Goal: Task Accomplishment & Management: Complete application form

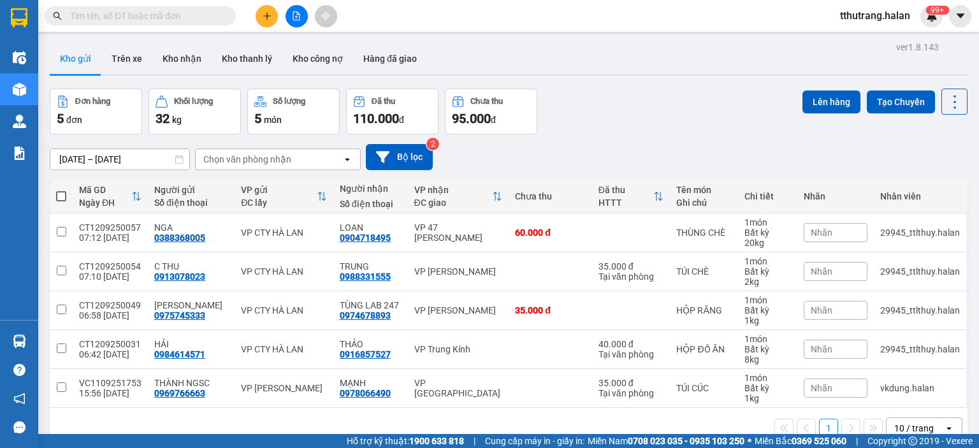
click at [138, 19] on input "text" at bounding box center [145, 16] width 150 height 14
paste input "TKC1109251113"
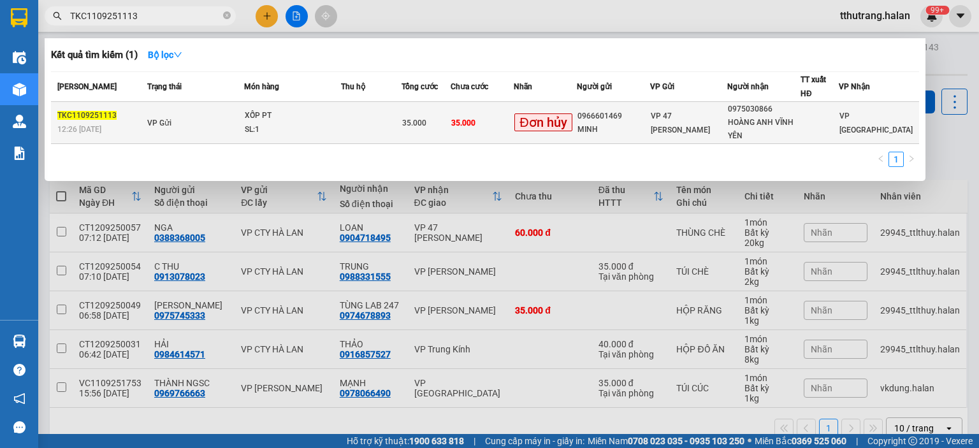
type input "TKC1109251113"
click at [300, 124] on div "SL: 1" at bounding box center [293, 130] width 96 height 14
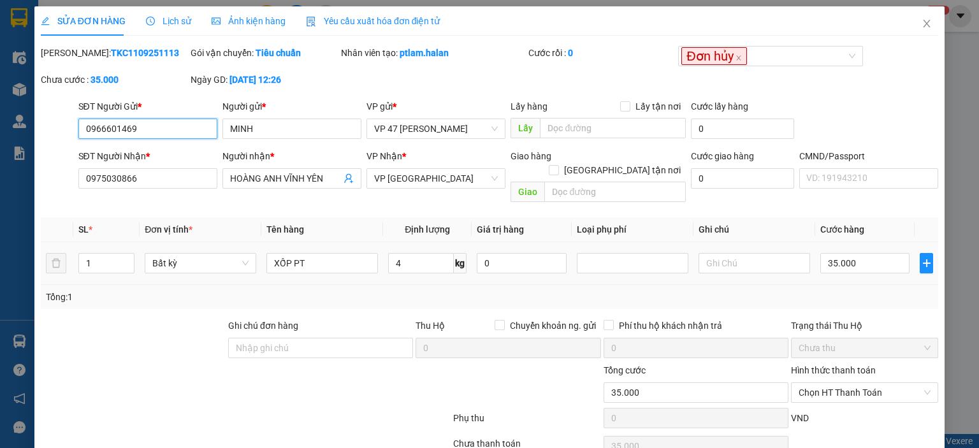
type input "0966601469"
type input "MINH"
type input "0975030866"
type input "HOÀNG ANH VĨNH YÊN"
type input "35.000"
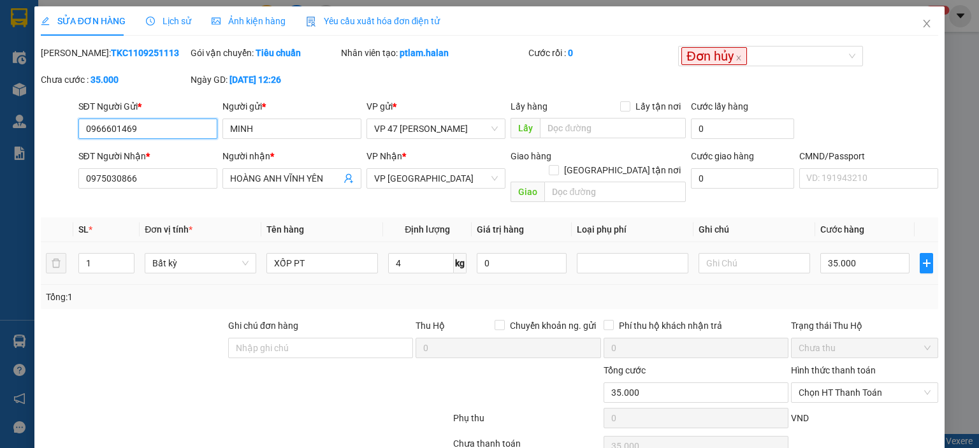
type input "35.000"
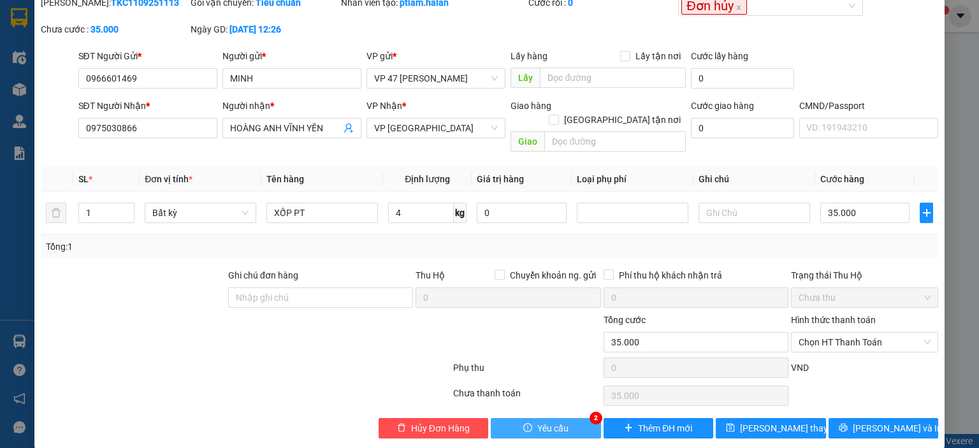
click at [558, 421] on span "Yêu cầu" at bounding box center [552, 428] width 31 height 14
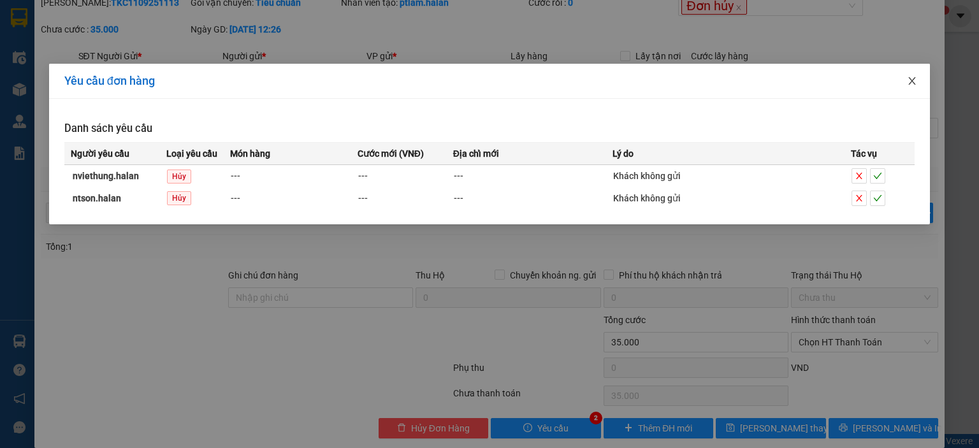
drag, startPoint x: 912, startPoint y: 80, endPoint x: 695, endPoint y: 82, distance: 216.1
click at [910, 80] on icon "close" at bounding box center [912, 81] width 10 height 10
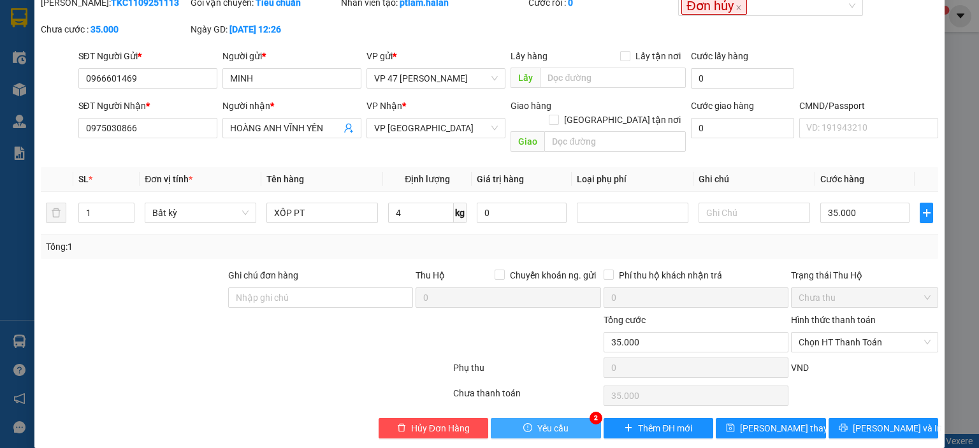
scroll to position [0, 0]
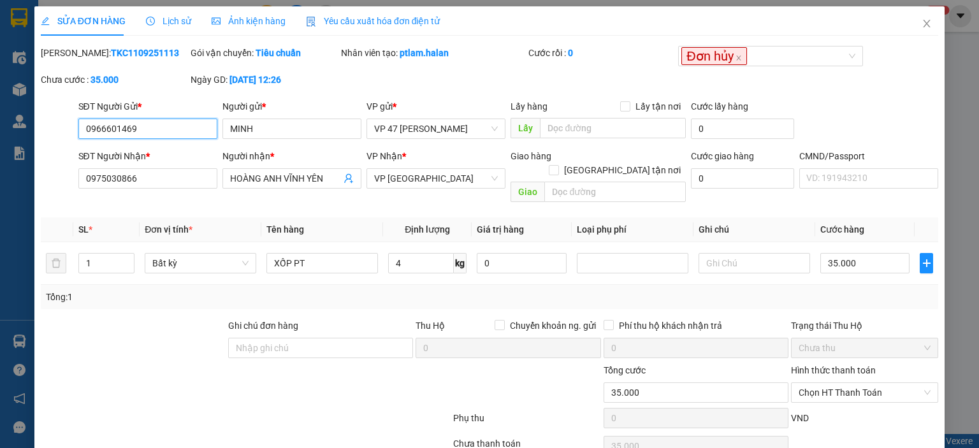
click at [178, 131] on input "0966601469" at bounding box center [147, 129] width 139 height 20
drag, startPoint x: 189, startPoint y: 128, endPoint x: 46, endPoint y: 135, distance: 143.6
click at [47, 135] on div "SĐT Người Gửi * 0966601469 0966601469 Người gửi * MINH VP gửi * VP 47 Trần Khát…" at bounding box center [490, 121] width 900 height 45
click at [922, 24] on icon "close" at bounding box center [927, 23] width 10 height 10
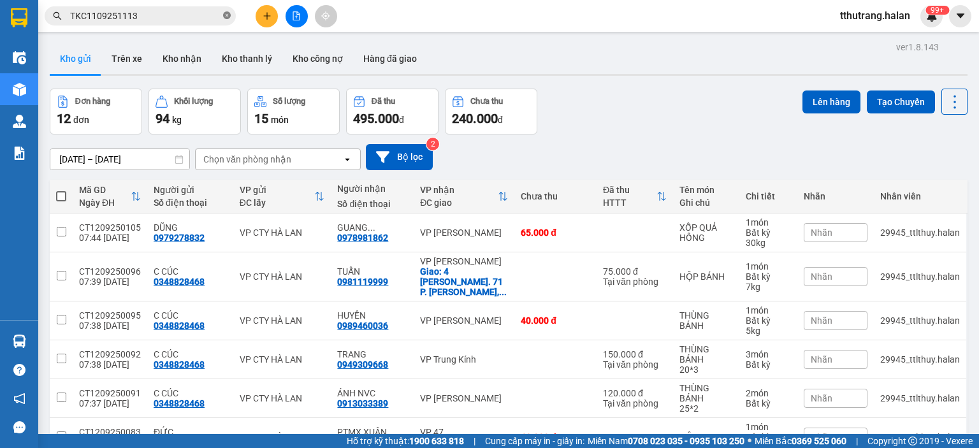
click at [226, 15] on icon "close-circle" at bounding box center [227, 15] width 8 height 8
click at [168, 15] on input "text" at bounding box center [145, 16] width 150 height 14
paste input "0966601469"
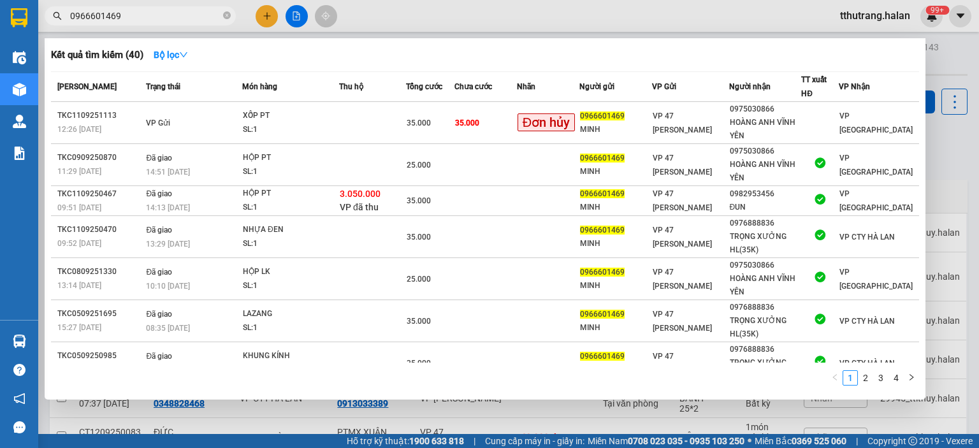
type input "0966601469"
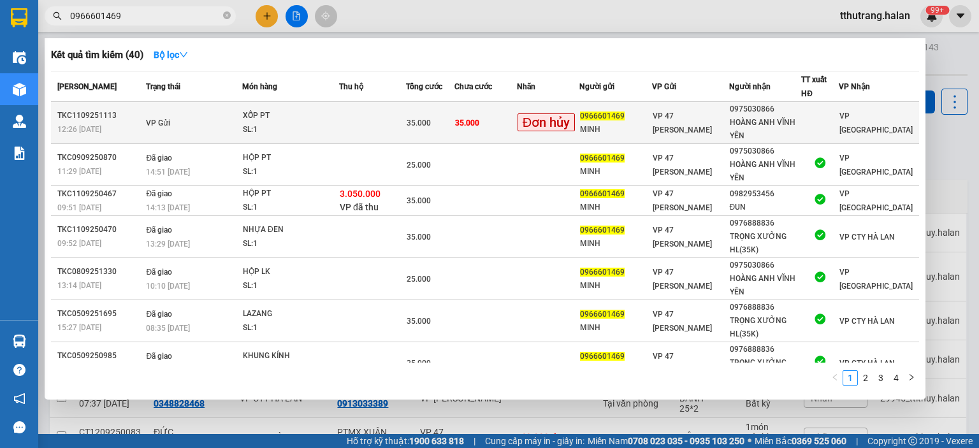
click at [418, 119] on span "35.000" at bounding box center [419, 123] width 24 height 9
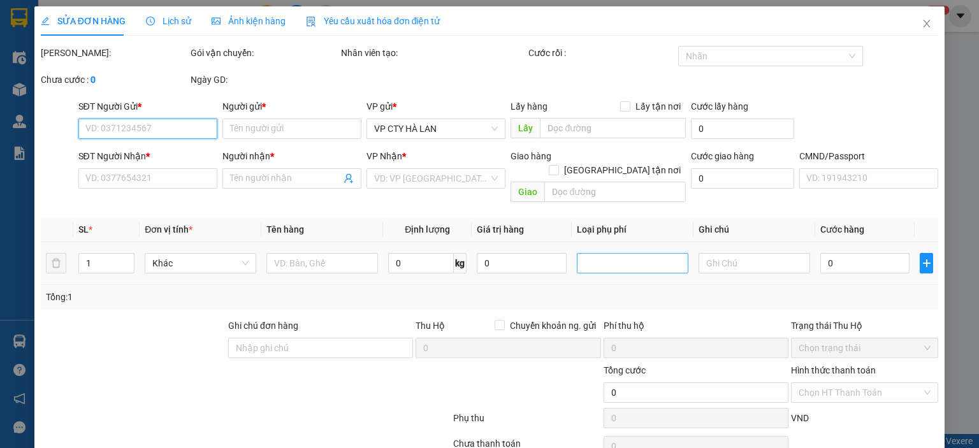
type input "0966601469"
type input "MINH"
type input "0975030866"
type input "HOÀNG ANH VĨNH YÊN"
type input "35.000"
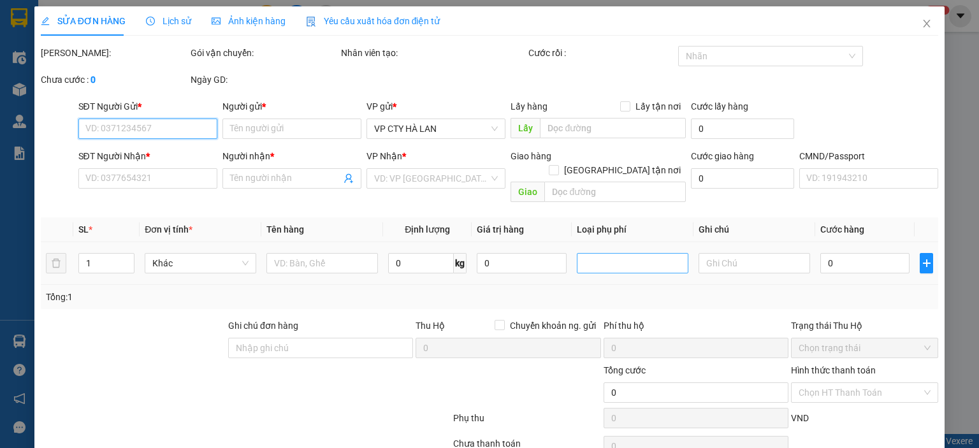
type input "35.000"
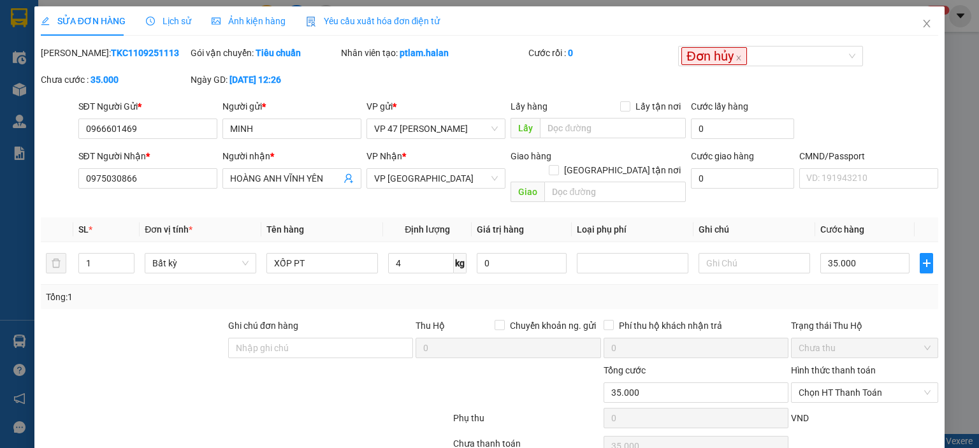
click at [176, 18] on span "Lịch sử" at bounding box center [168, 21] width 45 height 10
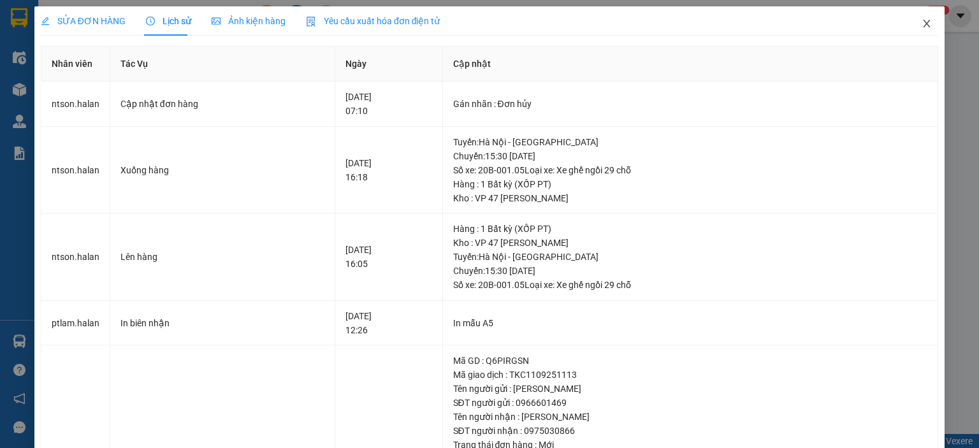
click at [922, 27] on icon "close" at bounding box center [927, 23] width 10 height 10
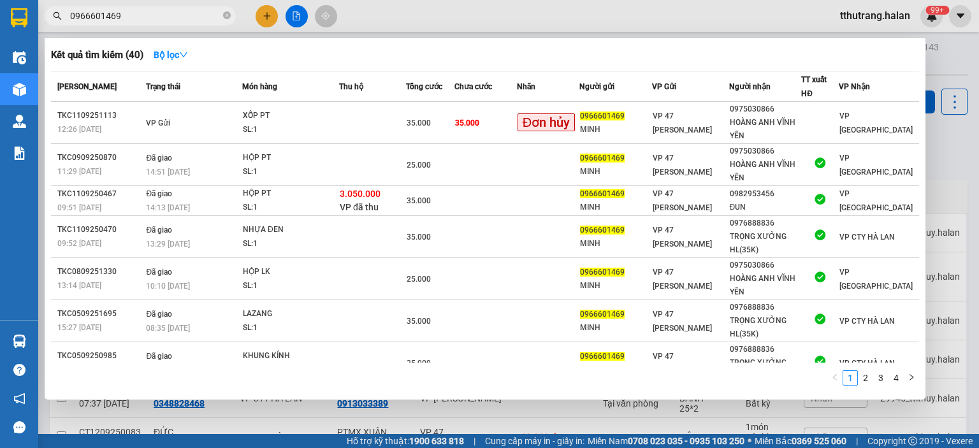
click at [156, 14] on input "0966601469" at bounding box center [145, 16] width 150 height 14
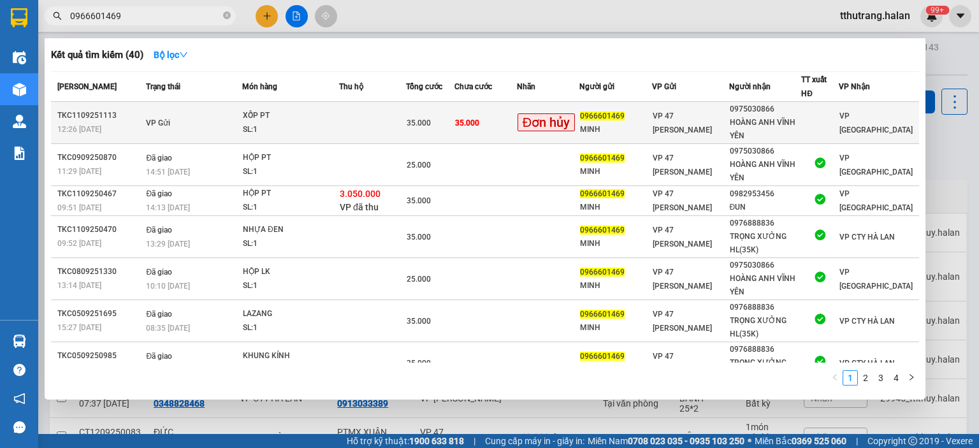
click at [423, 126] on span "35.000" at bounding box center [419, 123] width 24 height 9
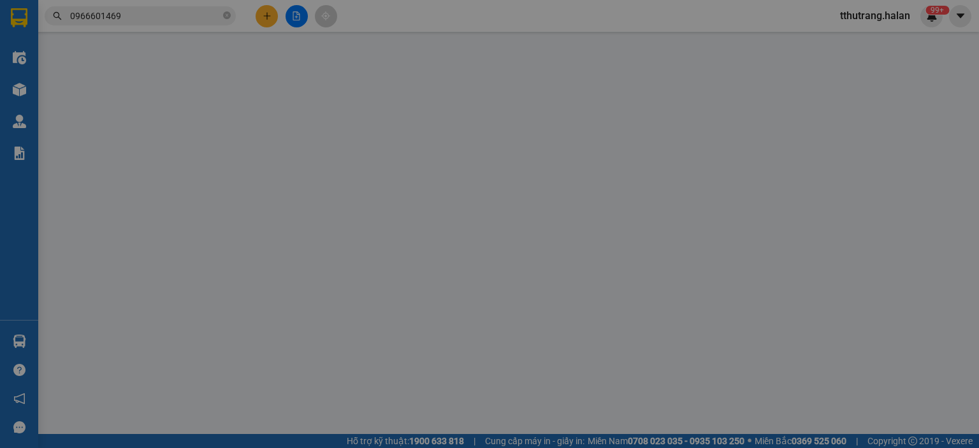
type input "0966601469"
type input "MINH"
type input "0975030866"
type input "HOÀNG ANH VĨNH YÊN"
type input "35.000"
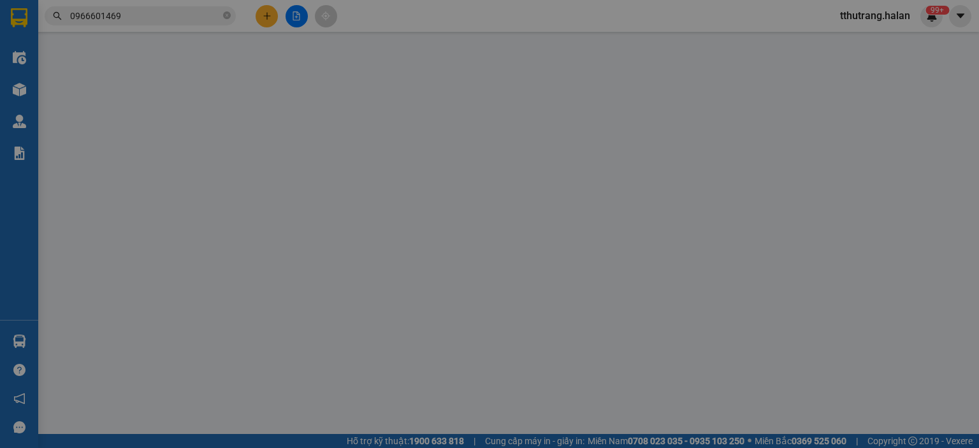
type input "35.000"
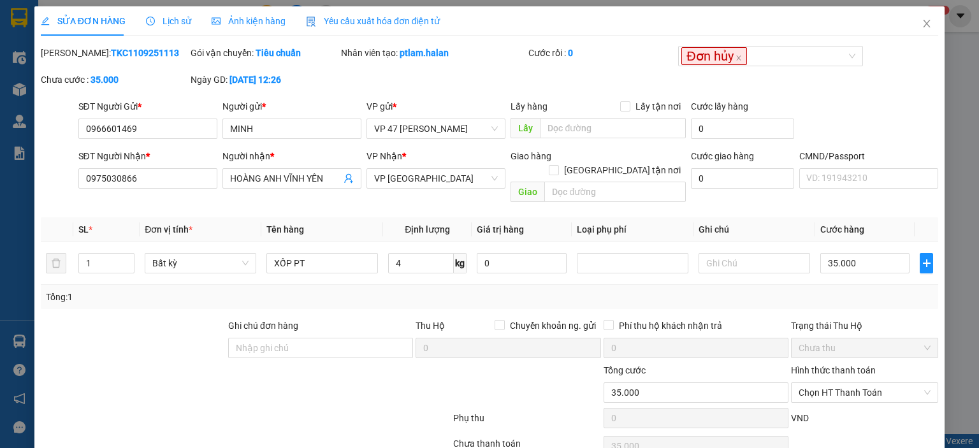
drag, startPoint x: 143, startPoint y: 61, endPoint x: 156, endPoint y: 50, distance: 15.8
click at [146, 58] on div "Mã ĐH: TKC1109251113" at bounding box center [115, 59] width 150 height 27
drag, startPoint x: 156, startPoint y: 50, endPoint x: 74, endPoint y: 62, distance: 82.5
click at [74, 62] on div "Mã ĐH: TKC1109251113" at bounding box center [115, 59] width 150 height 27
copy b "TKC1109251113"
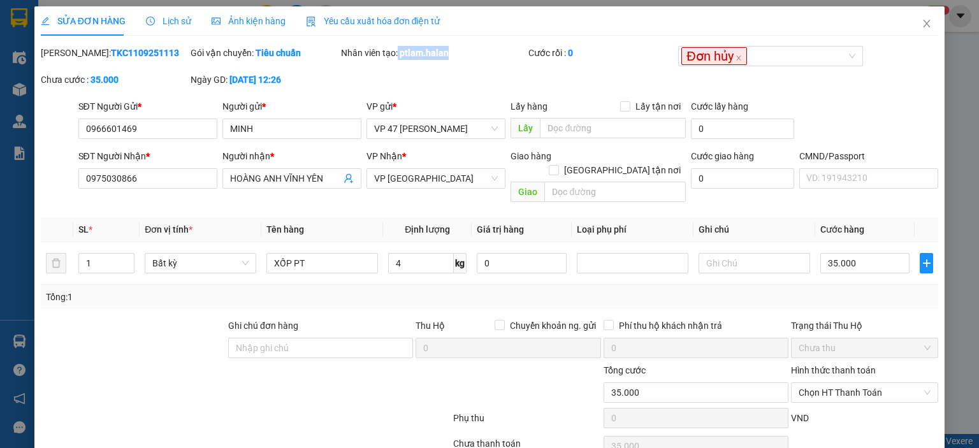
drag, startPoint x: 425, startPoint y: 62, endPoint x: 395, endPoint y: 65, distance: 29.5
click at [395, 65] on div "Nhân viên tạo: ptlam.halan" at bounding box center [433, 59] width 187 height 27
copy div "ptlam.halan"
drag, startPoint x: 138, startPoint y: 122, endPoint x: 154, endPoint y: 124, distance: 16.7
click at [140, 122] on input "0966601469" at bounding box center [147, 129] width 139 height 20
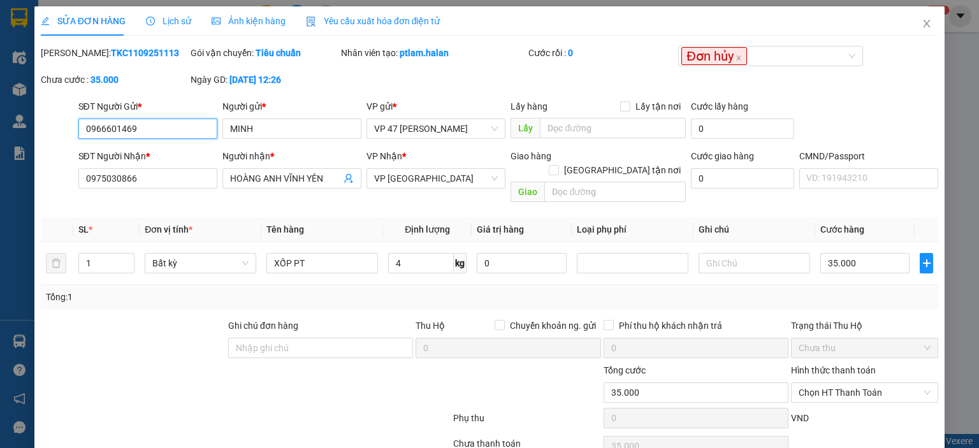
drag, startPoint x: 87, startPoint y: 128, endPoint x: 61, endPoint y: 136, distance: 27.2
click at [61, 135] on div "SĐT Người Gửi * 0966601469 0966601469 Người gửi * MINH VP gửi * VP 47 Trần Khát…" at bounding box center [490, 121] width 900 height 45
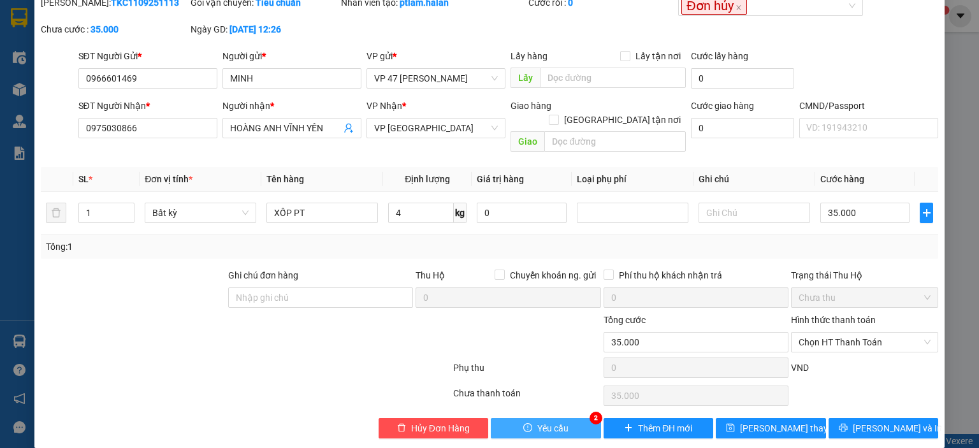
click at [555, 421] on span "Yêu cầu" at bounding box center [552, 428] width 31 height 14
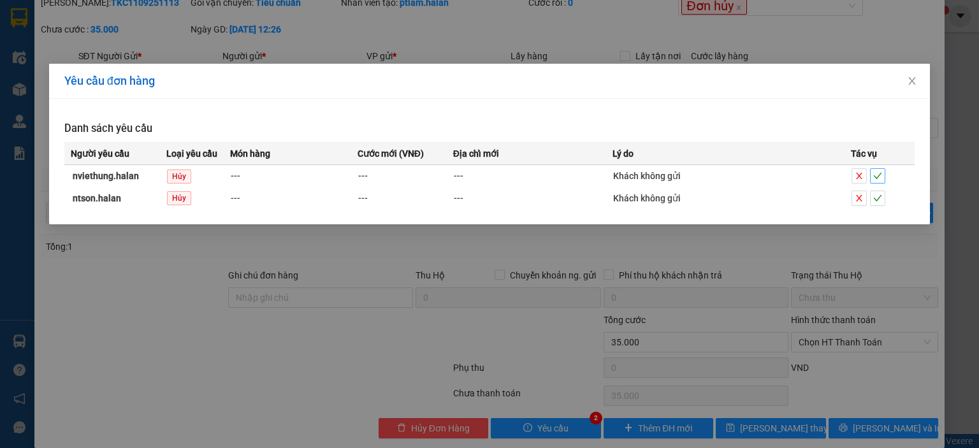
click at [881, 175] on icon "check" at bounding box center [877, 175] width 9 height 9
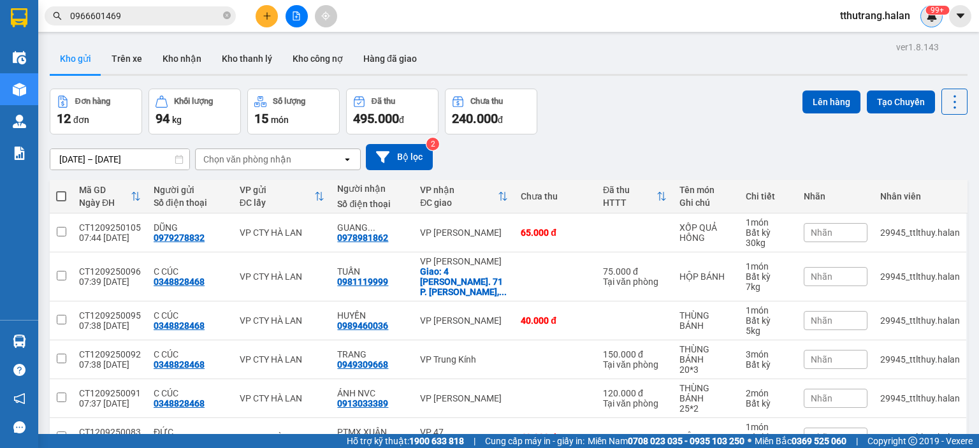
click at [934, 10] on sup "99+" at bounding box center [938, 10] width 24 height 9
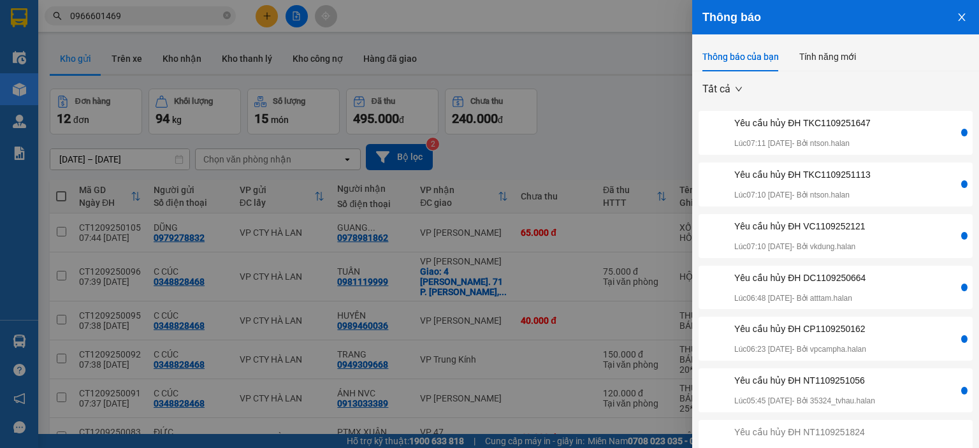
click at [636, 132] on div at bounding box center [489, 224] width 979 height 448
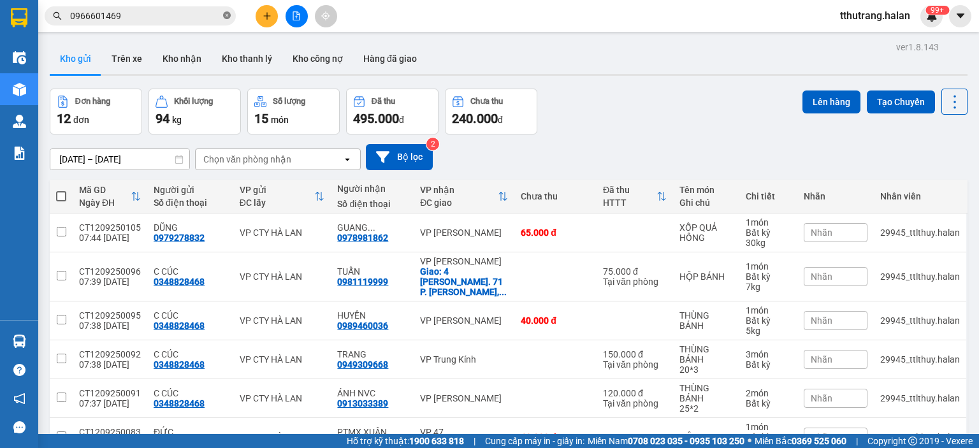
click at [227, 19] on icon "close-circle" at bounding box center [227, 15] width 8 height 8
paste input "TKC1109251647"
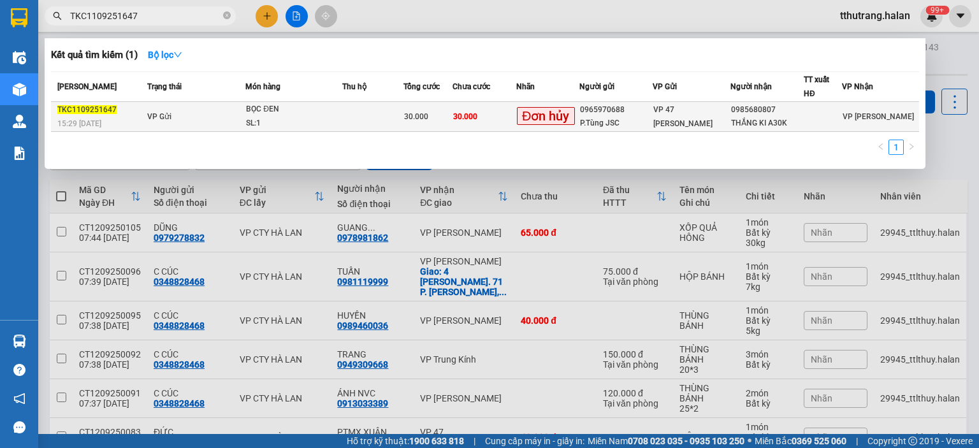
type input "TKC1109251647"
click at [311, 117] on div "SL: 1" at bounding box center [294, 124] width 96 height 14
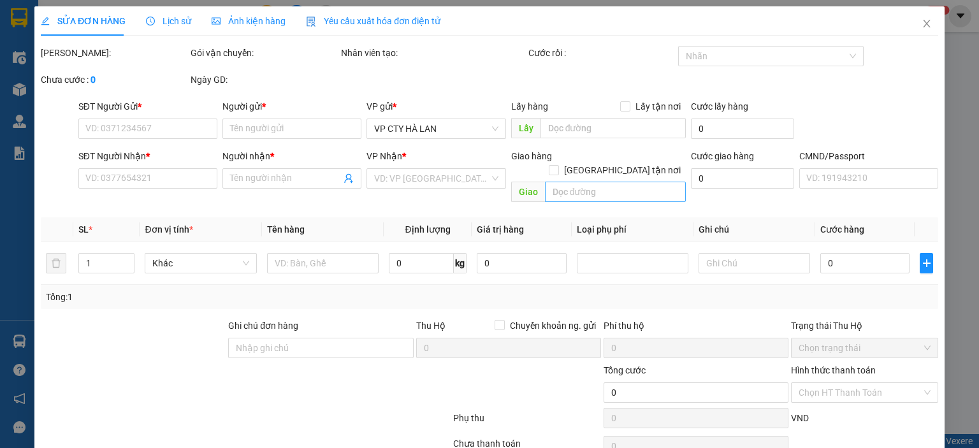
type input "0965970688"
type input "P.Tùng JSC"
type input "0985680807"
type input "THẮNG KI A30K"
type input "30.000"
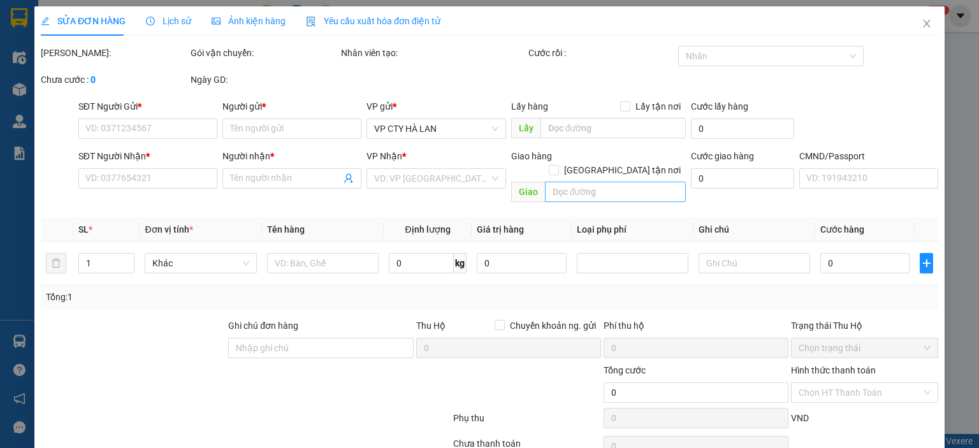
type input "30.000"
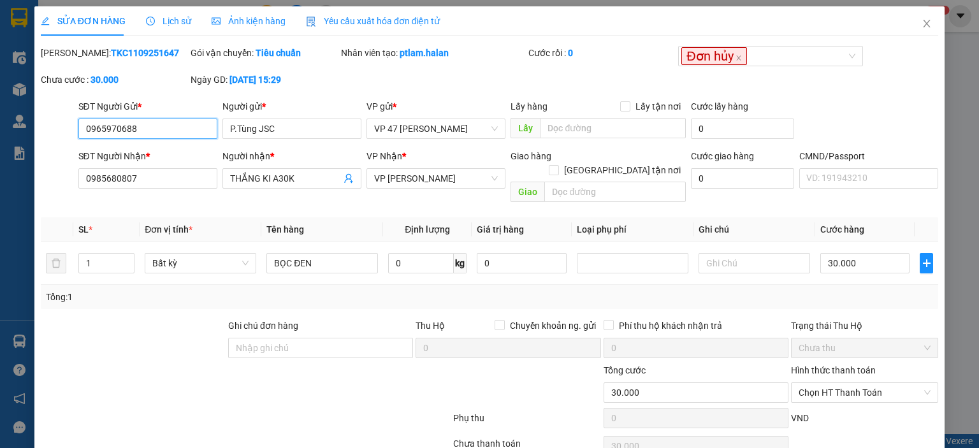
scroll to position [50, 0]
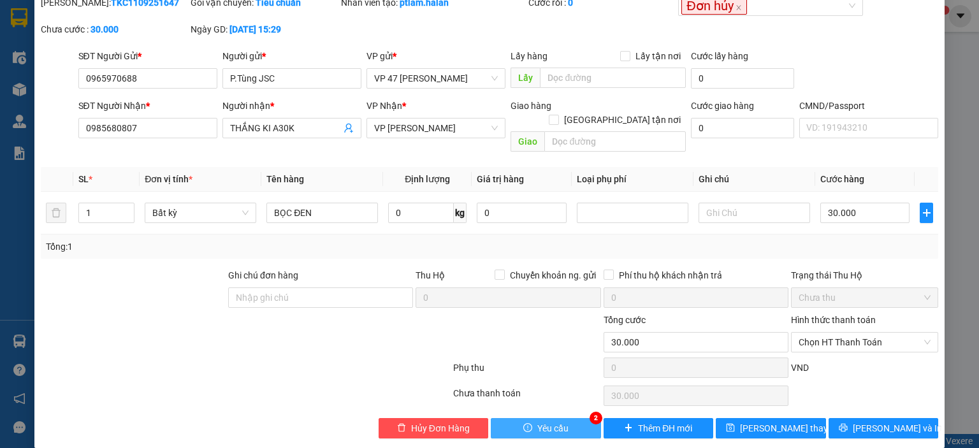
click at [557, 421] on span "Yêu cầu" at bounding box center [552, 428] width 31 height 14
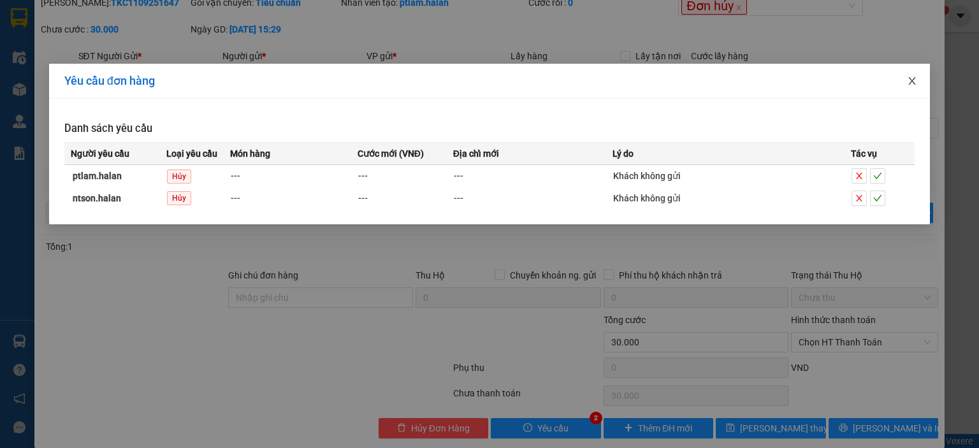
drag, startPoint x: 915, startPoint y: 80, endPoint x: 421, endPoint y: 140, distance: 497.7
click at [913, 80] on icon "close" at bounding box center [912, 81] width 10 height 10
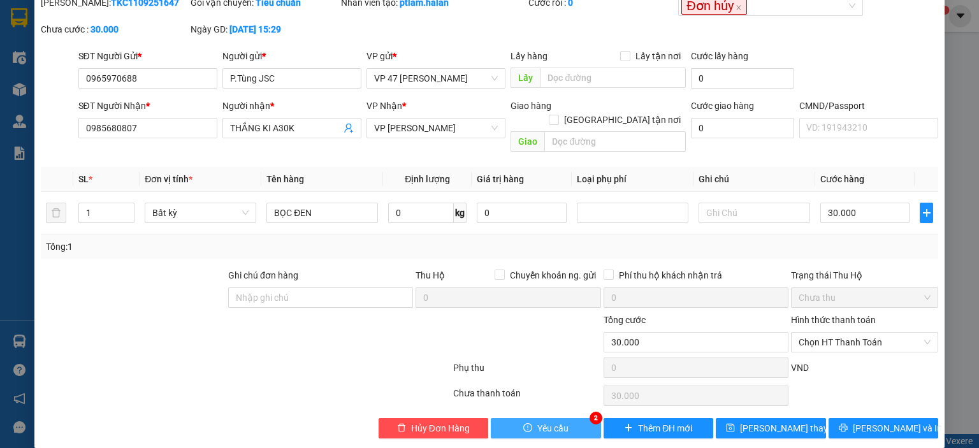
scroll to position [0, 0]
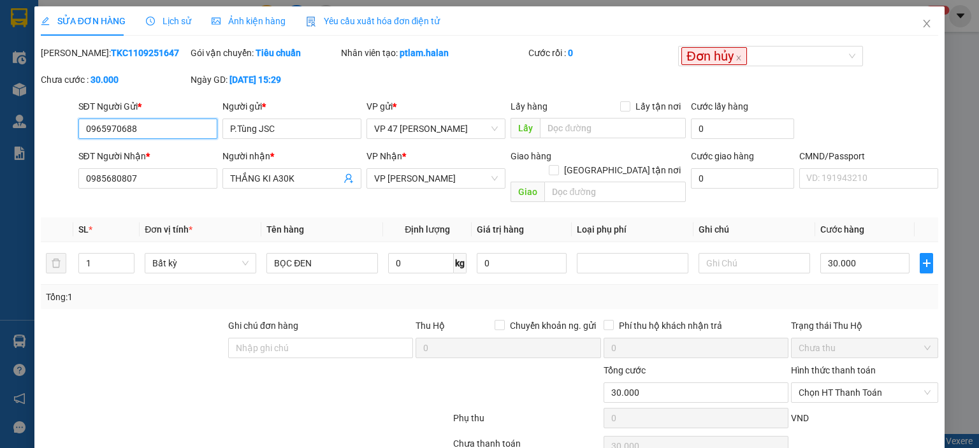
drag, startPoint x: 161, startPoint y: 129, endPoint x: 171, endPoint y: 128, distance: 10.3
click at [162, 129] on input "0965970688" at bounding box center [147, 129] width 139 height 20
drag, startPoint x: 176, startPoint y: 127, endPoint x: 61, endPoint y: 142, distance: 116.3
click at [59, 142] on div "SĐT Người Gửi * 0965970688 0965970688 Người gửi * P.Tùng JSC VP gửi * VP 47 Trầ…" at bounding box center [490, 121] width 900 height 45
click at [922, 22] on icon "close" at bounding box center [927, 23] width 10 height 10
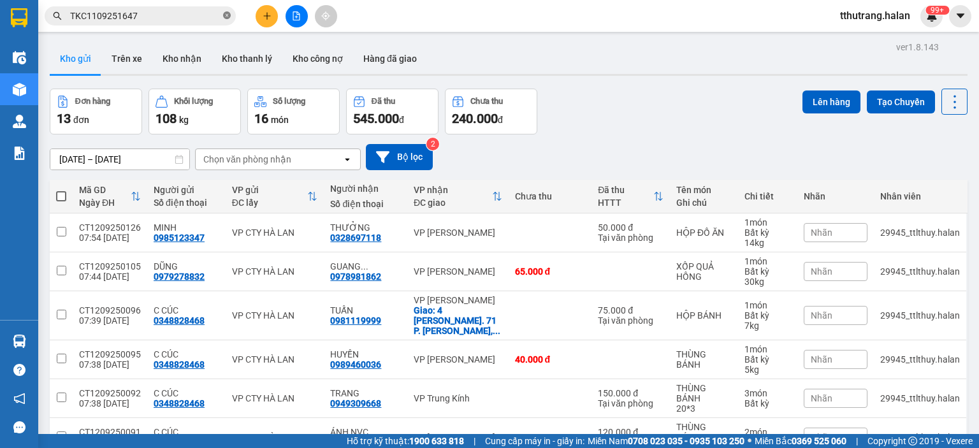
click at [226, 15] on icon "close-circle" at bounding box center [227, 15] width 8 height 8
click at [194, 16] on input "text" at bounding box center [145, 16] width 150 height 14
paste input "0965970688"
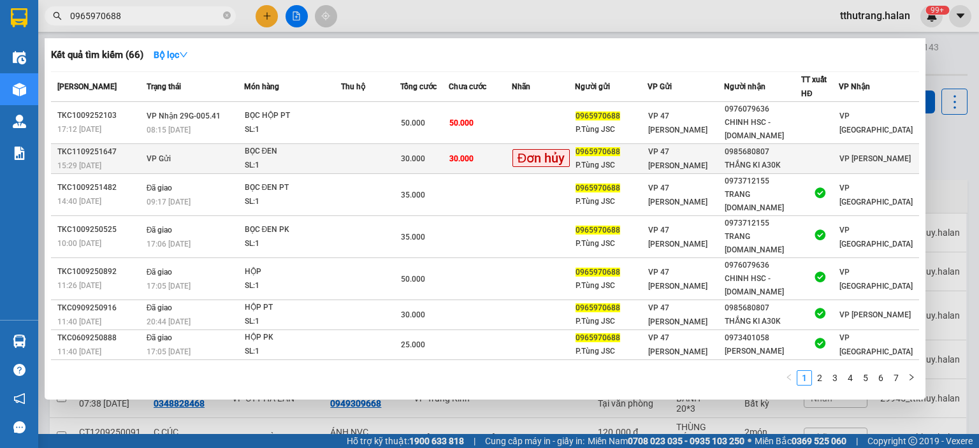
type input "0965970688"
click at [469, 154] on span "30.000" at bounding box center [461, 158] width 24 height 9
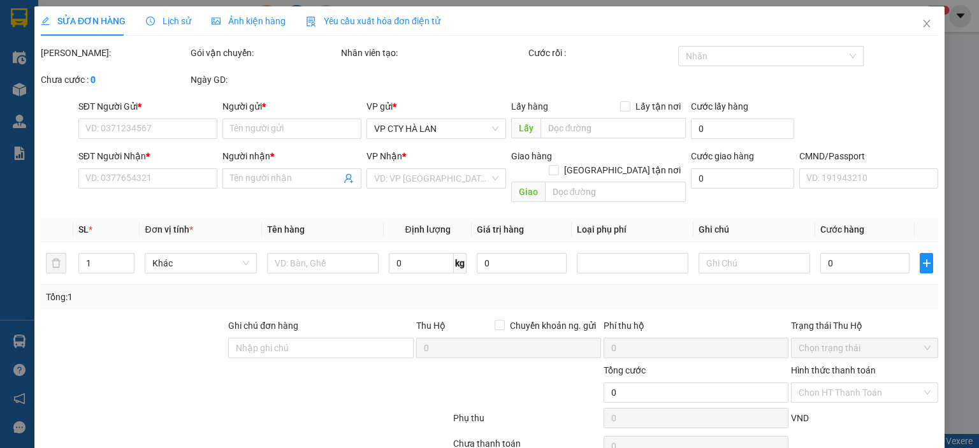
type input "0965970688"
type input "P.Tùng JSC"
type input "0985680807"
type input "THẮNG KI A30K"
type input "30.000"
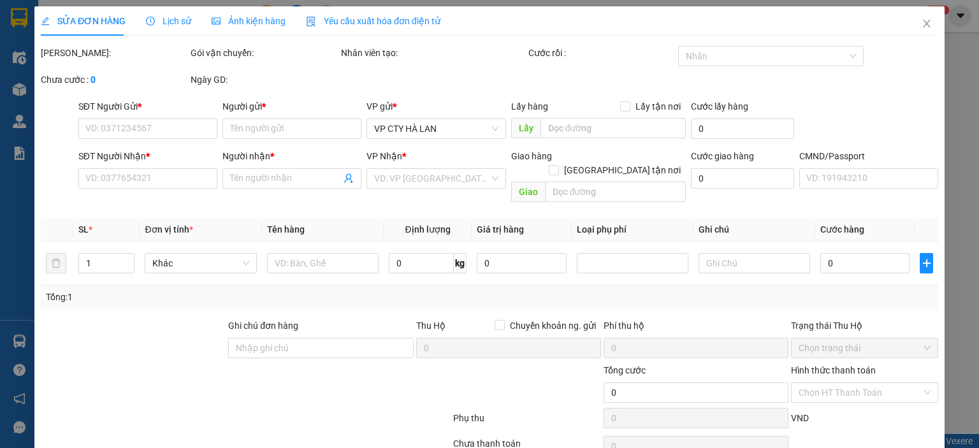
type input "30.000"
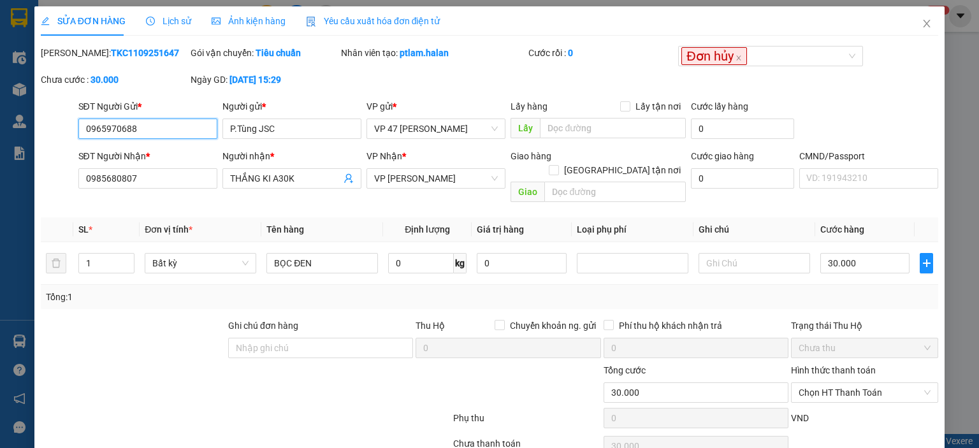
scroll to position [50, 0]
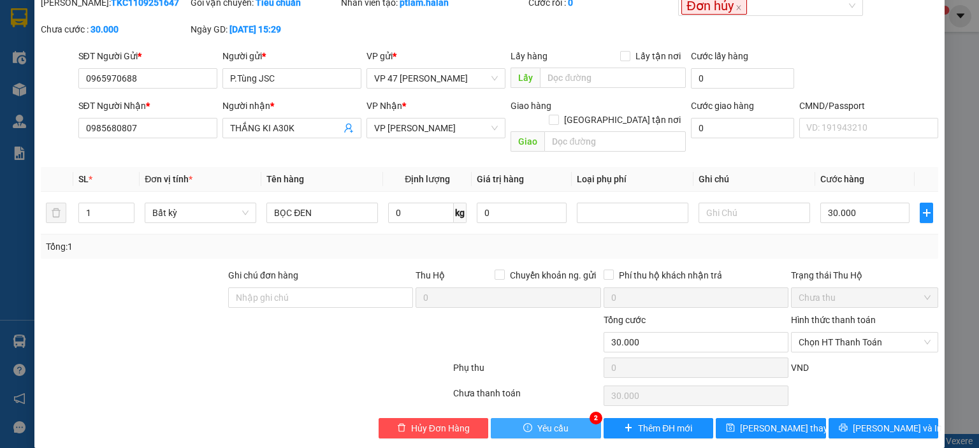
click at [550, 421] on span "Yêu cầu" at bounding box center [552, 428] width 31 height 14
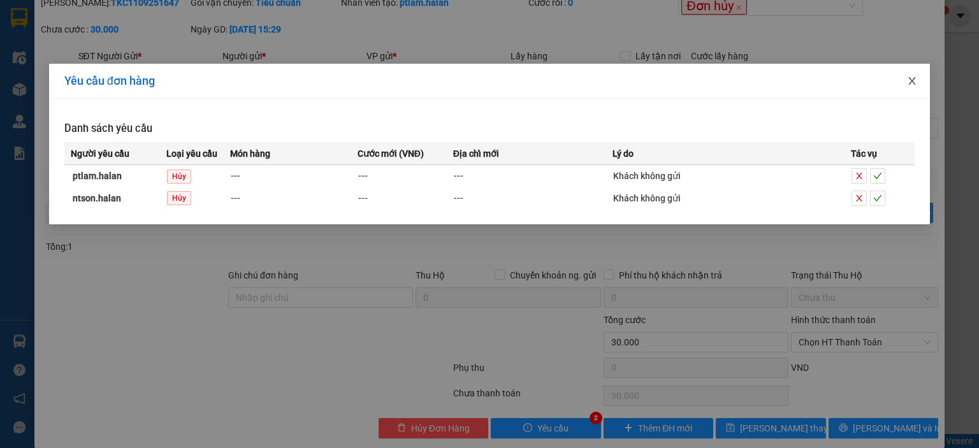
click at [908, 81] on icon "close" at bounding box center [912, 81] width 10 height 10
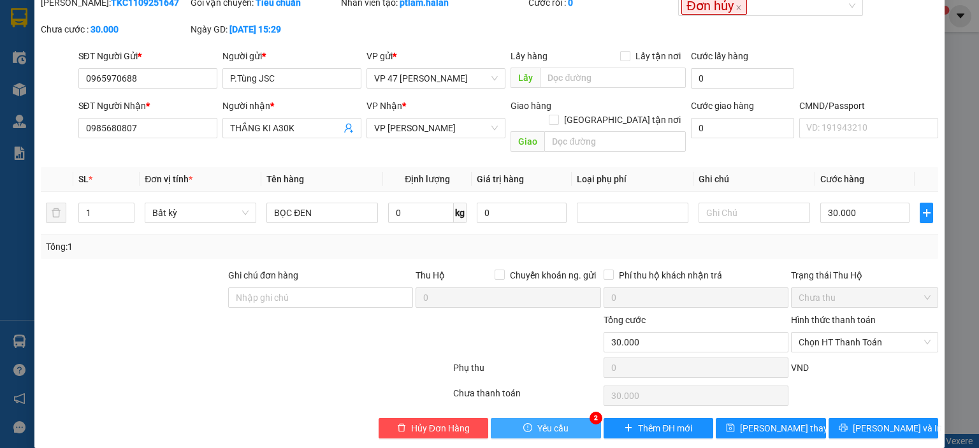
scroll to position [0, 0]
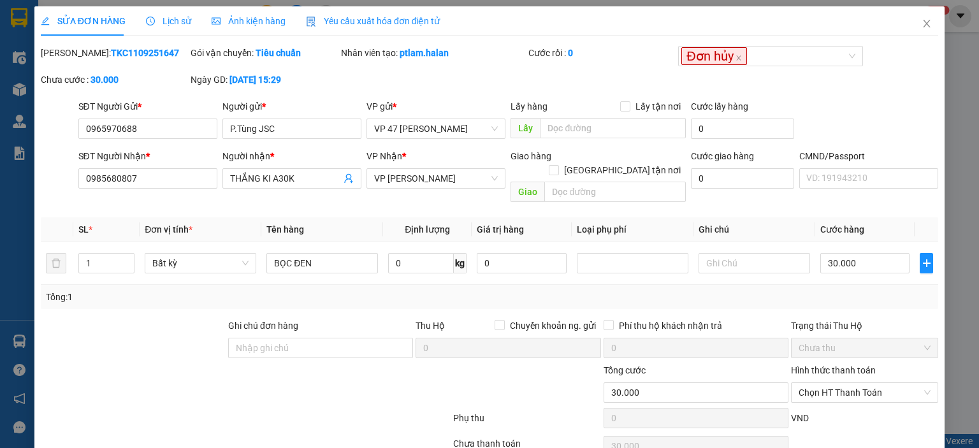
drag, startPoint x: 153, startPoint y: 56, endPoint x: 71, endPoint y: 58, distance: 81.6
click at [71, 58] on div "Mã ĐH: TKC1109251647" at bounding box center [114, 53] width 147 height 14
copy b "TKC1109251647"
drag, startPoint x: 451, startPoint y: 54, endPoint x: 397, endPoint y: 62, distance: 54.2
click at [397, 62] on div "Nhân viên tạo: ptlam.halan" at bounding box center [433, 59] width 187 height 27
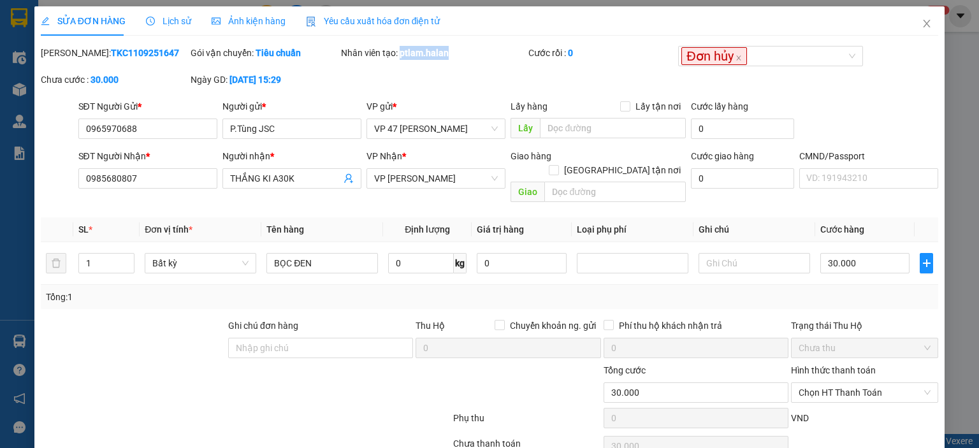
copy b "ptlam.halan"
click at [168, 129] on input "0965970688" at bounding box center [147, 129] width 139 height 20
drag, startPoint x: 172, startPoint y: 128, endPoint x: 83, endPoint y: 138, distance: 89.8
click at [76, 142] on div "SĐT Người Gửi * 0965970688 0965970688" at bounding box center [148, 121] width 144 height 45
click at [293, 124] on input "P.Tùng JSC" at bounding box center [291, 129] width 139 height 20
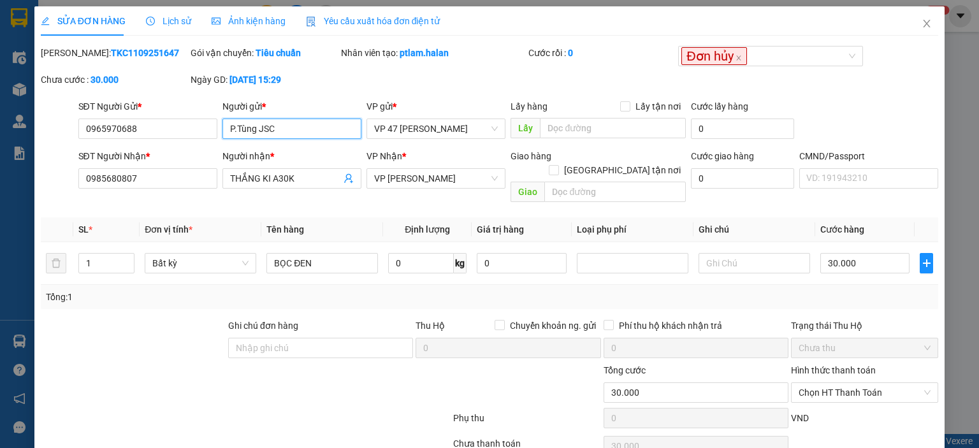
drag, startPoint x: 305, startPoint y: 124, endPoint x: 217, endPoint y: 132, distance: 88.3
click at [220, 132] on div "Người gửi * P.Tùng JSC P.Tùng JSC" at bounding box center [292, 121] width 144 height 45
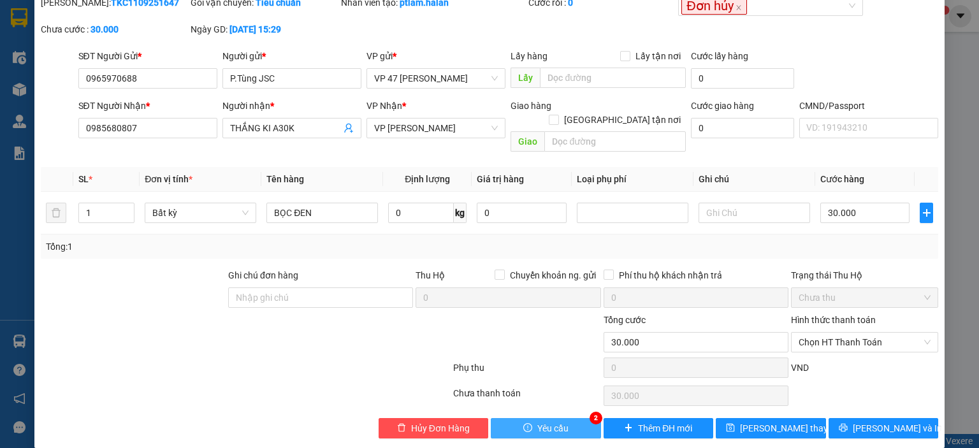
click at [554, 421] on span "Yêu cầu" at bounding box center [552, 428] width 31 height 14
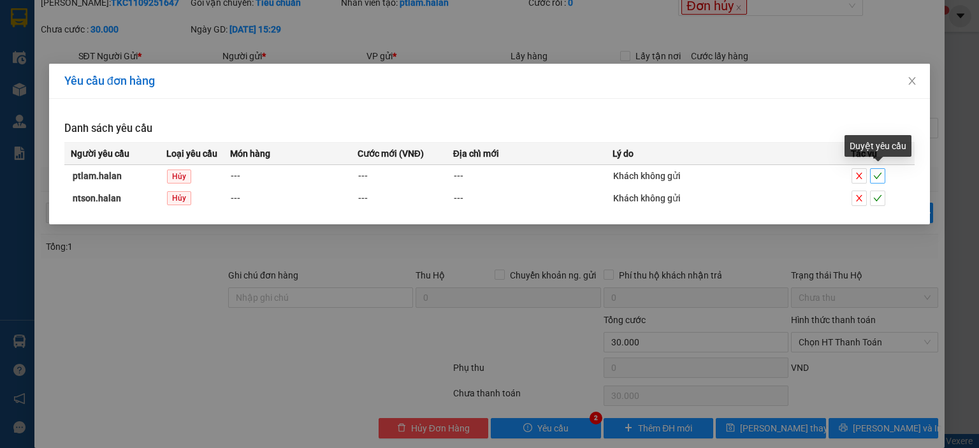
click at [877, 178] on icon "check" at bounding box center [877, 175] width 9 height 9
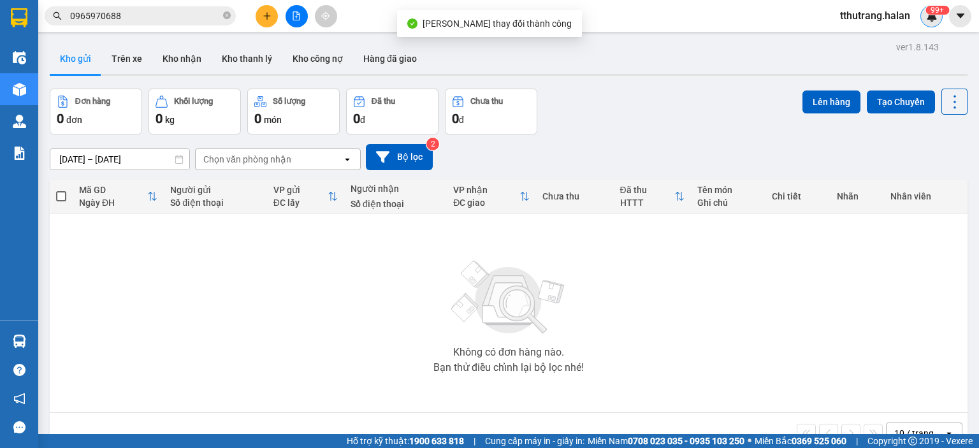
click at [931, 11] on sup "99+" at bounding box center [938, 10] width 24 height 9
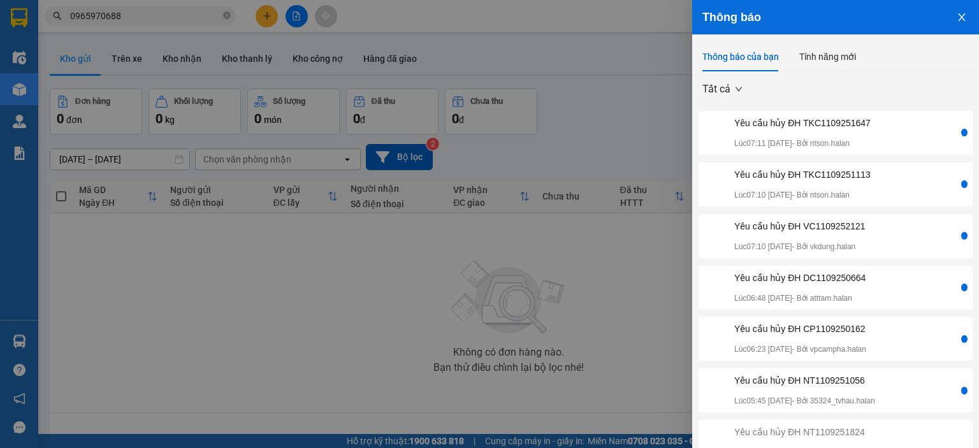
click at [586, 96] on div at bounding box center [489, 224] width 979 height 448
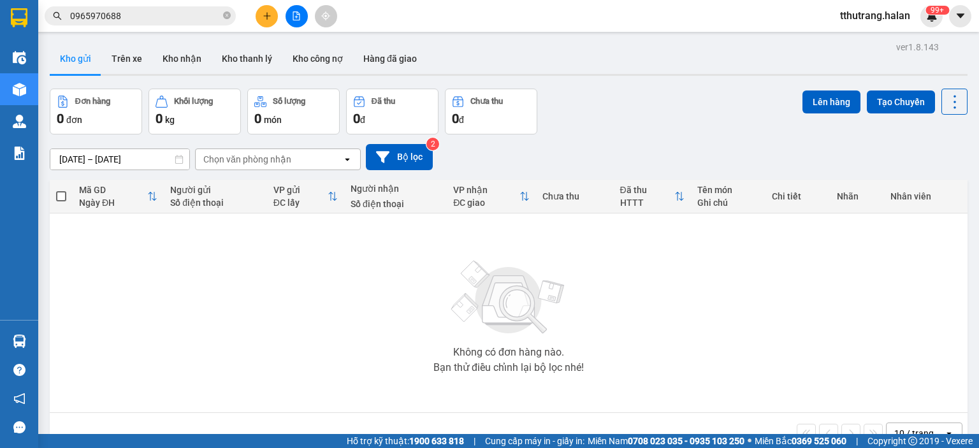
click at [224, 15] on icon "close-circle" at bounding box center [227, 15] width 8 height 8
paste input "DC1109251308"
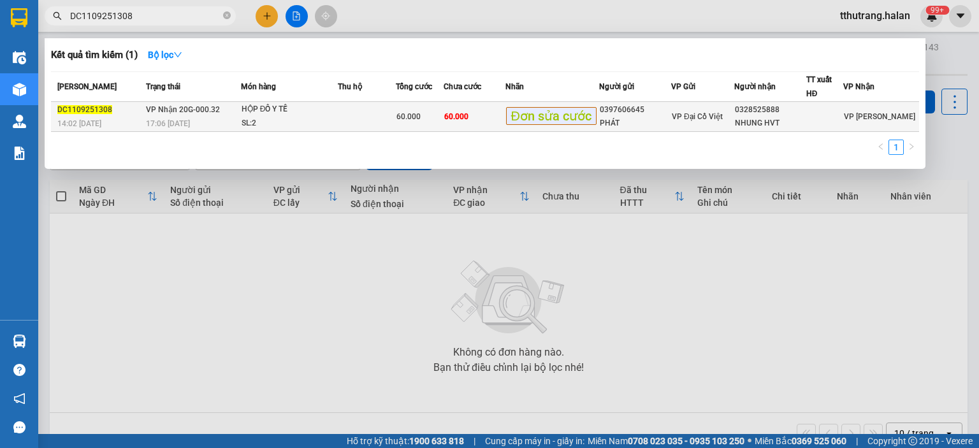
type input "DC1109251308"
click at [221, 114] on td "VP Nhận 20G-000.32 17:06 - 11/09" at bounding box center [192, 117] width 98 height 30
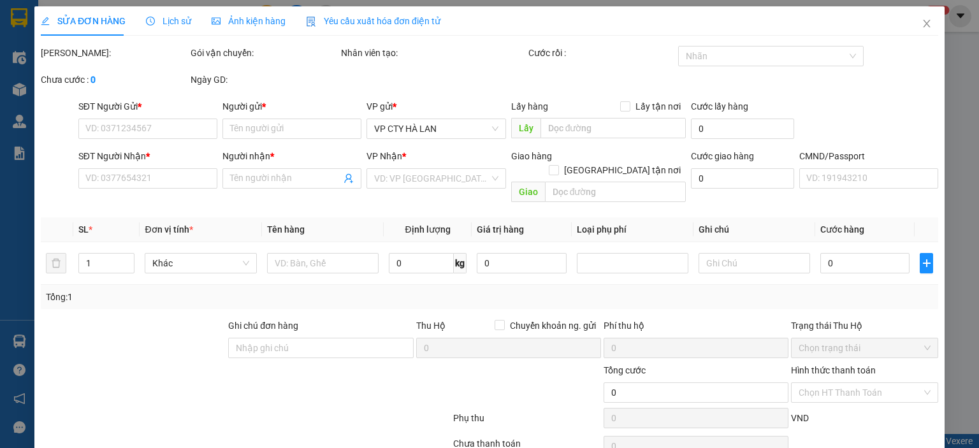
type input "0397606645"
type input "PHÁT"
type input "0328525888"
type input "NHUNG HVT"
type input "60.000"
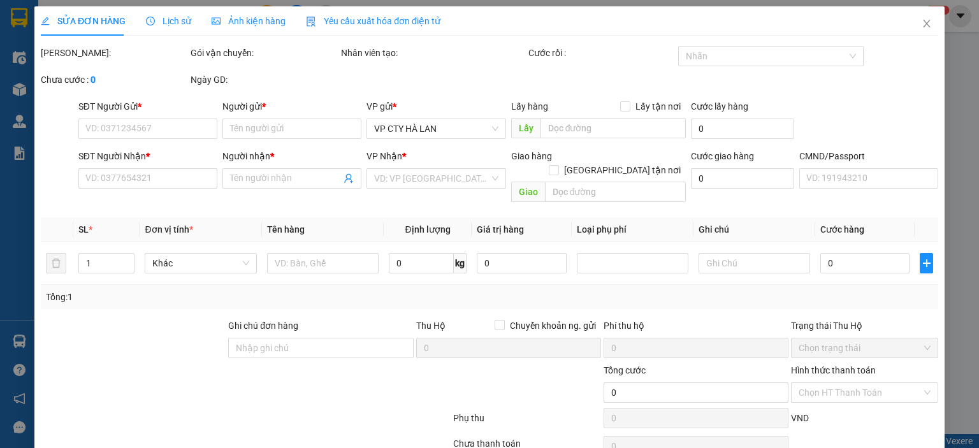
type input "60.000"
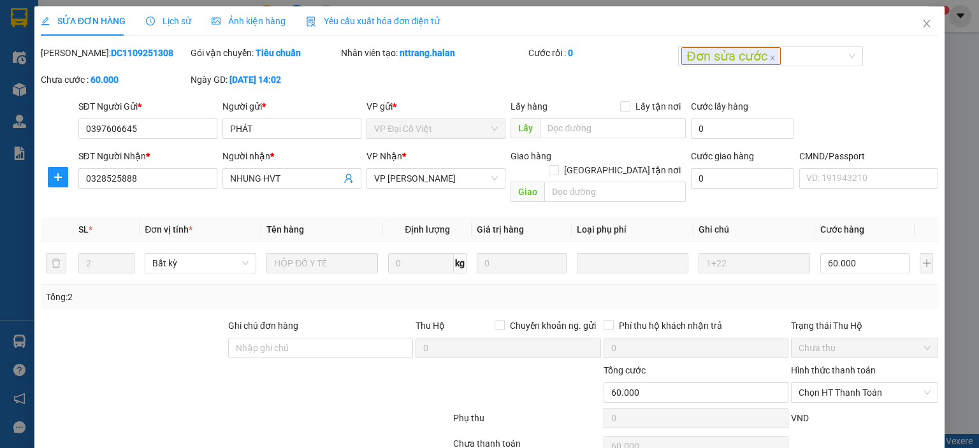
drag, startPoint x: 126, startPoint y: 57, endPoint x: 74, endPoint y: 55, distance: 52.3
click at [74, 55] on div "Mã ĐH: DC1109251308" at bounding box center [114, 53] width 147 height 14
copy b "DC1109251308"
click at [439, 58] on b "nttrang.halan" at bounding box center [427, 53] width 55 height 10
drag, startPoint x: 468, startPoint y: 52, endPoint x: 397, endPoint y: 61, distance: 71.3
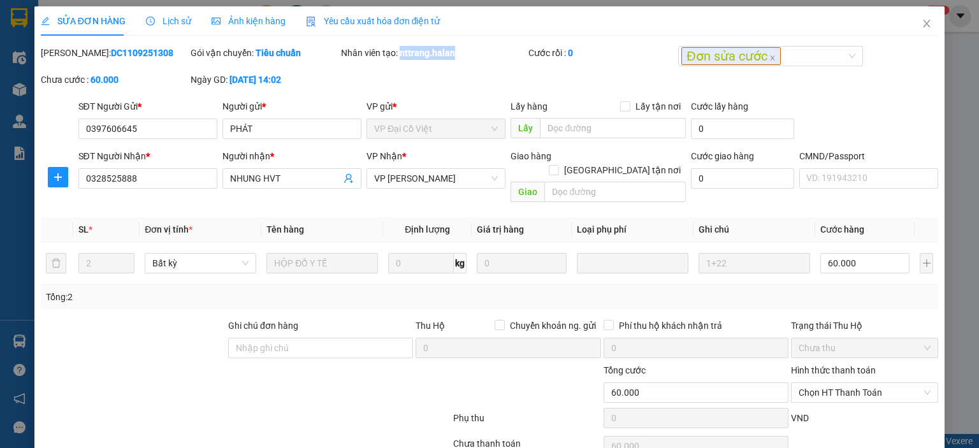
click at [397, 61] on div "Nhân viên tạo: nttrang.halan" at bounding box center [433, 59] width 187 height 27
copy b "nttrang.halan"
drag, startPoint x: 140, startPoint y: 130, endPoint x: 158, endPoint y: 127, distance: 18.1
click at [143, 130] on input "0397606645" at bounding box center [147, 129] width 139 height 20
drag, startPoint x: 82, startPoint y: 131, endPoint x: 69, endPoint y: 129, distance: 12.3
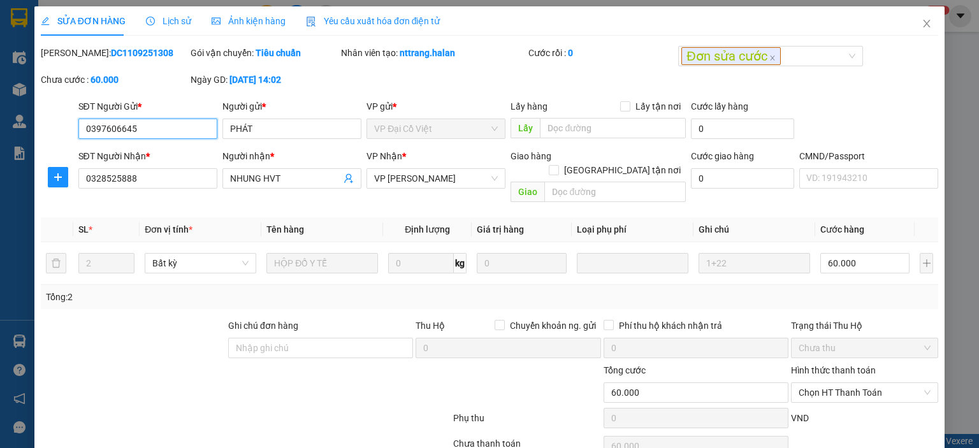
click at [64, 134] on div "SĐT Người Gửi * 0397606645 0397606645 Người gửi * PHÁT VP gửi * VP Đại Cồ Việt …" at bounding box center [490, 121] width 900 height 45
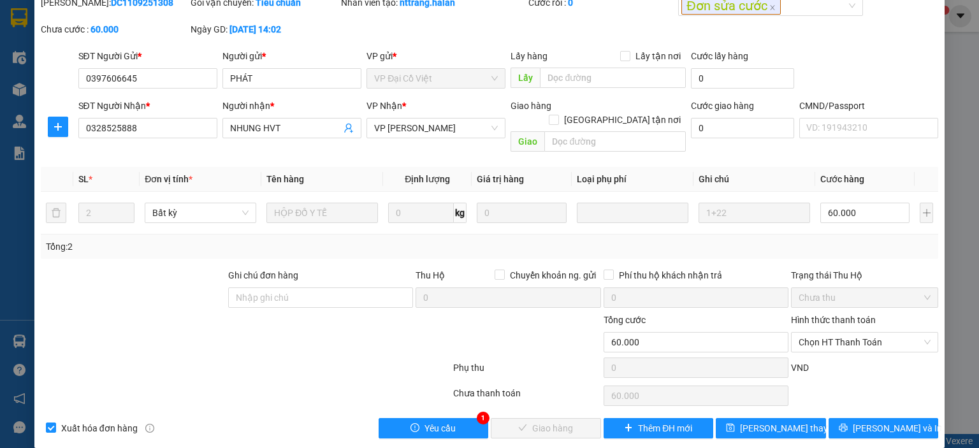
click at [462, 402] on div "Total Paid Fee 0 Total UnPaid Fee 60.000 Cash Collection Total Fee Mã ĐH: DC110…" at bounding box center [490, 217] width 898 height 443
click at [445, 421] on span "Yêu cầu" at bounding box center [440, 428] width 31 height 14
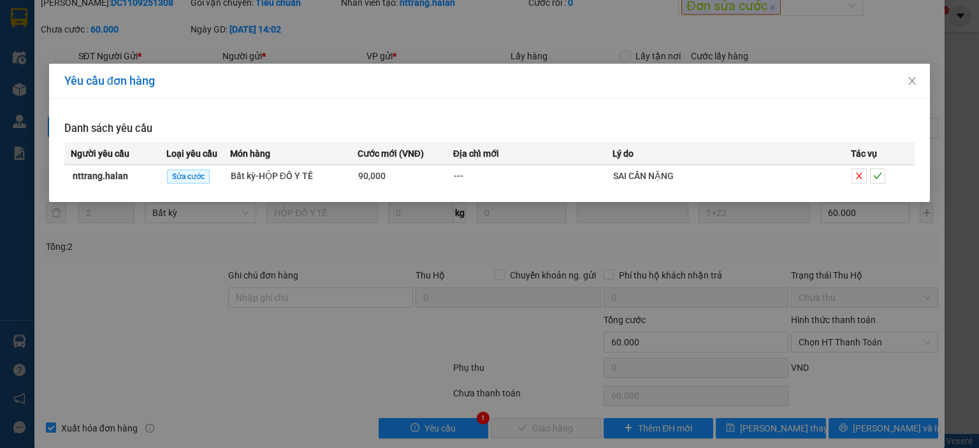
click at [546, 248] on div "Yêu cầu đơn hàng Danh sách yêu cầu Người yêu cầu Loại yêu cầu Món hàng Cước mới…" at bounding box center [489, 224] width 979 height 448
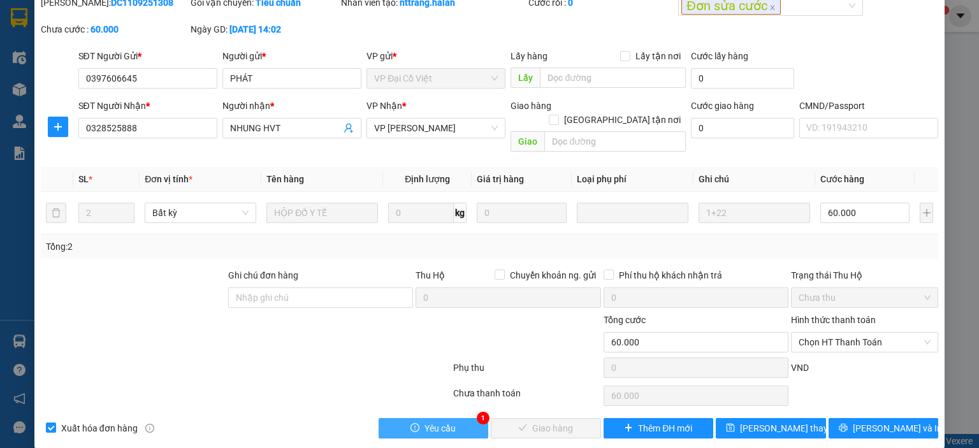
click at [478, 418] on button "Yêu cầu" at bounding box center [434, 428] width 110 height 20
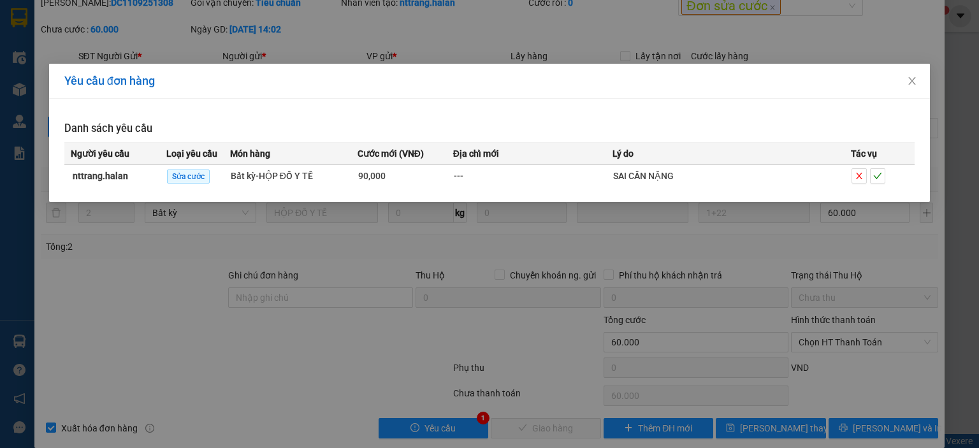
click at [632, 288] on div "Yêu cầu đơn hàng Danh sách yêu cầu Người yêu cầu Loại yêu cầu Món hàng Cước mới…" at bounding box center [489, 224] width 979 height 448
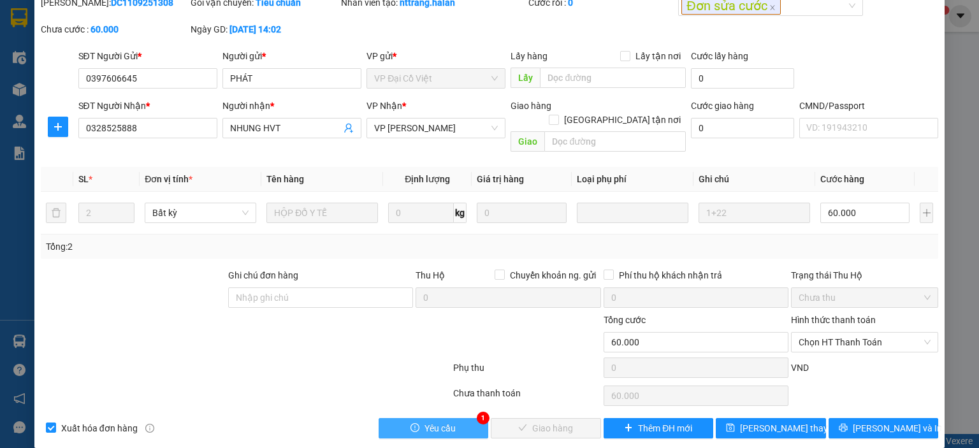
click at [465, 418] on button "Yêu cầu" at bounding box center [434, 428] width 110 height 20
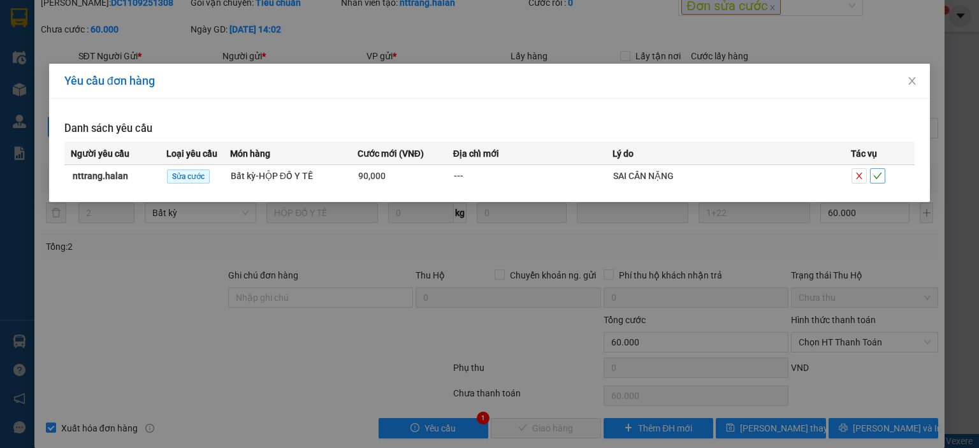
click at [880, 178] on icon "check" at bounding box center [877, 175] width 9 height 9
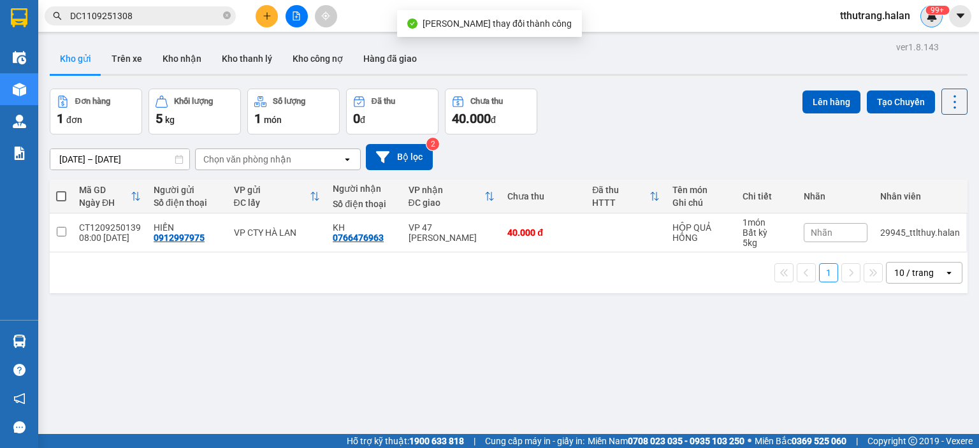
click at [933, 17] on img at bounding box center [931, 15] width 11 height 11
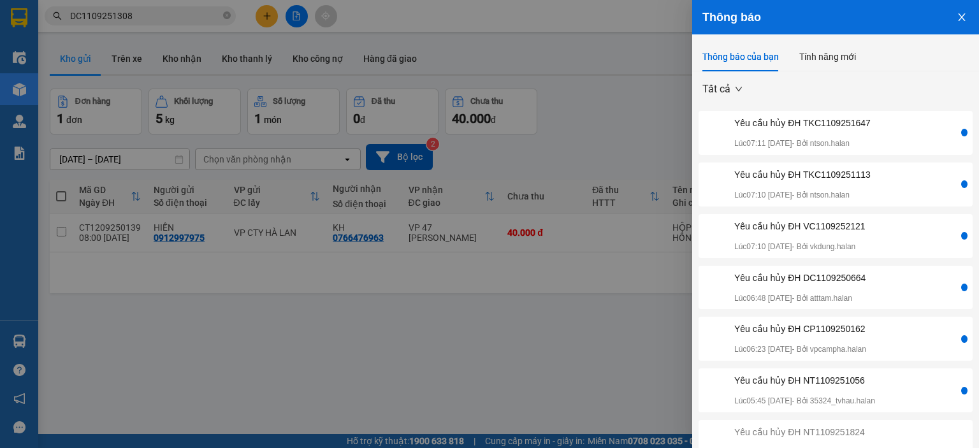
click at [626, 111] on div at bounding box center [489, 224] width 979 height 448
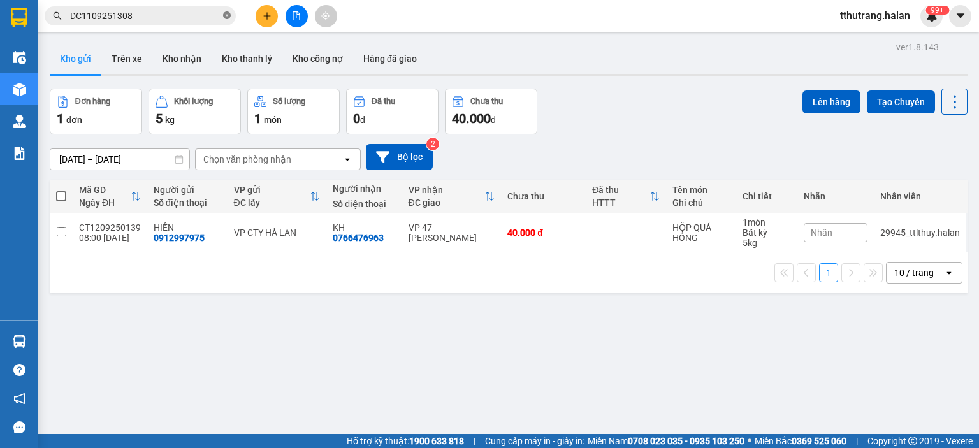
click at [224, 17] on icon "close-circle" at bounding box center [227, 15] width 8 height 8
click at [938, 9] on sup "99+" at bounding box center [938, 10] width 24 height 9
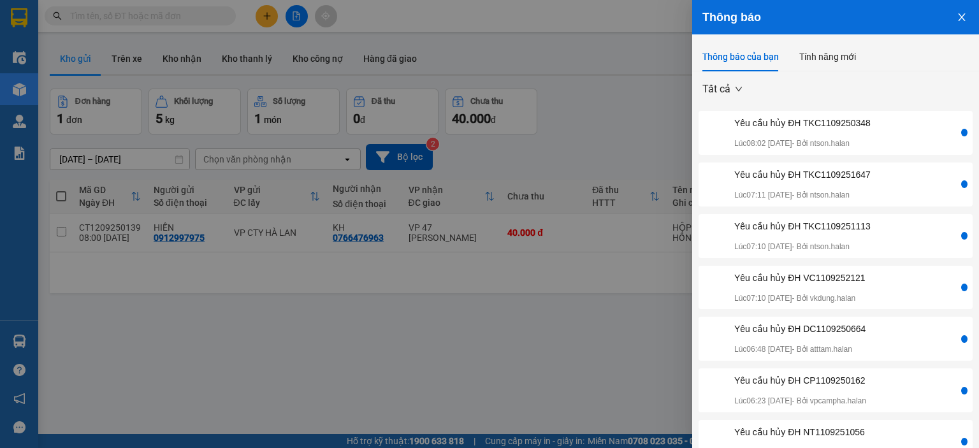
click at [462, 354] on div at bounding box center [489, 224] width 979 height 448
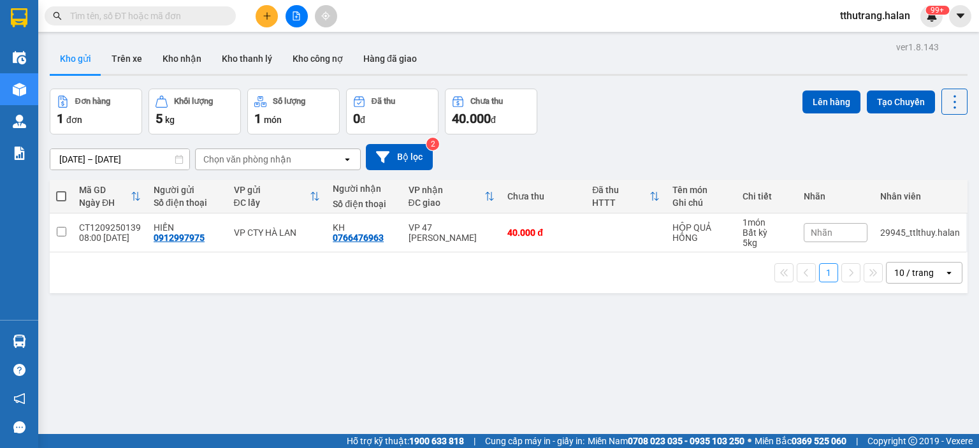
click at [182, 15] on input "text" at bounding box center [145, 16] width 150 height 14
paste input "TKC1109250348"
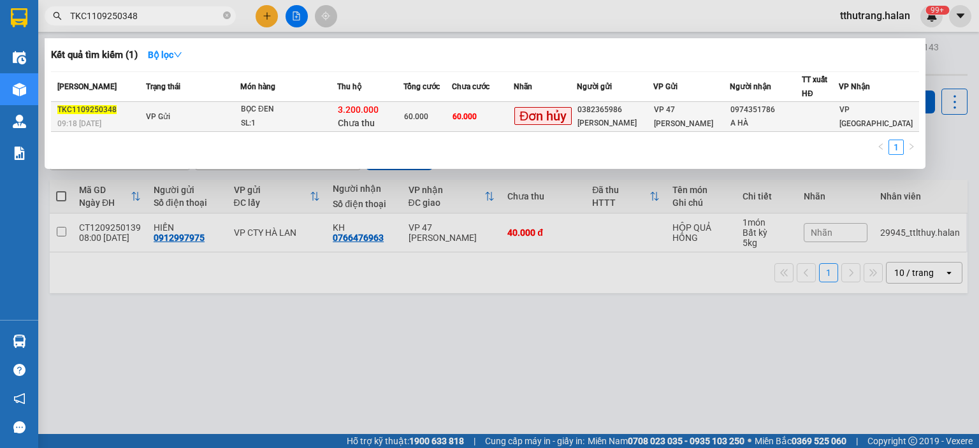
type input "TKC1109250348"
click at [350, 115] on div "3.200.000 Chưa thu" at bounding box center [370, 116] width 65 height 27
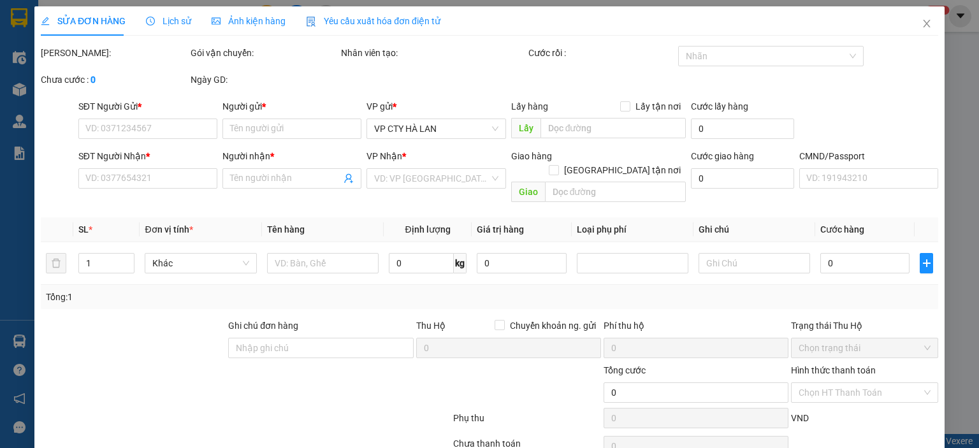
type input "0382365986"
type input "TUẤN HẰNG"
type input "0974351786"
type input "A HÀ"
type input "60.000"
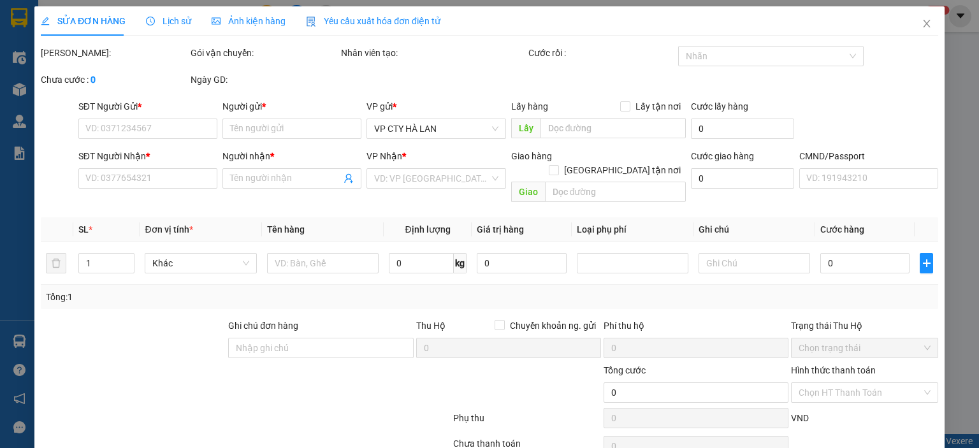
type input "60.000"
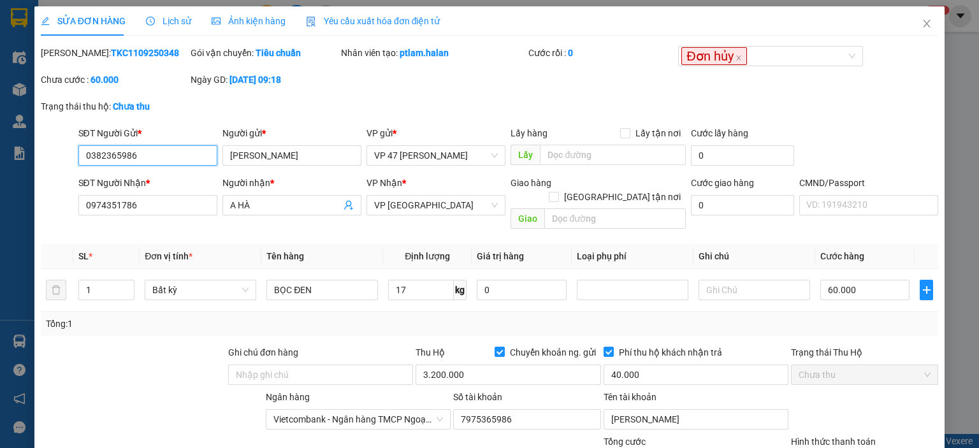
scroll to position [122, 0]
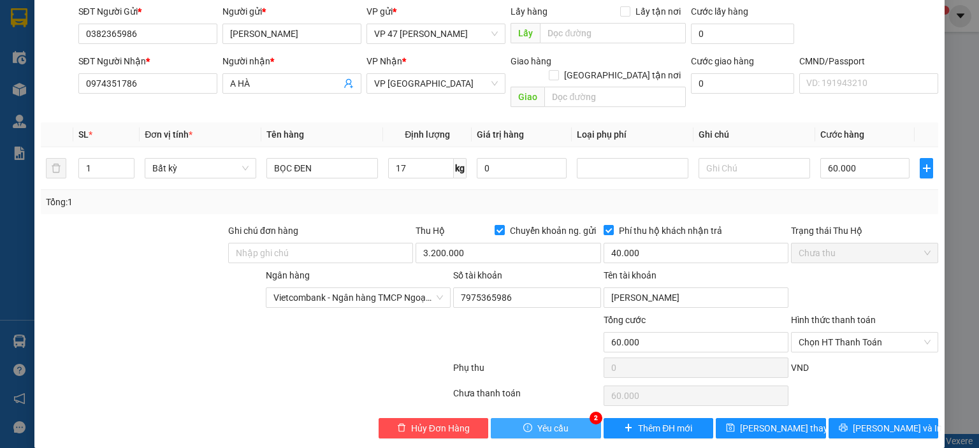
click at [558, 421] on span "Yêu cầu" at bounding box center [552, 428] width 31 height 14
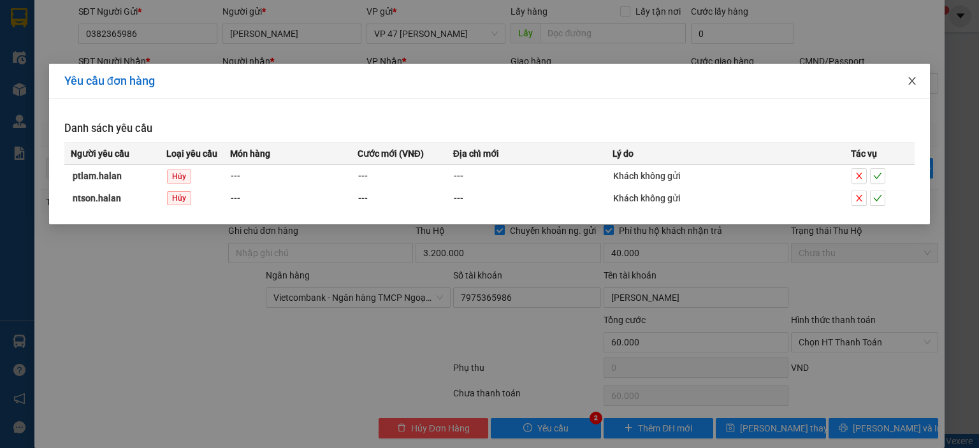
drag, startPoint x: 912, startPoint y: 76, endPoint x: 734, endPoint y: 112, distance: 181.3
click at [912, 78] on icon "close" at bounding box center [912, 81] width 10 height 10
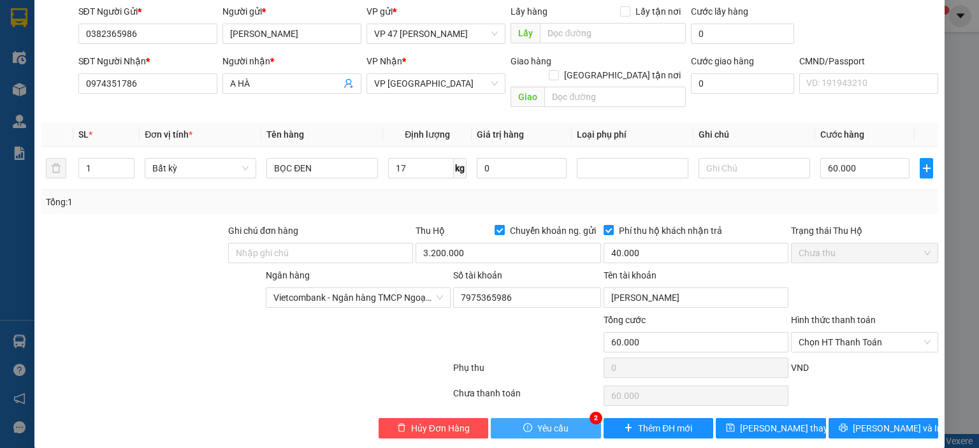
scroll to position [0, 0]
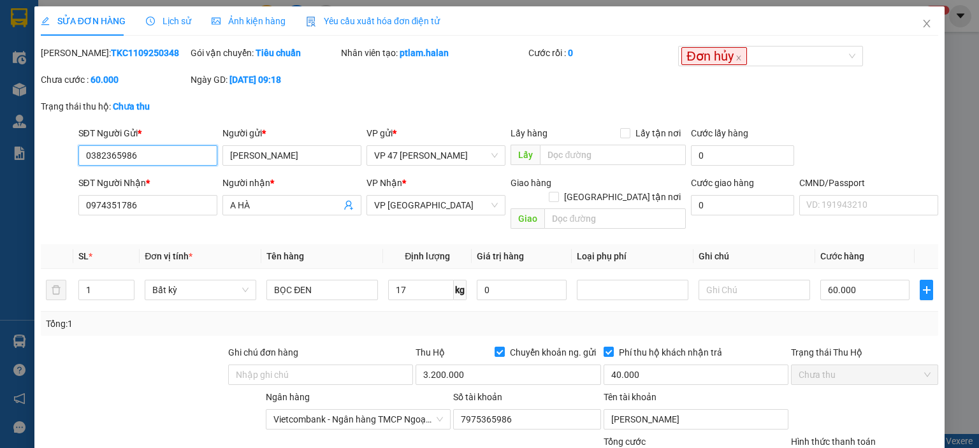
click at [152, 157] on input "0382365986" at bounding box center [147, 155] width 139 height 20
drag, startPoint x: 165, startPoint y: 157, endPoint x: 67, endPoint y: 159, distance: 98.2
click at [64, 161] on div "SĐT Người Gửi * 0382365986 0382365986 Người gửi * TUẤN HẰNG VP gửi * VP 47 Trần…" at bounding box center [490, 148] width 900 height 45
click at [924, 22] on icon "close" at bounding box center [927, 24] width 7 height 8
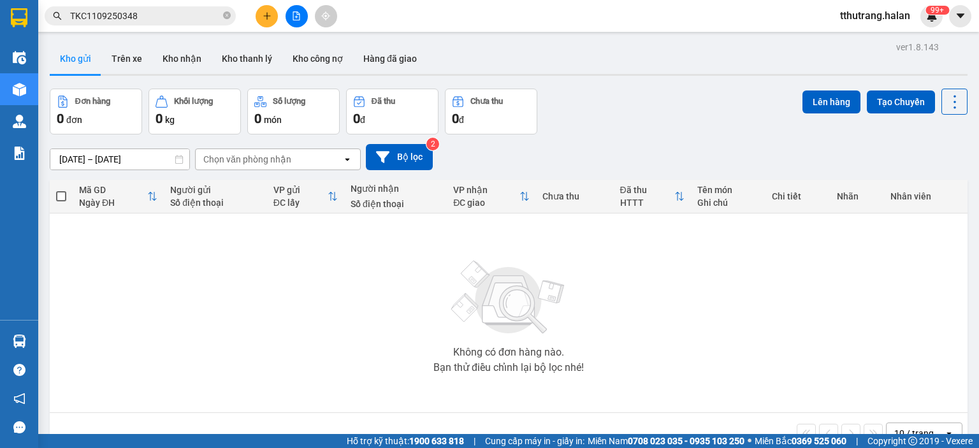
click at [226, 15] on icon "close-circle" at bounding box center [227, 15] width 8 height 8
click at [152, 17] on input "text" at bounding box center [145, 16] width 150 height 14
paste input "0382365986"
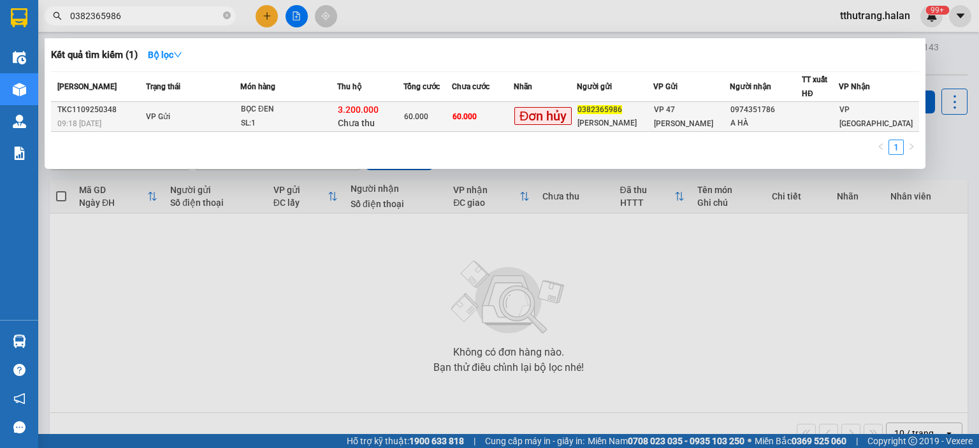
type input "0382365986"
click at [278, 119] on div "SL: 1" at bounding box center [289, 124] width 96 height 14
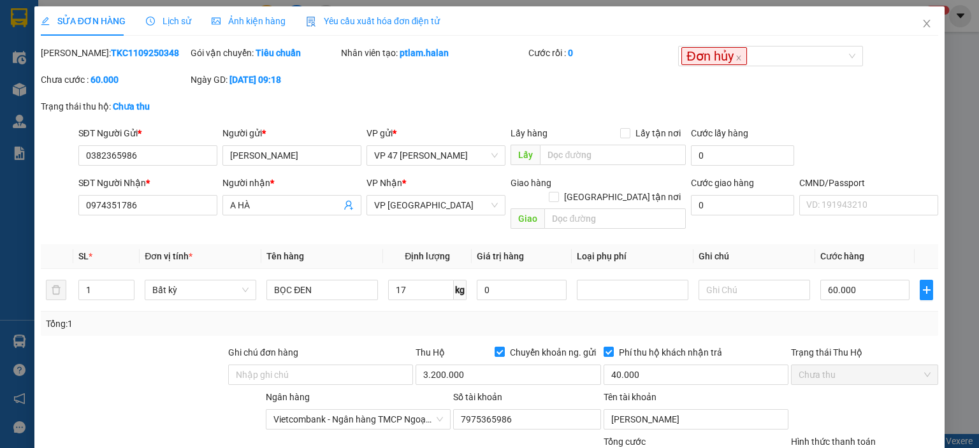
drag, startPoint x: 142, startPoint y: 65, endPoint x: 153, endPoint y: 55, distance: 14.9
click at [144, 64] on div "Mã ĐH: TKC1109250348" at bounding box center [115, 59] width 150 height 27
drag, startPoint x: 101, startPoint y: 54, endPoint x: 74, endPoint y: 54, distance: 26.8
click at [74, 54] on div "Mã ĐH: TKC1109250348" at bounding box center [114, 53] width 147 height 14
copy b "TKC1109250348"
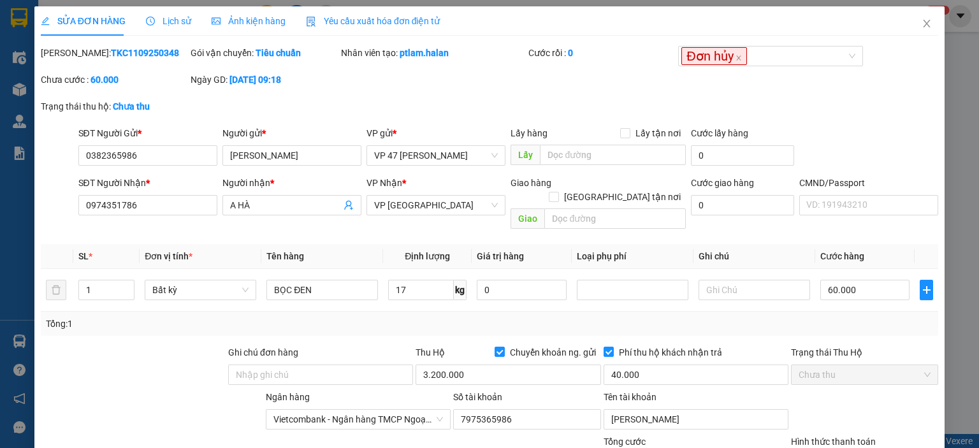
click at [370, 78] on div "Mã ĐH: TKC1109250348 Gói vận chuyển: Tiêu chuẩn Nhân viên tạo: ptlam.halan Cước…" at bounding box center [490, 73] width 900 height 54
drag, startPoint x: 451, startPoint y: 51, endPoint x: 398, endPoint y: 55, distance: 53.1
click at [398, 55] on div "Nhân viên tạo: ptlam.halan" at bounding box center [433, 53] width 185 height 14
copy b "ptlam.halan"
drag, startPoint x: 156, startPoint y: 157, endPoint x: 166, endPoint y: 157, distance: 10.8
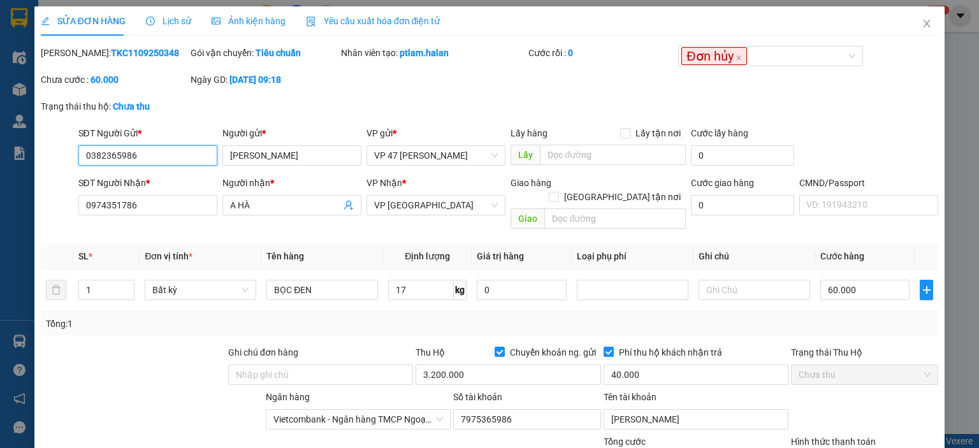
click at [157, 157] on input "0382365986" at bounding box center [147, 155] width 139 height 20
drag, startPoint x: 166, startPoint y: 157, endPoint x: 61, endPoint y: 159, distance: 105.2
click at [61, 159] on div "SĐT Người Gửi * 0382365986 0382365986 Người gửi * TUẤN HẰNG VP gửi * VP 47 Trần…" at bounding box center [490, 148] width 900 height 45
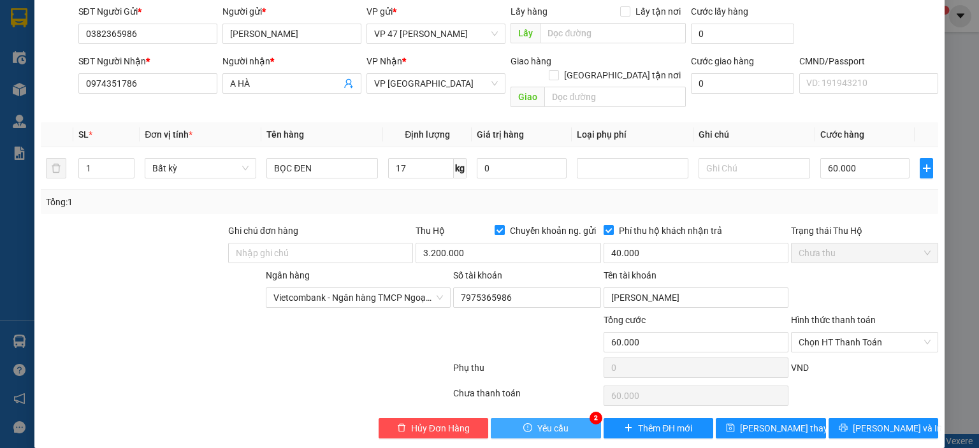
click at [528, 418] on button "Yêu cầu" at bounding box center [546, 428] width 110 height 20
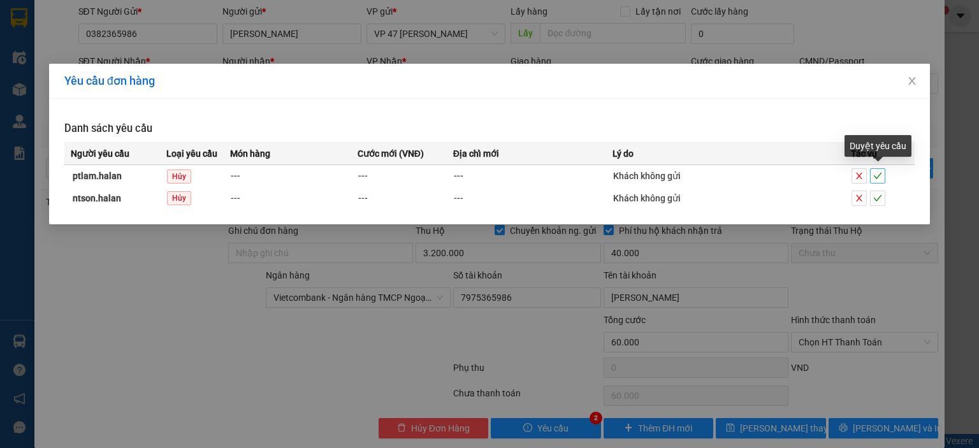
click at [876, 175] on icon "check" at bounding box center [877, 175] width 9 height 9
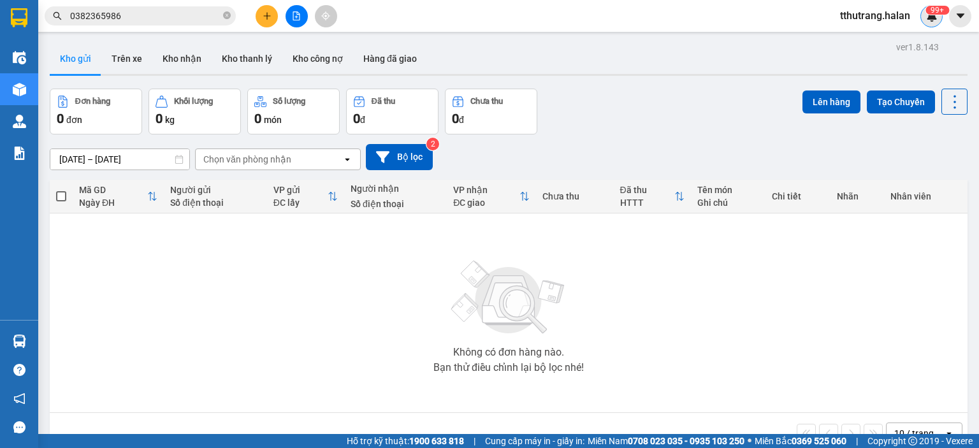
click at [929, 17] on img at bounding box center [931, 15] width 11 height 11
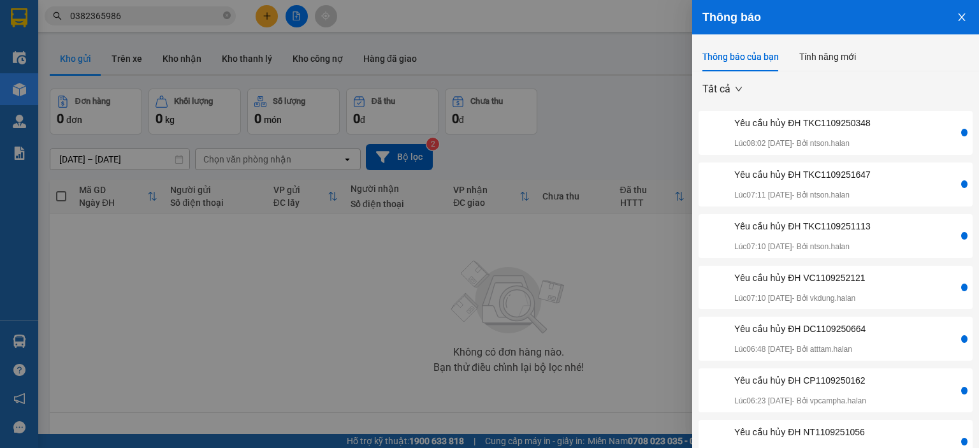
click at [929, 147] on div "Yêu cầu hủy ĐH TKC1109250348 Lúc 08:02 12/09/2025 - Bởi ntson.halan" at bounding box center [830, 133] width 258 height 34
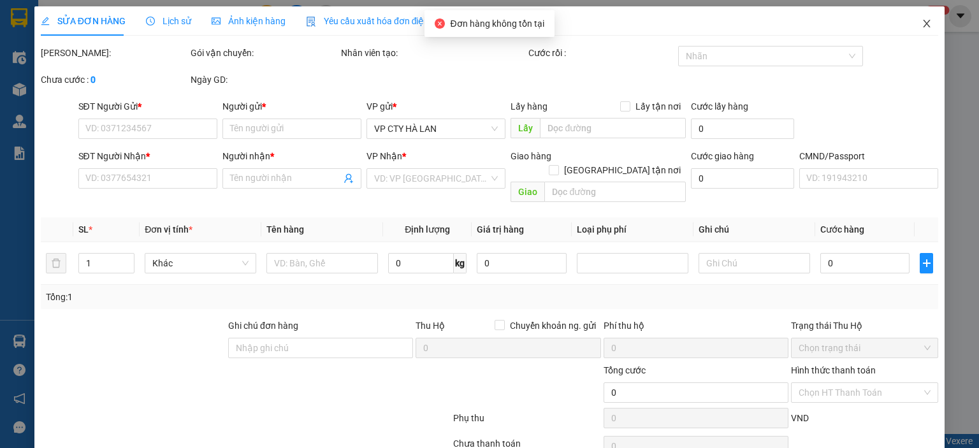
click at [922, 25] on icon "close" at bounding box center [927, 23] width 10 height 10
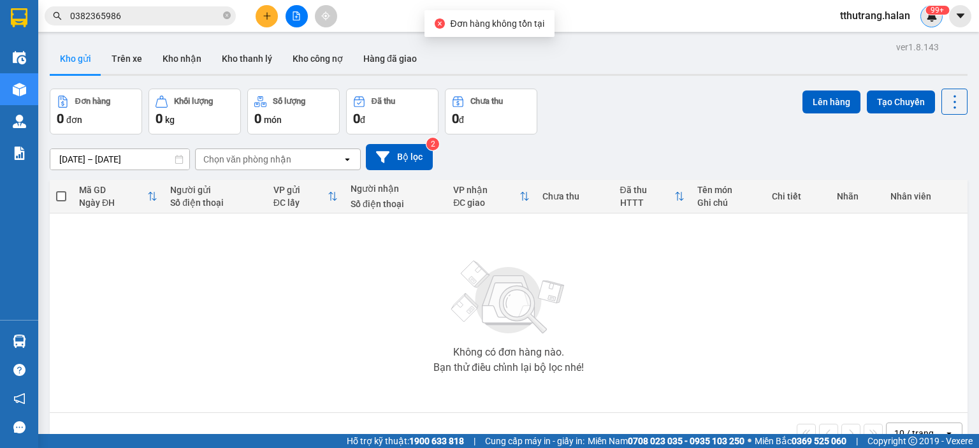
click at [930, 15] on img at bounding box center [931, 15] width 11 height 11
click at [936, 18] on img at bounding box center [931, 15] width 11 height 11
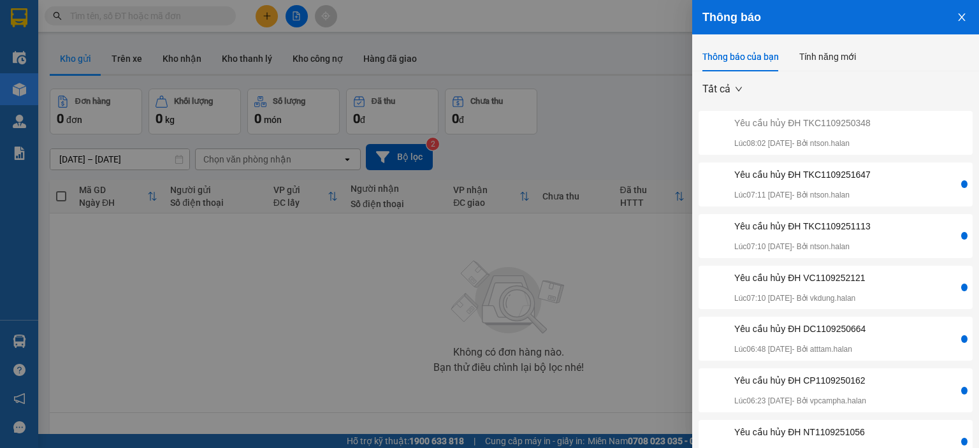
click at [887, 186] on div "Yêu cầu hủy ĐH TKC1109251647 Lúc 07:11 12/09/2025 - Bởi ntson.halan" at bounding box center [830, 185] width 258 height 34
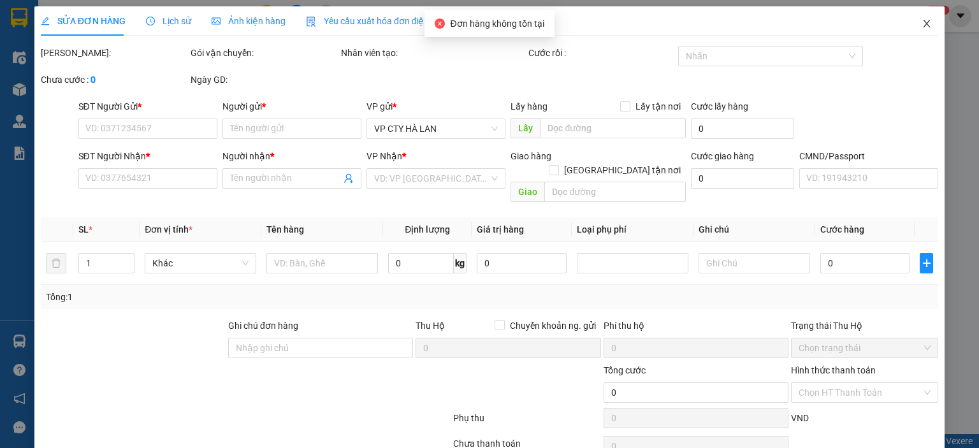
click at [924, 22] on icon "close" at bounding box center [927, 24] width 7 height 8
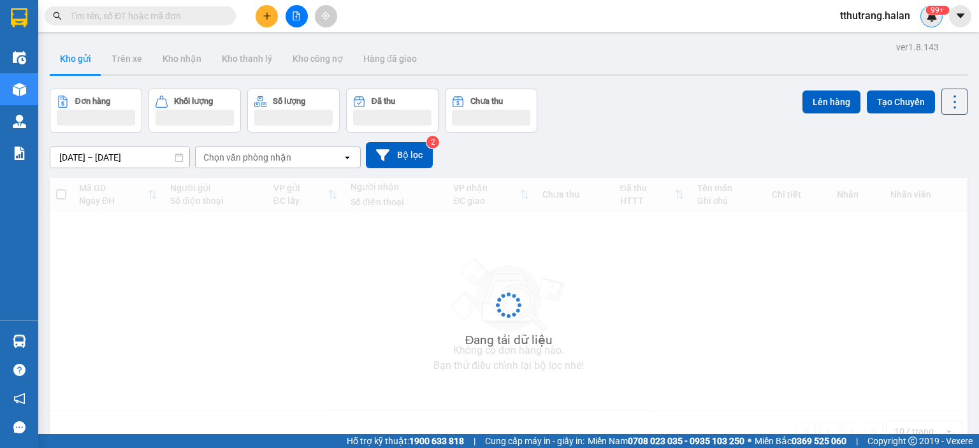
click at [938, 20] on div "99+" at bounding box center [931, 16] width 22 height 22
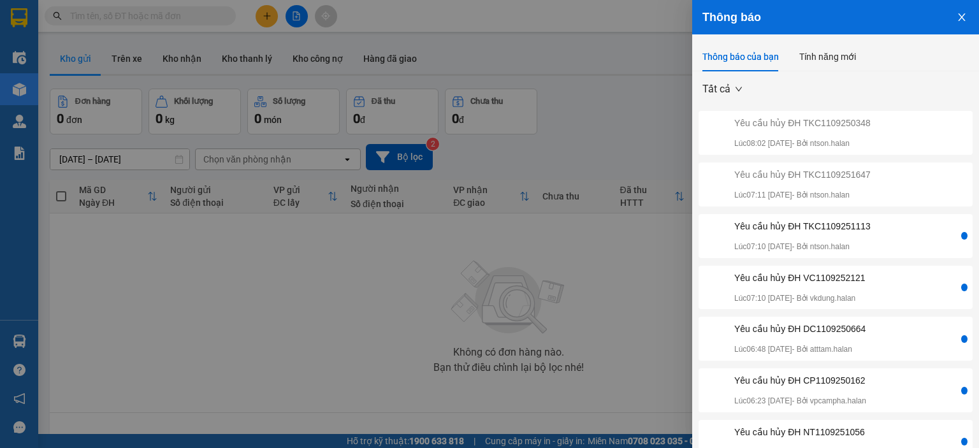
click at [869, 231] on div "Yêu cầu hủy ĐH TKC1109251113 Lúc 07:10 [DATE] - Bởi ntson.halan" at bounding box center [830, 236] width 258 height 34
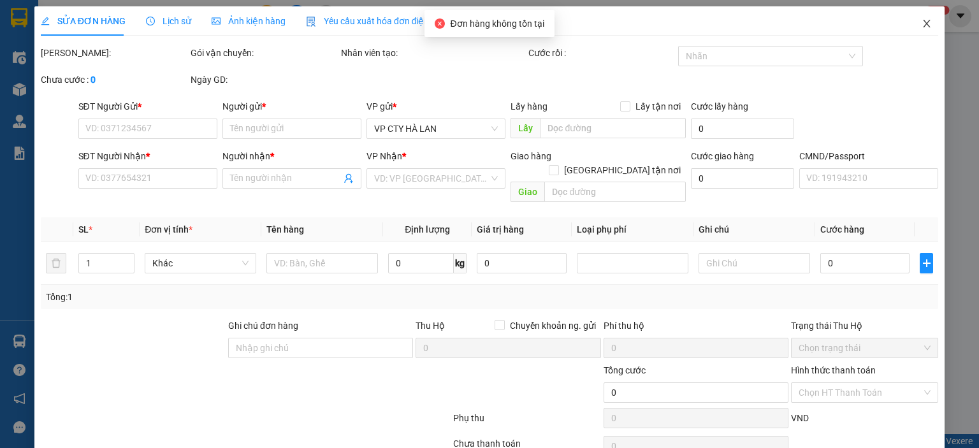
click at [922, 25] on icon "close" at bounding box center [927, 23] width 10 height 10
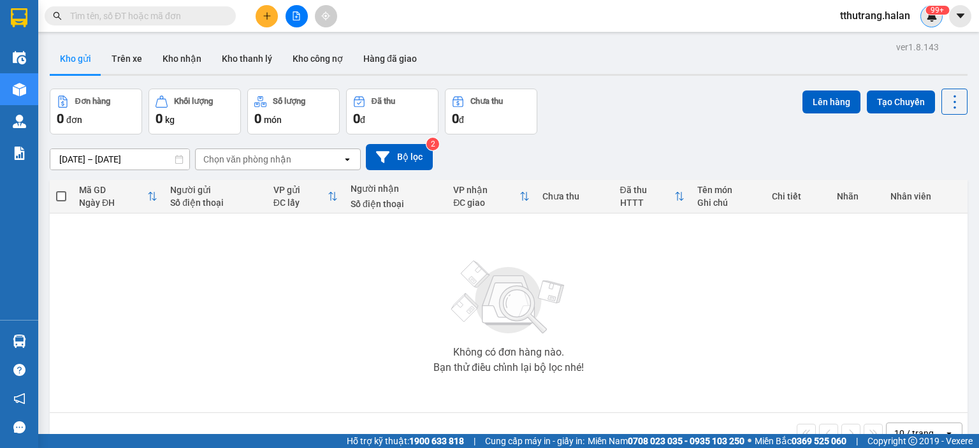
click at [935, 14] on sup "99+" at bounding box center [938, 10] width 24 height 9
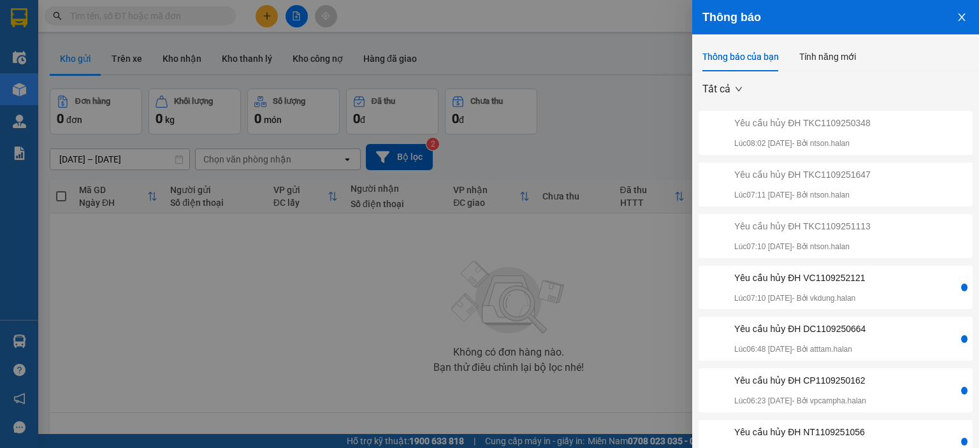
scroll to position [64, 0]
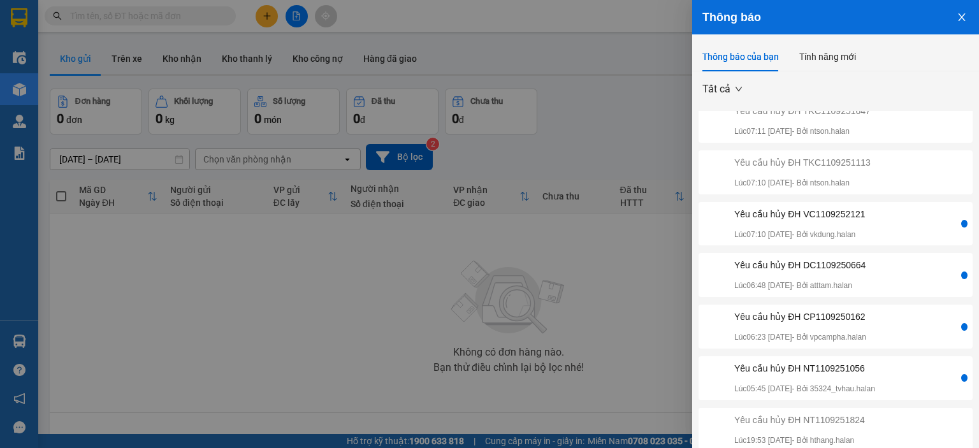
click at [843, 224] on div "Yêu cầu hủy ĐH VC1109252121 Lúc 07:10 [DATE] - Bởi vkdung.halan" at bounding box center [799, 224] width 131 height 34
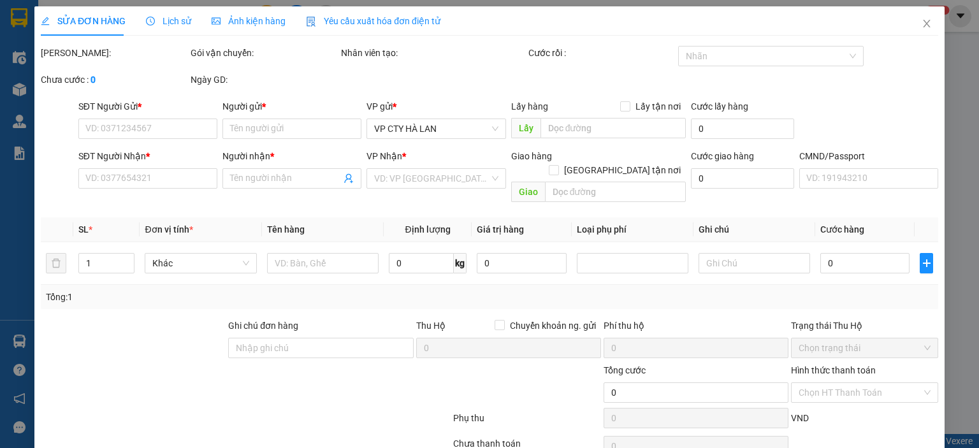
type input "0976892159"
type input "LINH"
type input "0916269988"
type input "MINH CỐP, 147 BT"
type input "35.000"
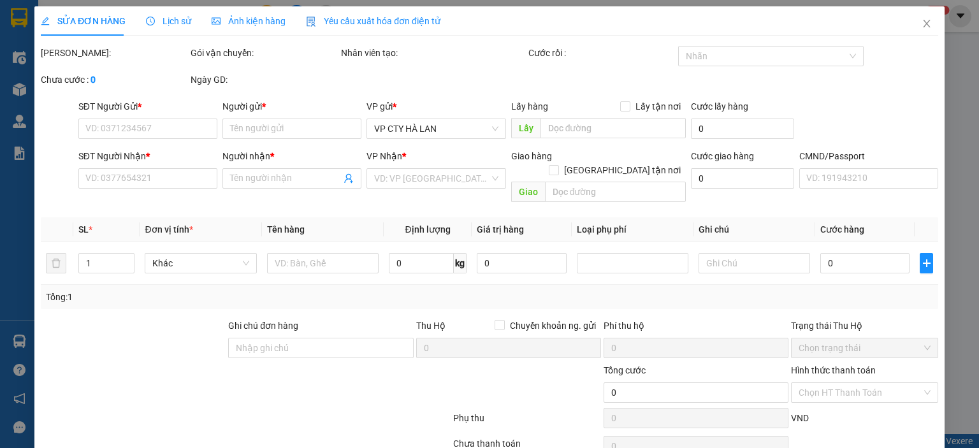
type input "35.000"
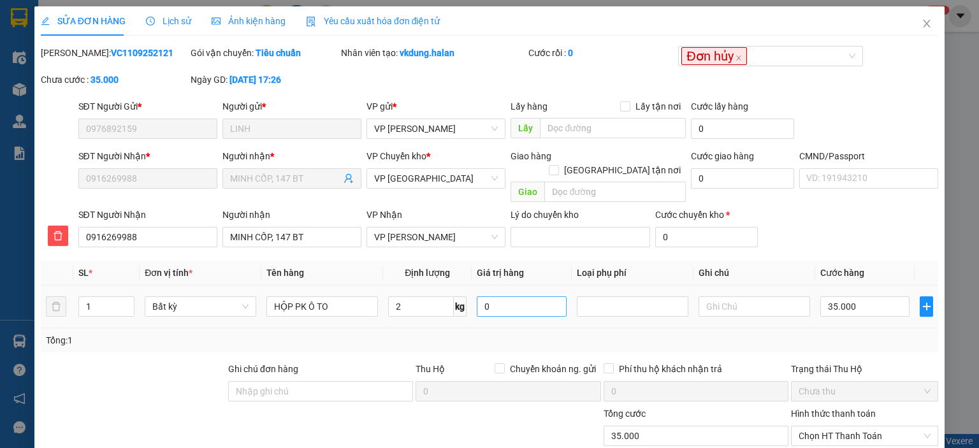
scroll to position [94, 0]
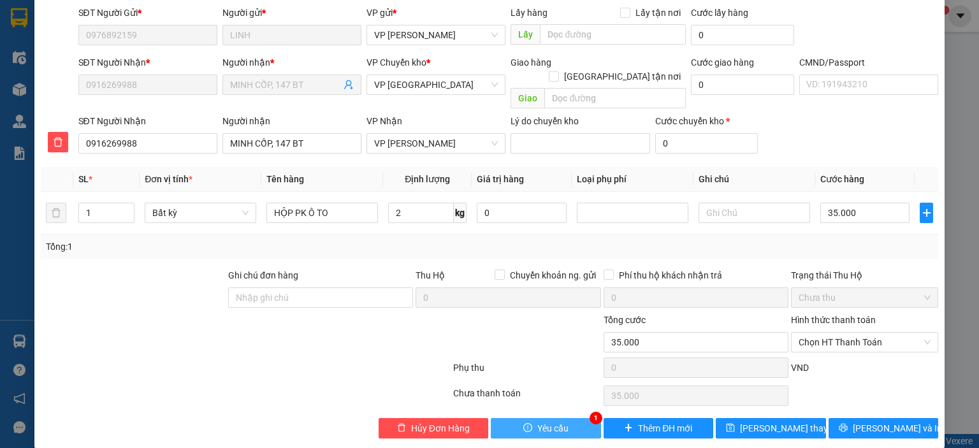
click at [537, 421] on span "Yêu cầu" at bounding box center [552, 428] width 31 height 14
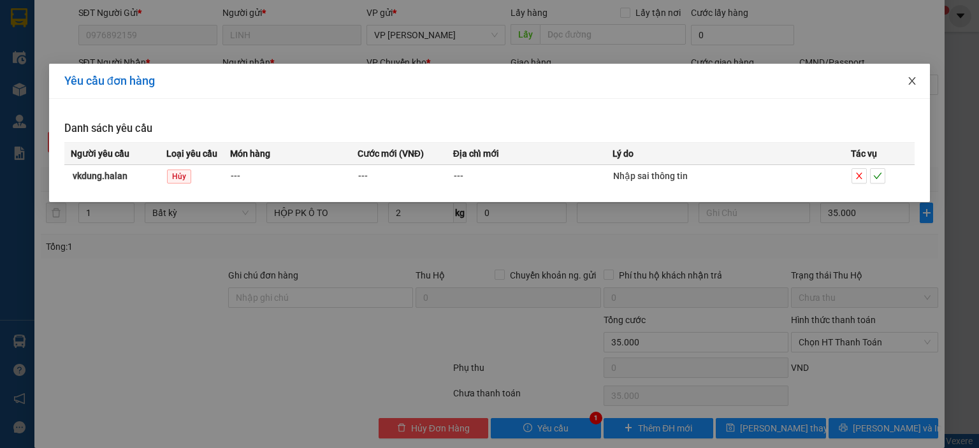
drag, startPoint x: 913, startPoint y: 81, endPoint x: 879, endPoint y: 87, distance: 34.3
click at [913, 81] on icon "close" at bounding box center [912, 81] width 7 height 8
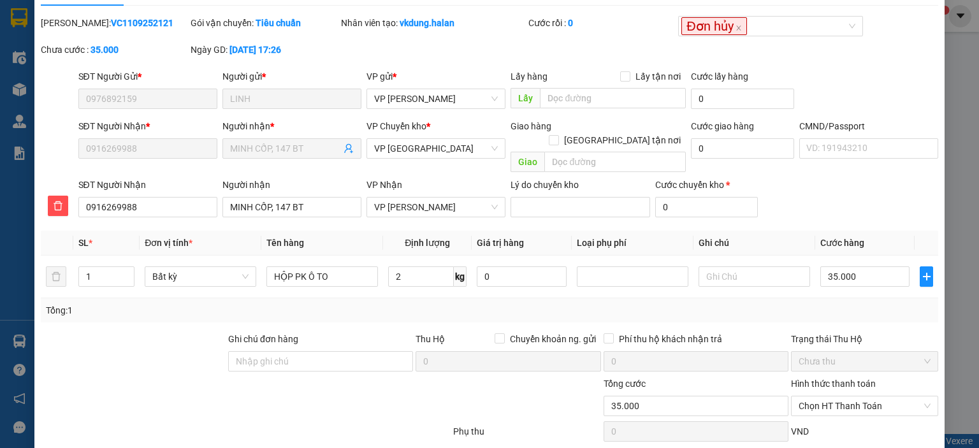
scroll to position [0, 0]
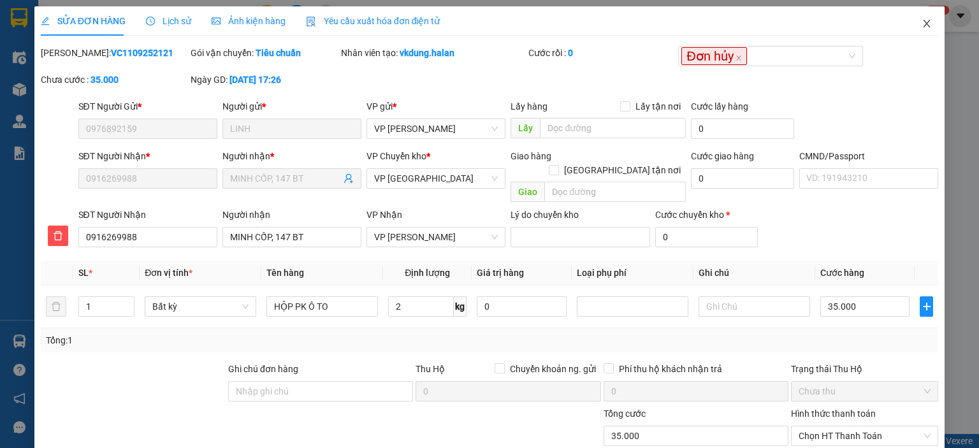
click at [922, 22] on icon "close" at bounding box center [927, 23] width 10 height 10
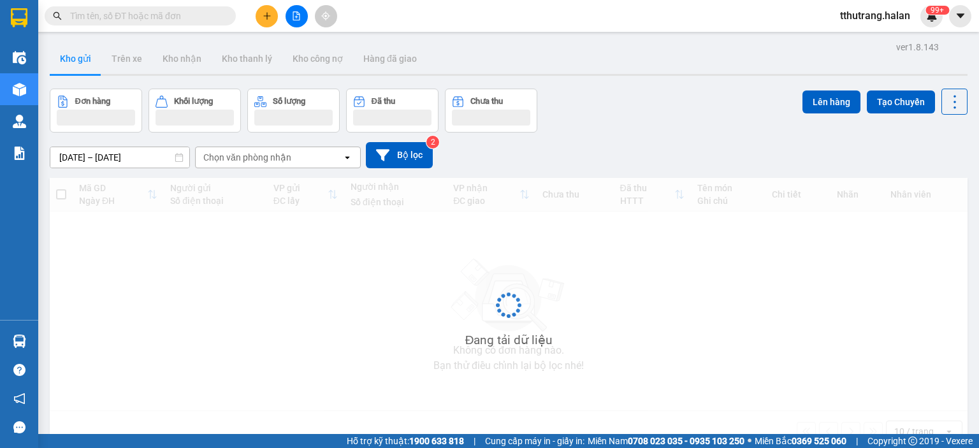
click at [166, 17] on input "text" at bounding box center [145, 16] width 150 height 14
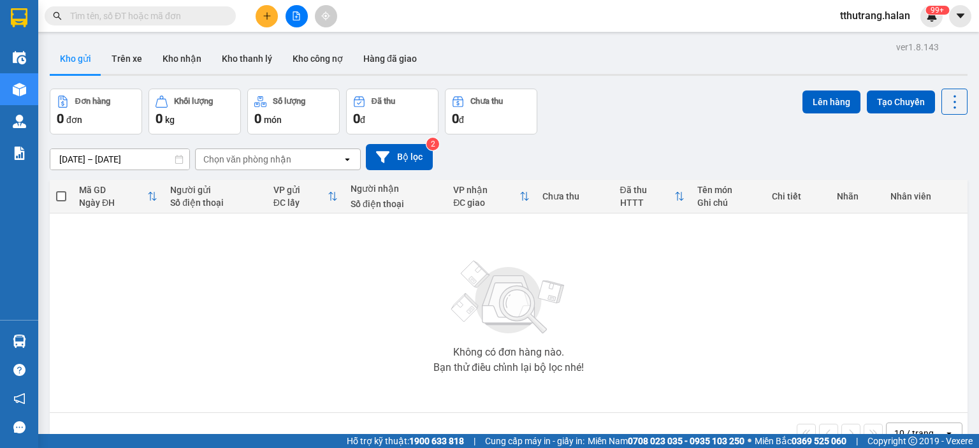
paste input "0976892159"
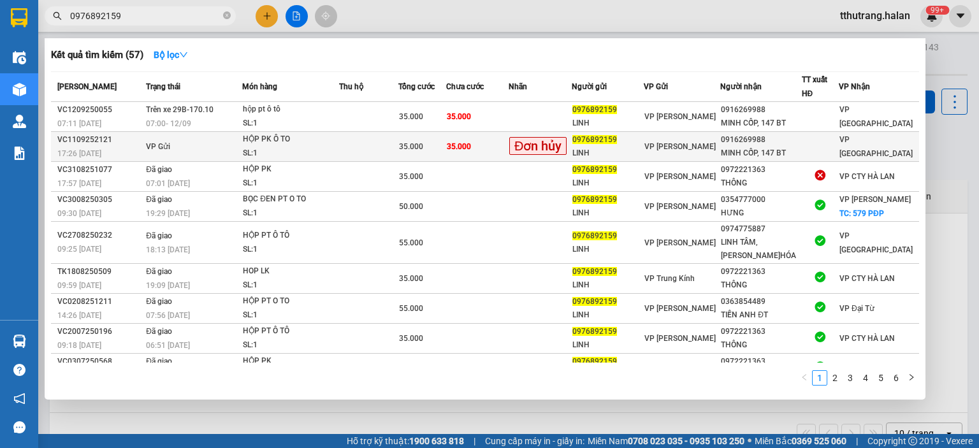
type input "0976892159"
click at [312, 147] on div "SL: 1" at bounding box center [291, 154] width 96 height 14
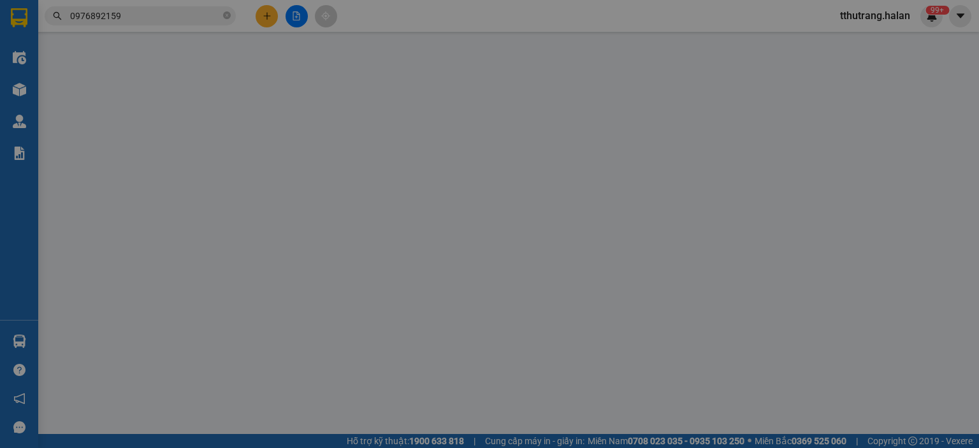
type input "0976892159"
type input "LINH"
type input "0916269988"
type input "MINH CỐP, 147 BT"
type input "35.000"
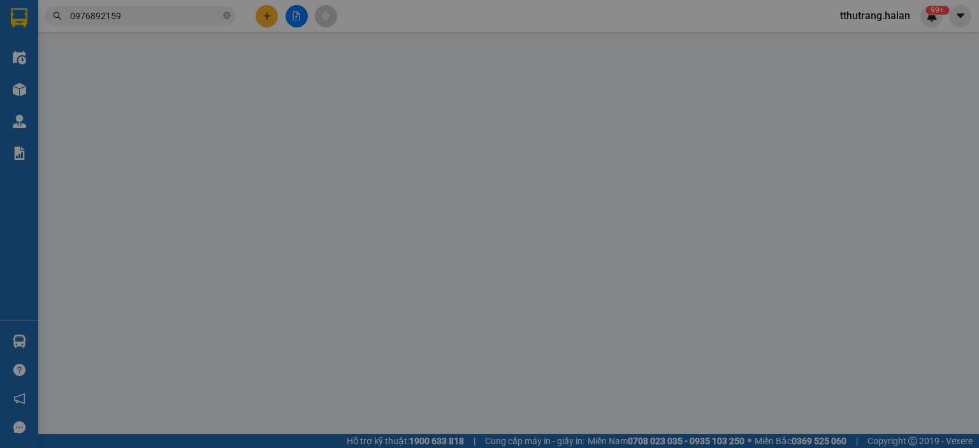
type input "35.000"
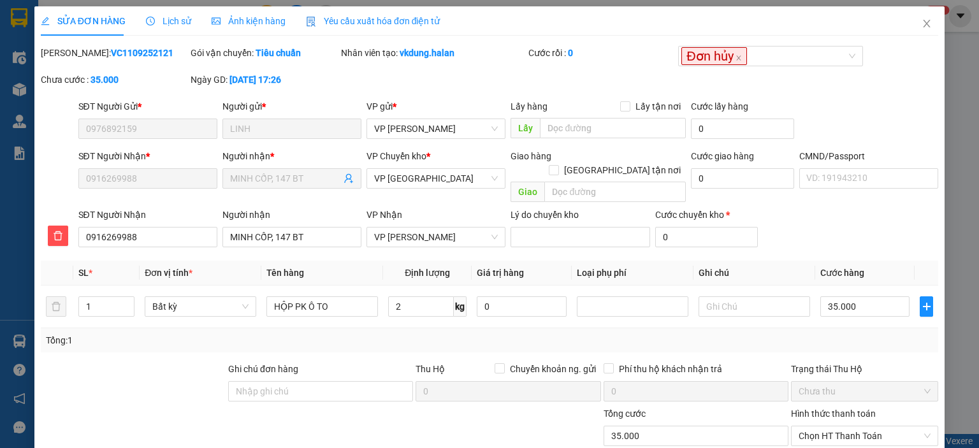
drag, startPoint x: 146, startPoint y: 50, endPoint x: 73, endPoint y: 58, distance: 73.1
click at [73, 58] on div "Mã ĐH: VC1109252121" at bounding box center [114, 53] width 147 height 14
copy b "VC1109252121"
drag, startPoint x: 463, startPoint y: 59, endPoint x: 398, endPoint y: 62, distance: 65.7
click at [398, 62] on div "Nhân viên tạo: vkdung.halan" at bounding box center [433, 59] width 187 height 27
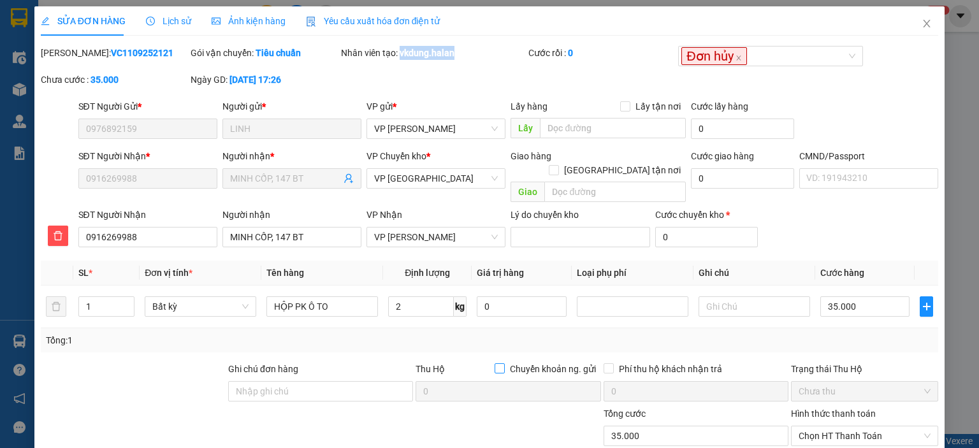
copy b "vkdung.halan"
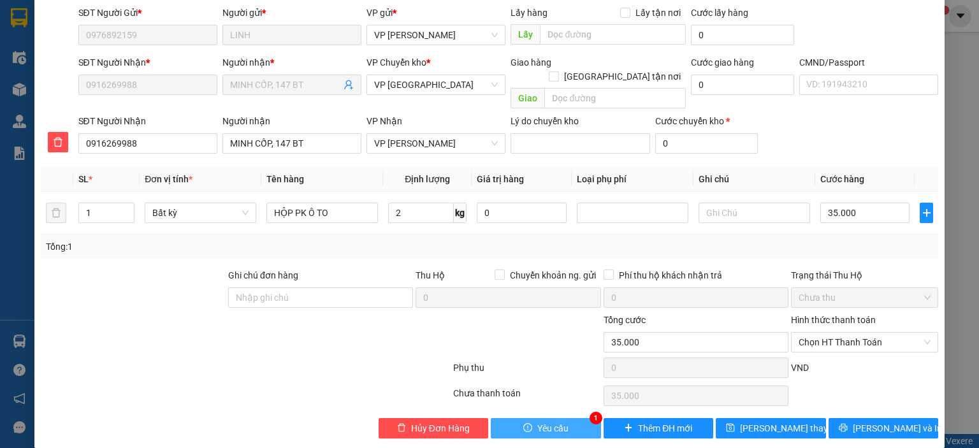
click at [549, 421] on span "Yêu cầu" at bounding box center [552, 428] width 31 height 14
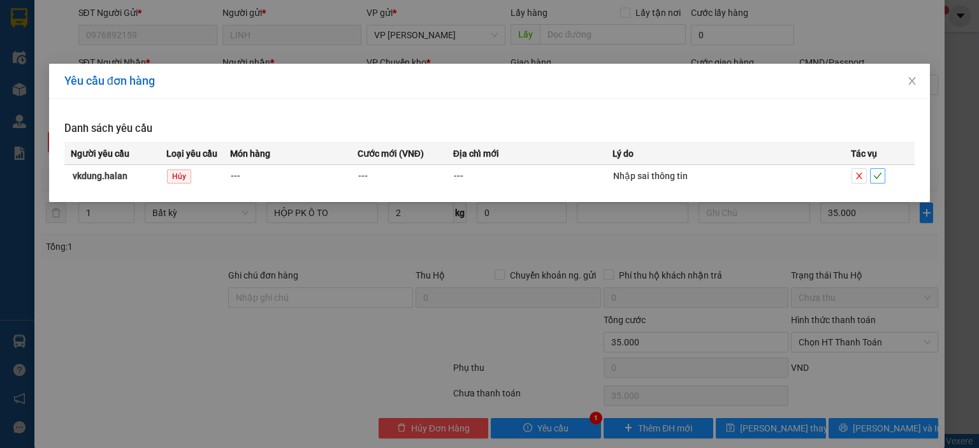
click at [883, 177] on span "check" at bounding box center [878, 175] width 14 height 9
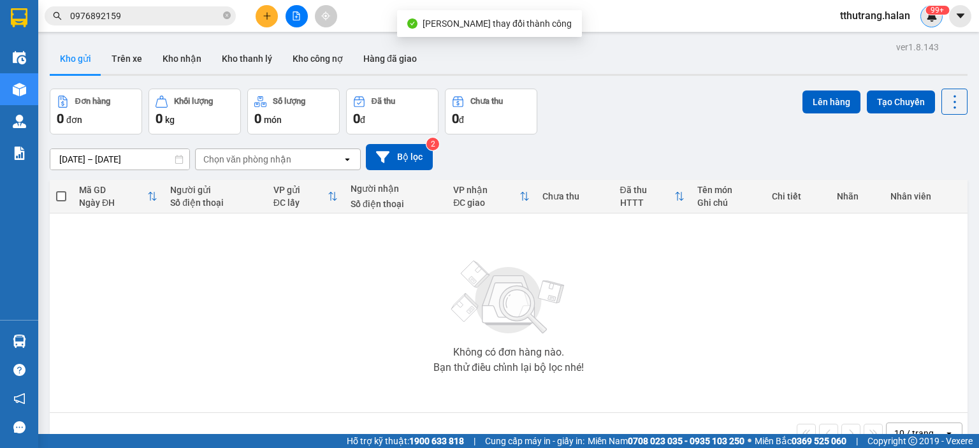
click at [943, 8] on sup "99+" at bounding box center [938, 10] width 24 height 9
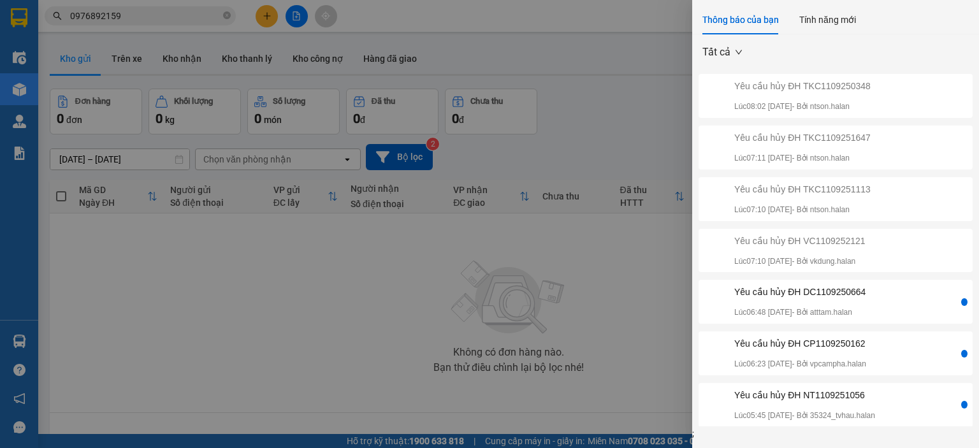
scroll to position [64, 0]
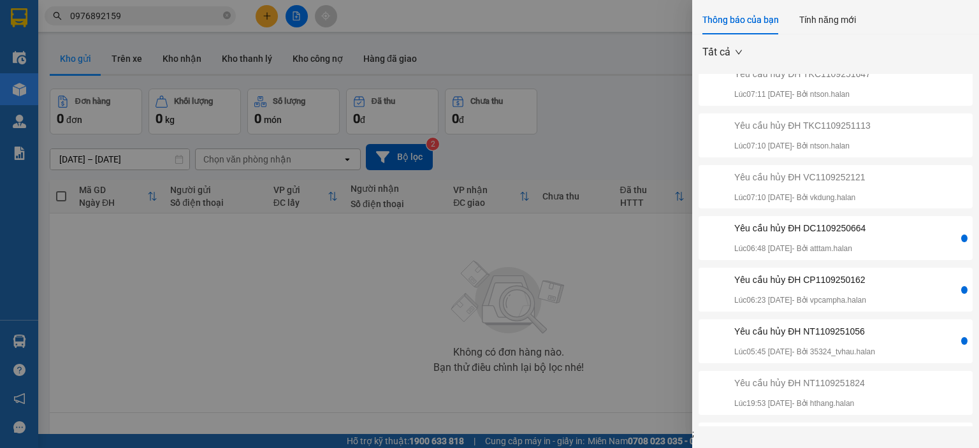
click at [838, 236] on div "Yêu cầu hủy ĐH DC1109250664 Lúc 06:48 12/09/2025 - Bởi atttam.halan" at bounding box center [799, 238] width 131 height 34
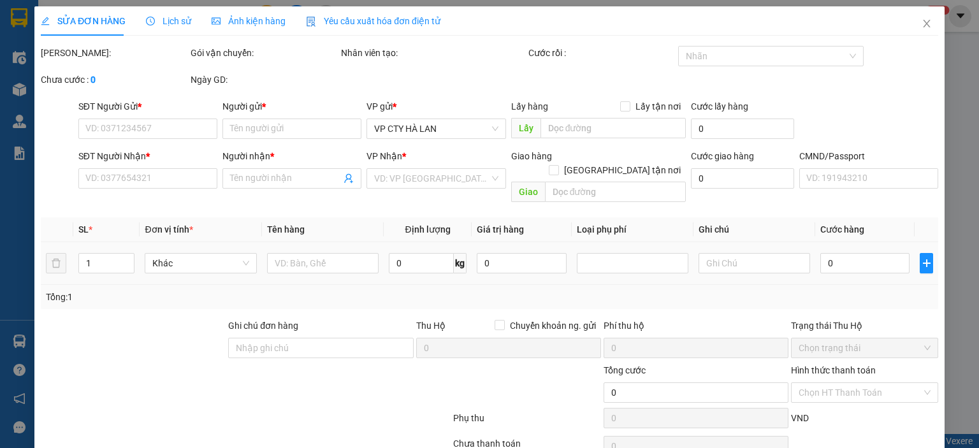
type input "0969929153"
type input "MINH ANH"
type input "0974610003"
type input "NHUNG"
type input "K có"
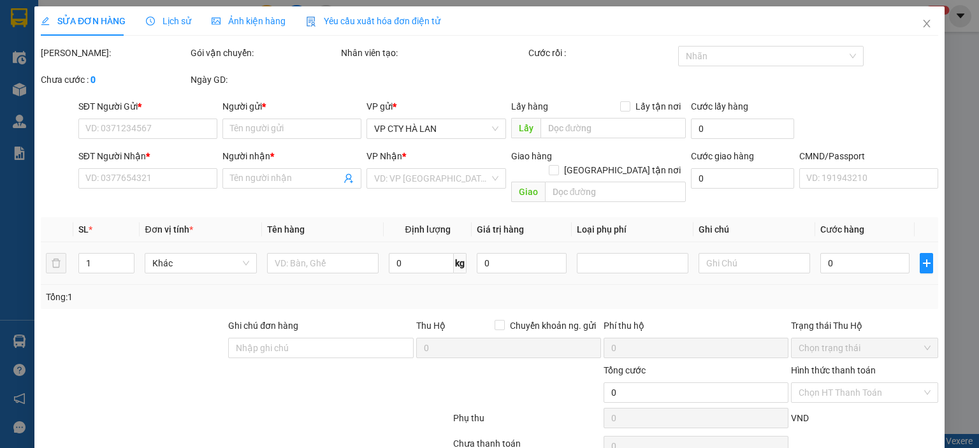
type input "40.000"
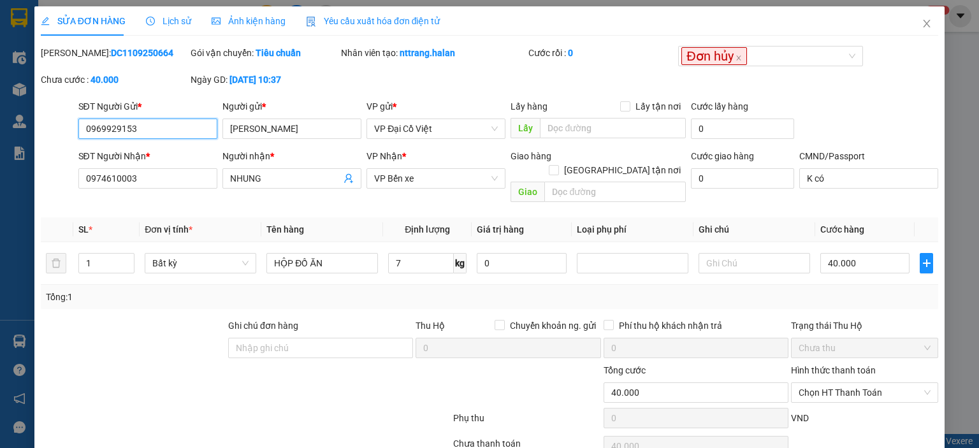
scroll to position [50, 0]
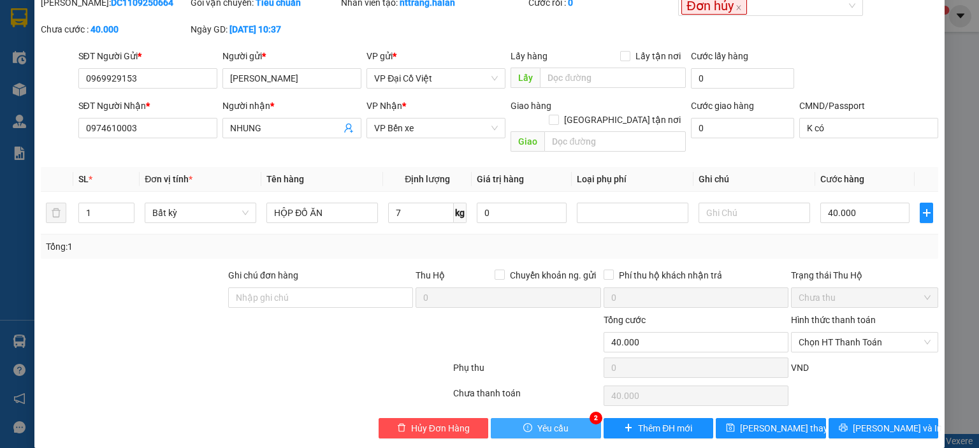
click at [549, 421] on span "Yêu cầu" at bounding box center [552, 428] width 31 height 14
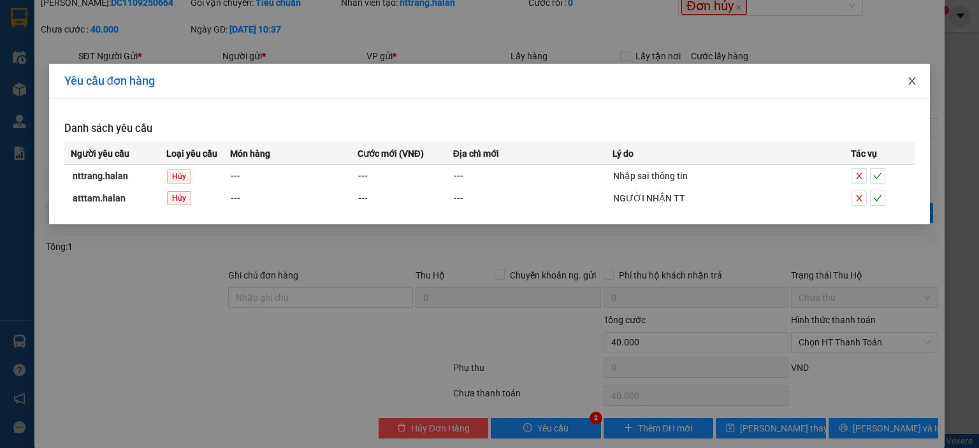
click at [913, 78] on icon "close" at bounding box center [912, 81] width 10 height 10
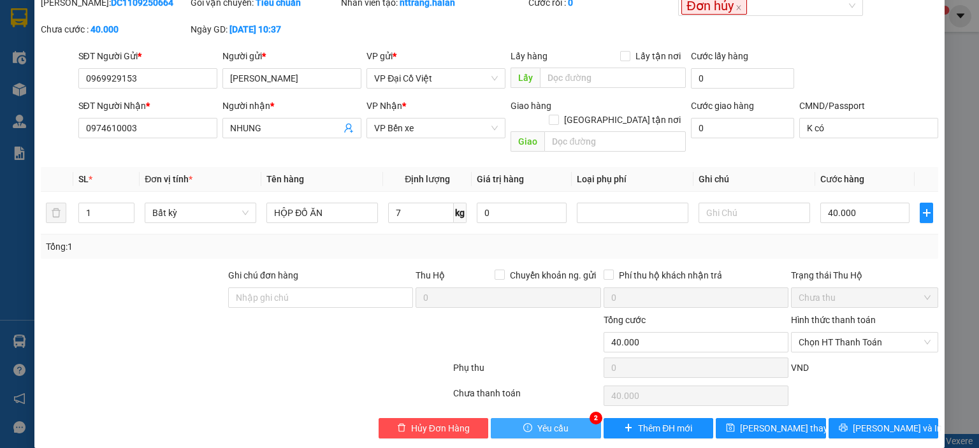
scroll to position [0, 0]
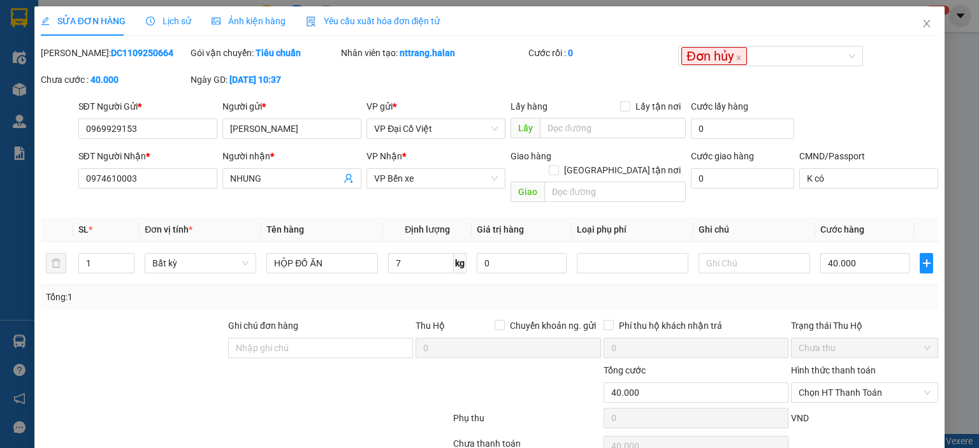
drag, startPoint x: 105, startPoint y: 61, endPoint x: 84, endPoint y: 61, distance: 21.0
click at [84, 61] on div "Mã ĐH: DC1109250664" at bounding box center [115, 59] width 150 height 27
drag, startPoint x: 138, startPoint y: 126, endPoint x: 179, endPoint y: 128, distance: 41.5
click at [143, 126] on input "0969929153" at bounding box center [147, 129] width 139 height 20
click at [179, 128] on input "0969929153" at bounding box center [147, 129] width 139 height 20
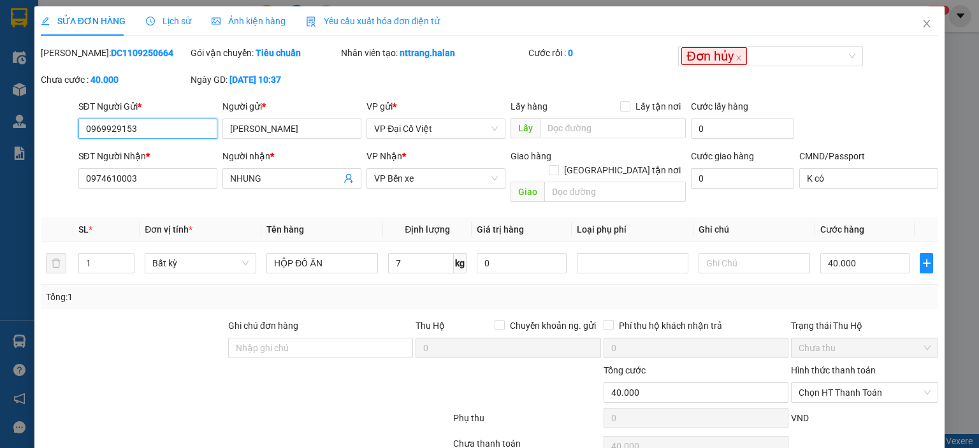
drag, startPoint x: 186, startPoint y: 127, endPoint x: 74, endPoint y: 140, distance: 112.9
click at [76, 140] on div "SĐT Người Gửi * 0969929153 0969929153" at bounding box center [148, 121] width 144 height 45
click at [922, 23] on icon "close" at bounding box center [927, 23] width 10 height 10
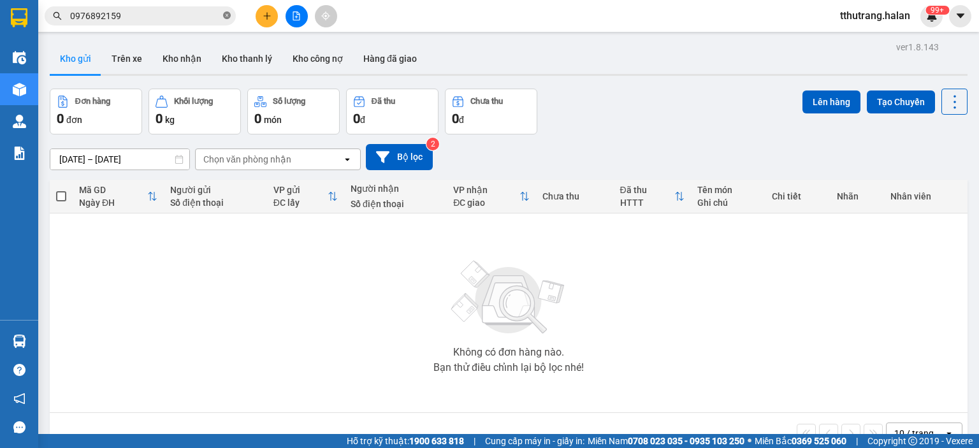
click at [228, 17] on icon "close-circle" at bounding box center [227, 15] width 8 height 8
click at [188, 17] on input "text" at bounding box center [145, 16] width 150 height 14
paste input "0969929153"
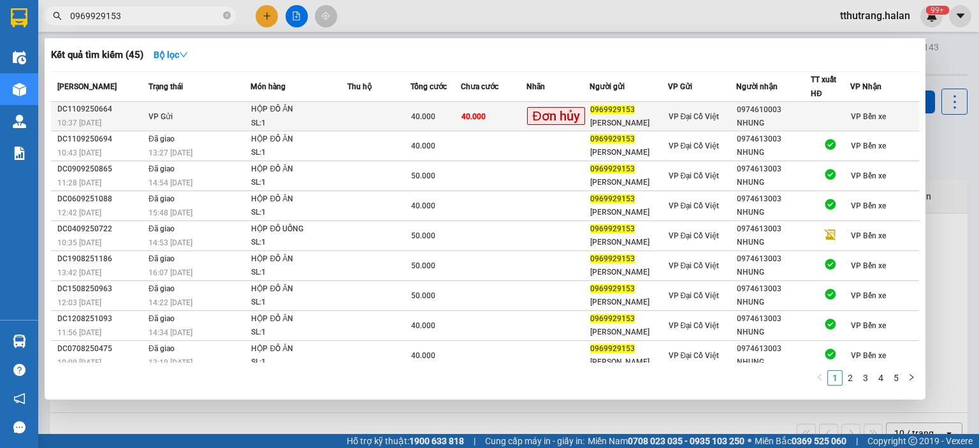
type input "0969929153"
click at [488, 114] on td "40.000" at bounding box center [494, 116] width 66 height 29
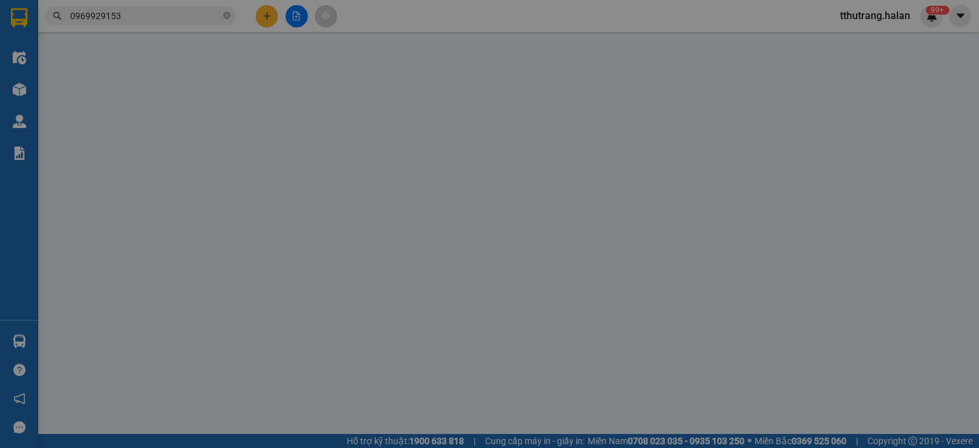
type input "0969929153"
type input "MINH ANH"
type input "0974610003"
type input "NHUNG"
type input "K có"
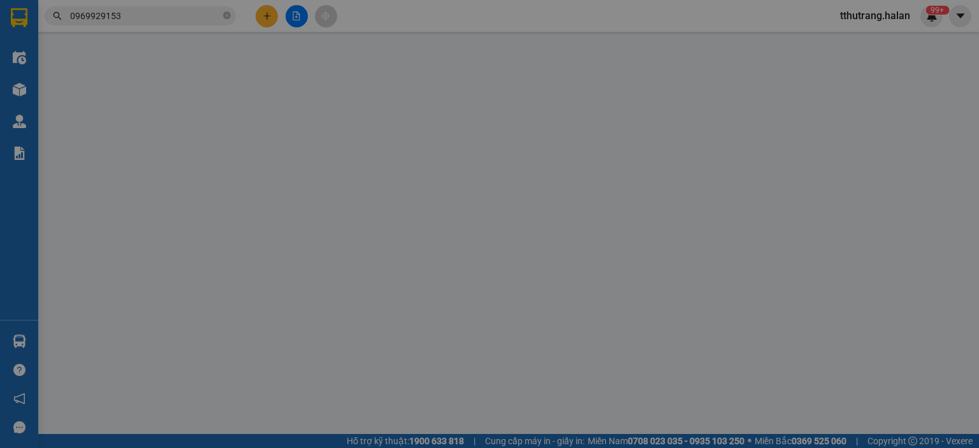
type input "40.000"
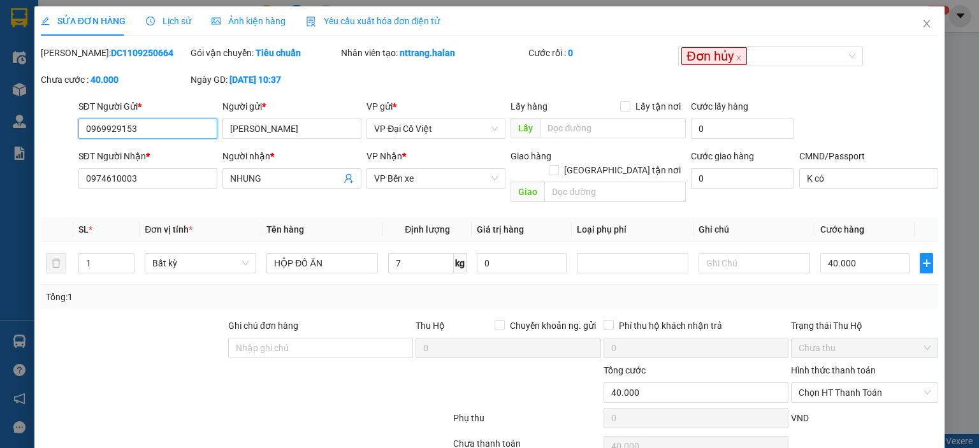
scroll to position [50, 0]
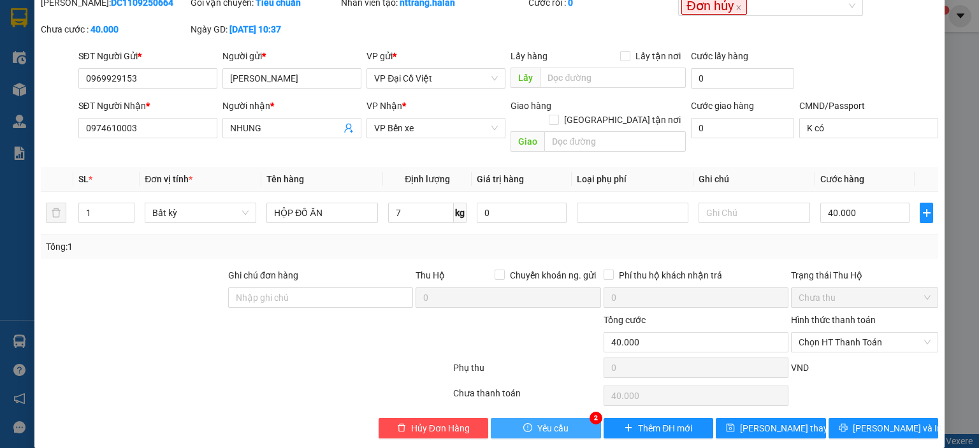
click at [578, 418] on button "Yêu cầu" at bounding box center [546, 428] width 110 height 20
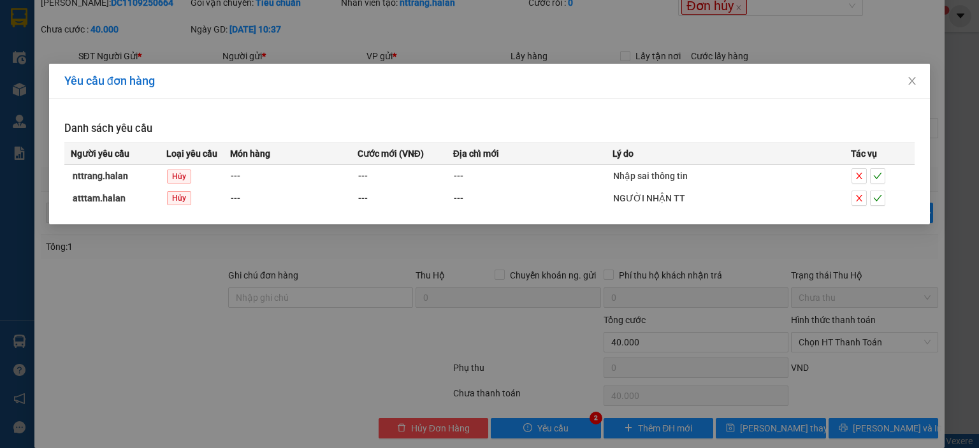
click at [491, 267] on div "Yêu cầu đơn hàng Danh sách yêu cầu Người yêu cầu Loại yêu cầu Món hàng Cước mới…" at bounding box center [489, 224] width 979 height 448
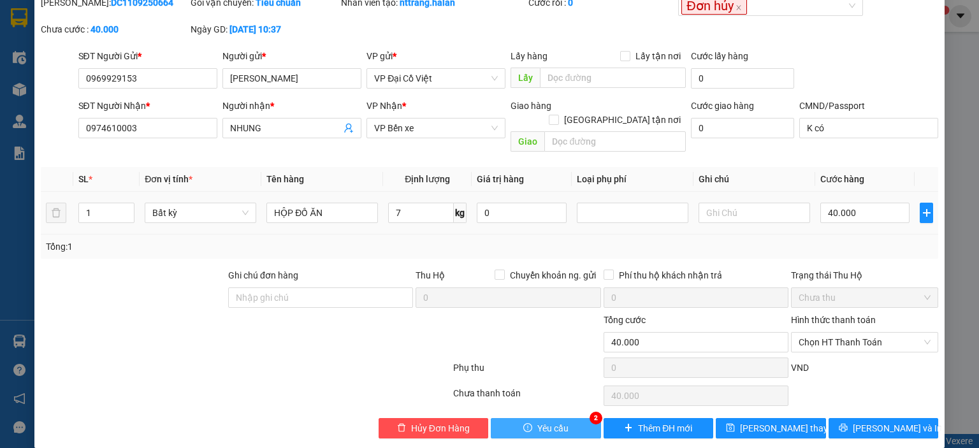
scroll to position [0, 0]
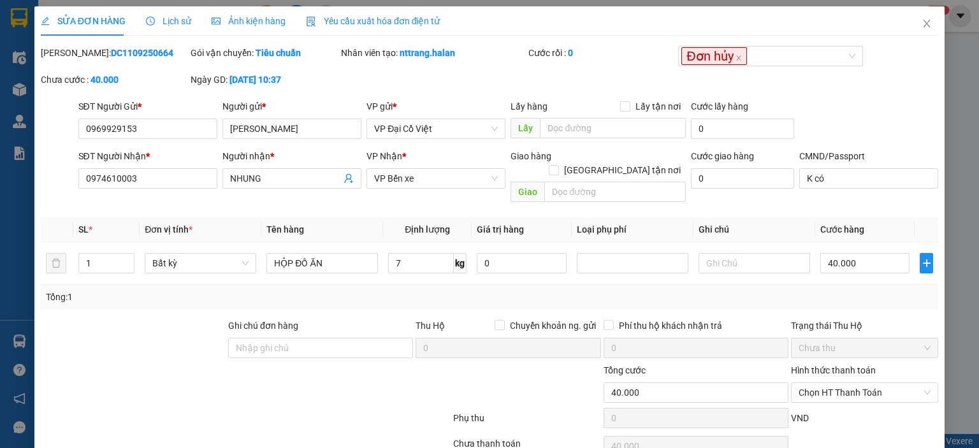
drag, startPoint x: 137, startPoint y: 56, endPoint x: 74, endPoint y: 61, distance: 63.3
click at [74, 61] on div "Mã ĐH: DC1109250664" at bounding box center [115, 59] width 150 height 27
copy b "DC1109250664"
drag, startPoint x: 464, startPoint y: 57, endPoint x: 398, endPoint y: 61, distance: 65.8
click at [398, 61] on div "Nhân viên tạo: nttrang.halan" at bounding box center [433, 59] width 187 height 27
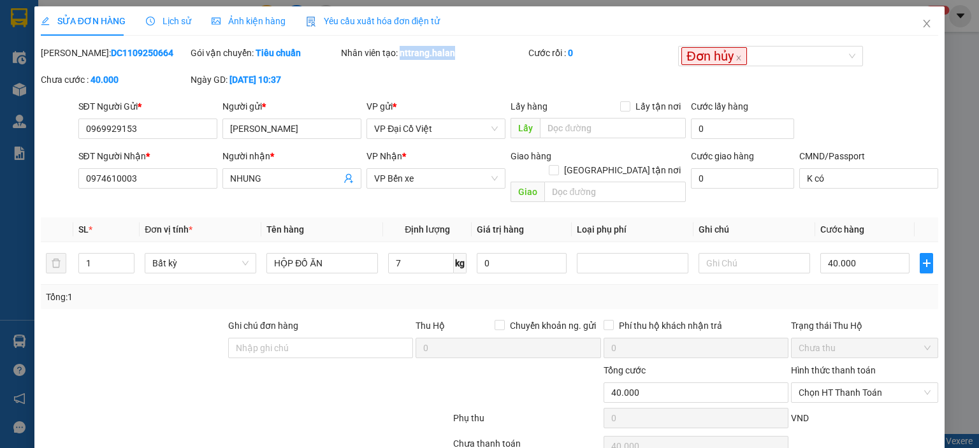
copy b "nttrang.halan"
drag, startPoint x: 148, startPoint y: 126, endPoint x: 75, endPoint y: 135, distance: 73.8
click at [76, 135] on div "SĐT Người Gửi * 0969929153 0969929153" at bounding box center [148, 121] width 144 height 45
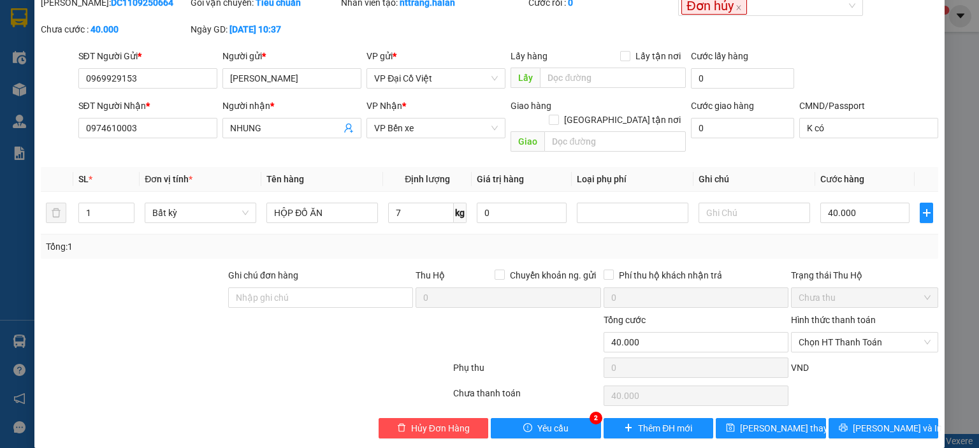
click at [565, 398] on div "Total Paid Fee 0 Total UnPaid Fee 40.000 Cash Collection Total Fee Mã ĐH: DC110…" at bounding box center [490, 217] width 898 height 443
click at [564, 418] on button "Yêu cầu" at bounding box center [546, 428] width 110 height 20
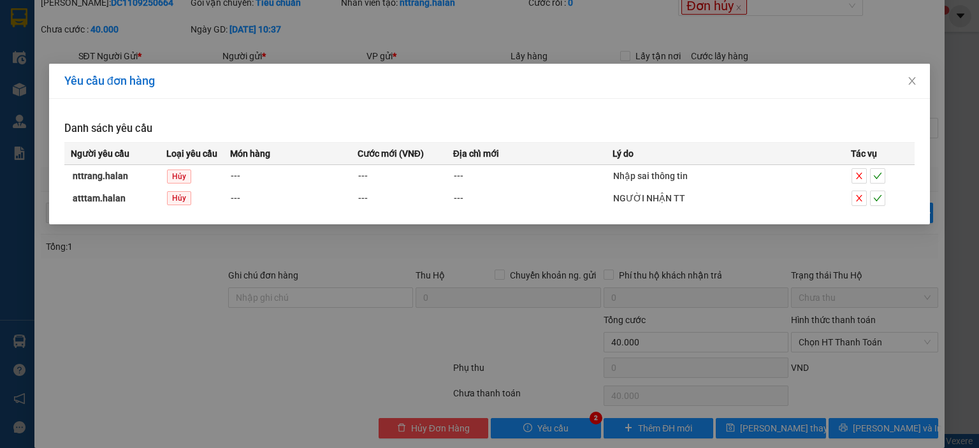
click at [479, 271] on div "Yêu cầu đơn hàng Danh sách yêu cầu Người yêu cầu Loại yêu cầu Món hàng Cước mới…" at bounding box center [489, 224] width 979 height 448
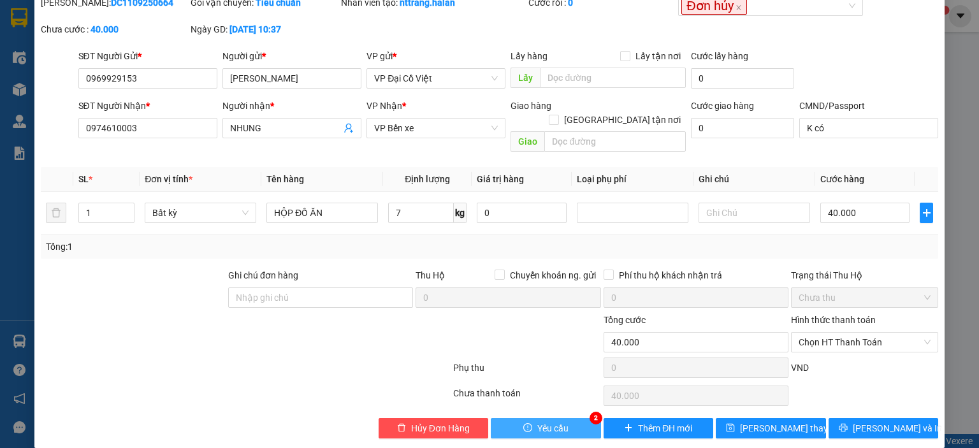
click at [556, 421] on span "Yêu cầu" at bounding box center [552, 428] width 31 height 14
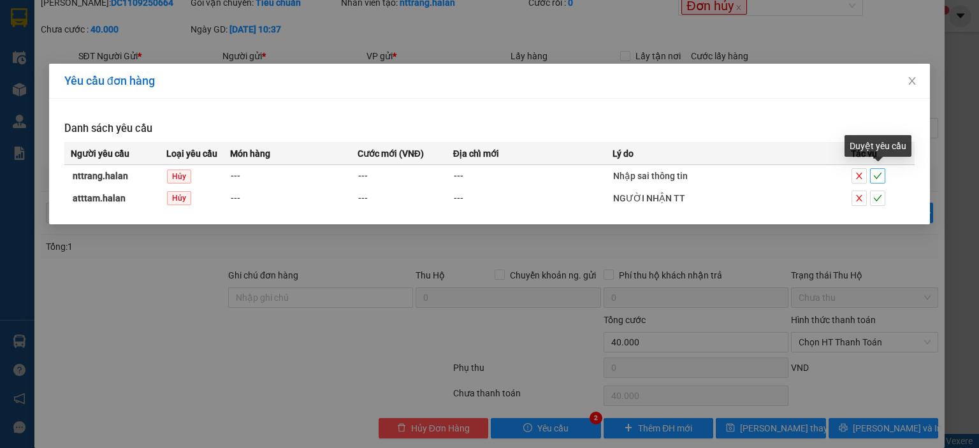
click at [877, 173] on icon "check" at bounding box center [877, 175] width 9 height 9
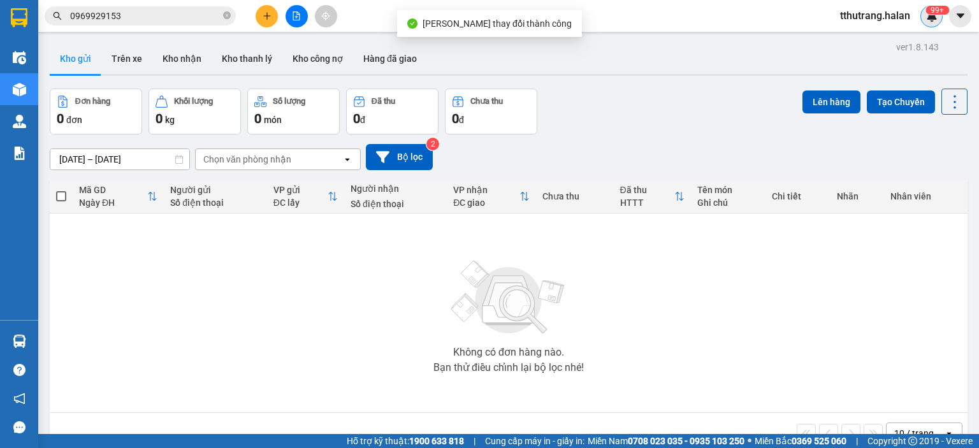
click at [931, 17] on img at bounding box center [931, 15] width 11 height 11
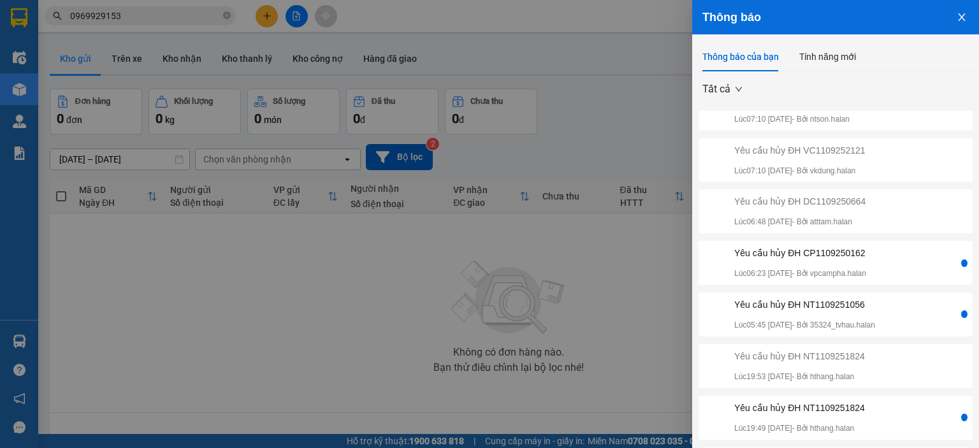
scroll to position [163, 0]
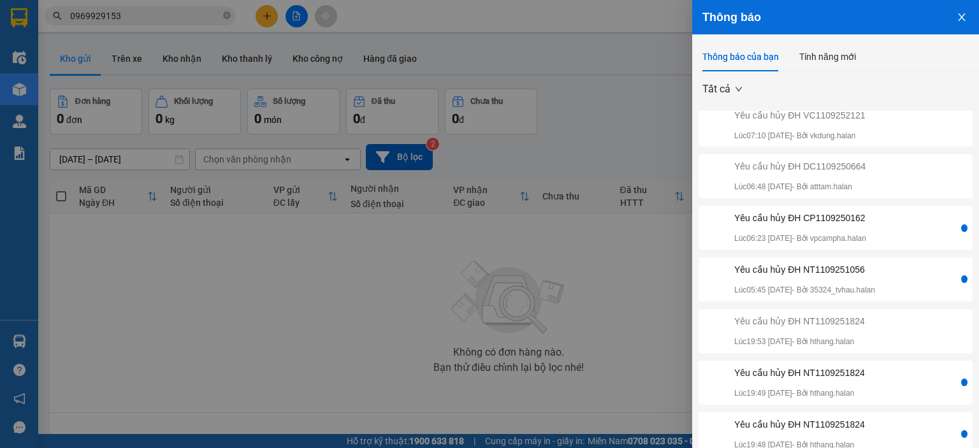
click at [875, 277] on div "Yêu cầu hủy ĐH NT1109251056 Lúc 05:45 12/09/2025 - Bởi 35324_tvhau.halan" at bounding box center [804, 280] width 141 height 34
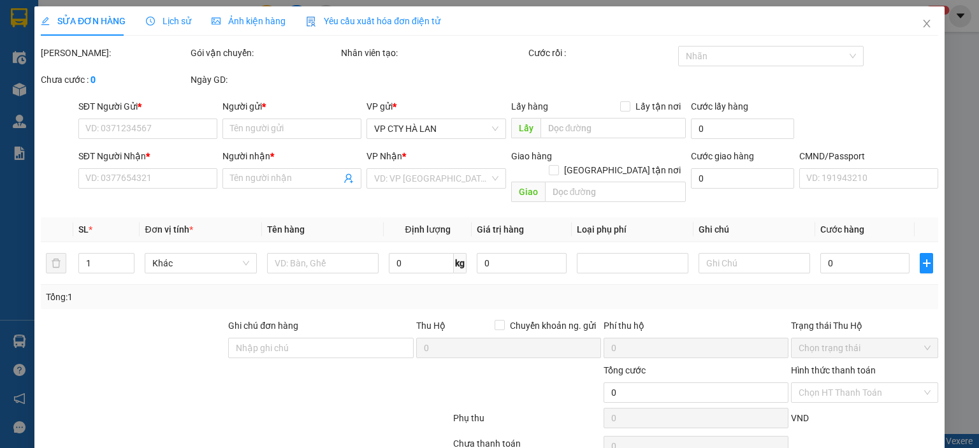
type input "0972343119"
type input "LỢI"
type input "0985689687"
type input "TRUNG"
type input "40.000"
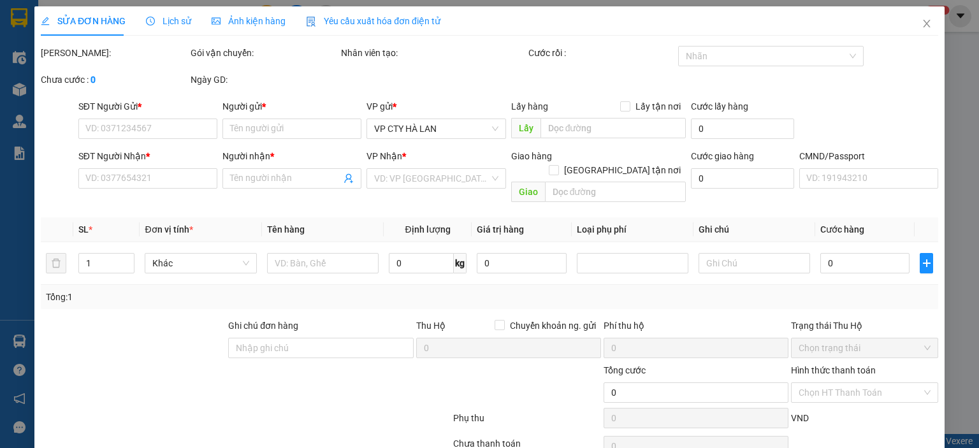
type input "40.000"
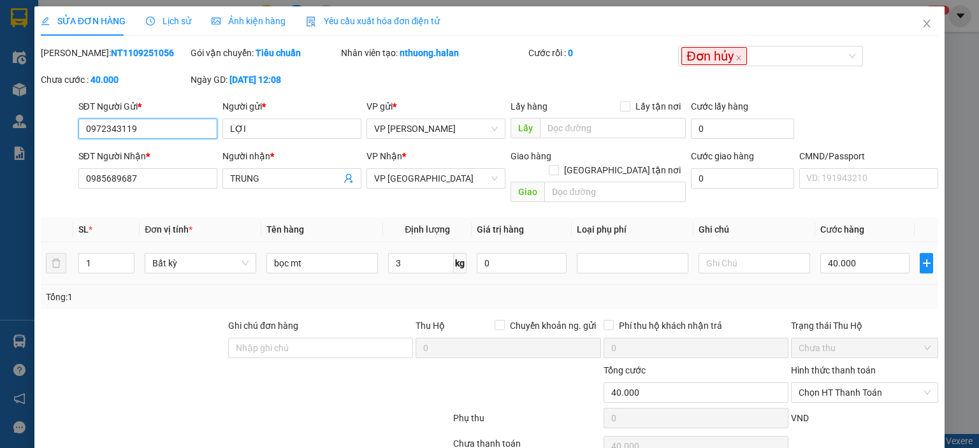
scroll to position [50, 0]
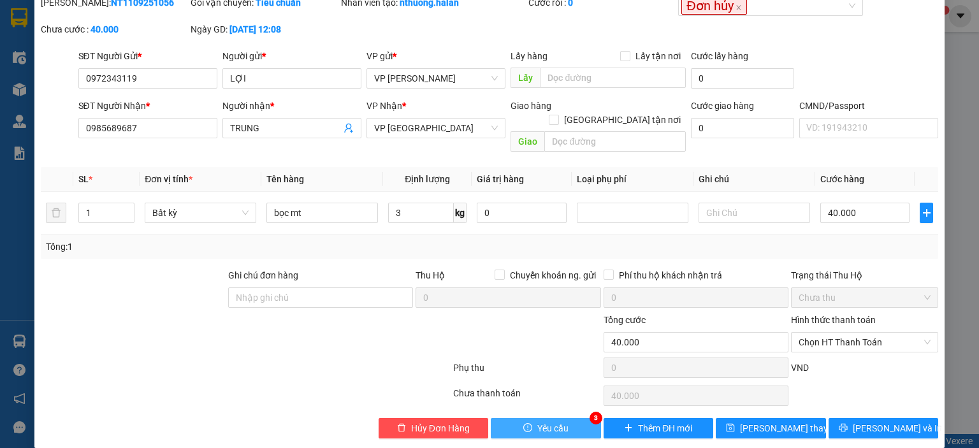
click at [541, 420] on button "Yêu cầu" at bounding box center [546, 428] width 110 height 20
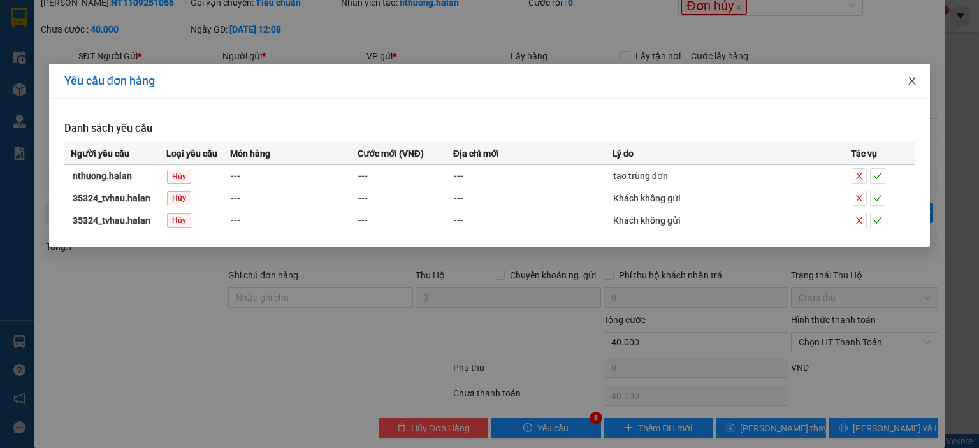
click at [910, 82] on icon "close" at bounding box center [912, 81] width 10 height 10
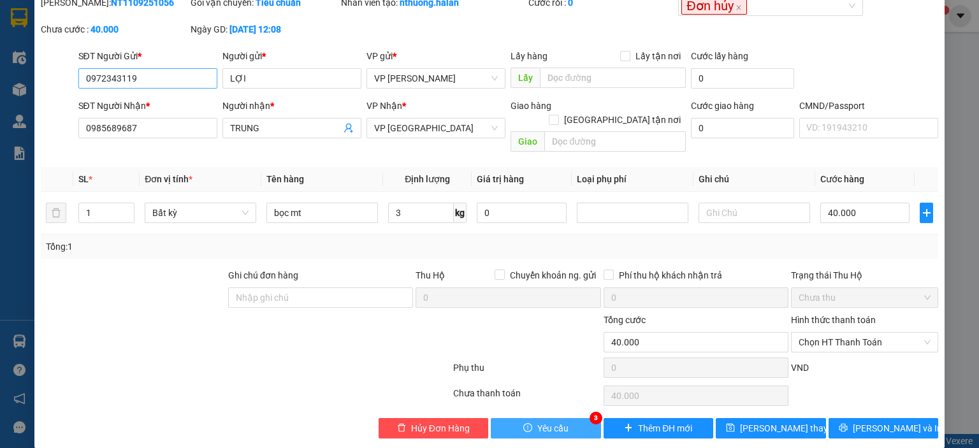
scroll to position [0, 0]
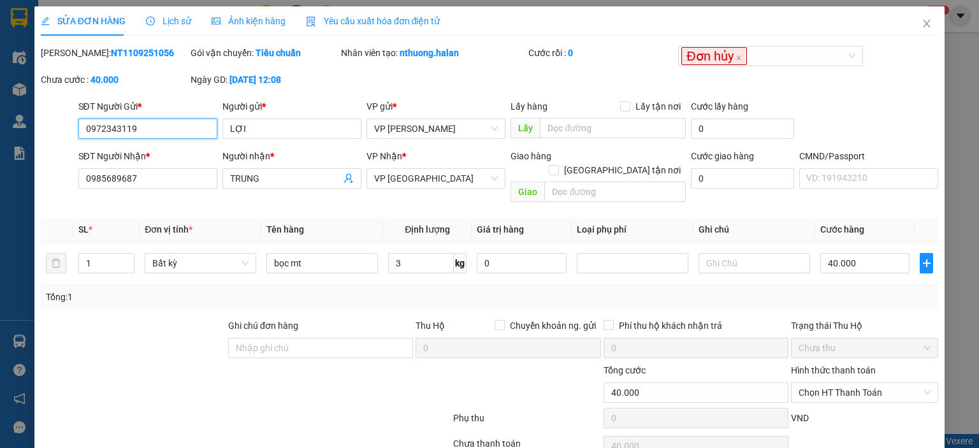
drag, startPoint x: 175, startPoint y: 124, endPoint x: 194, endPoint y: 124, distance: 19.1
click at [176, 122] on input "0972343119" at bounding box center [147, 129] width 139 height 20
drag, startPoint x: 74, startPoint y: 134, endPoint x: 0, endPoint y: 147, distance: 75.1
click at [0, 147] on div "SỬA ĐƠN HÀNG Lịch sử Ảnh kiện hàng Yêu cầu xuất hóa đơn điện tử Total Paid Fee …" at bounding box center [489, 224] width 979 height 448
click at [924, 25] on icon "close" at bounding box center [927, 24] width 7 height 8
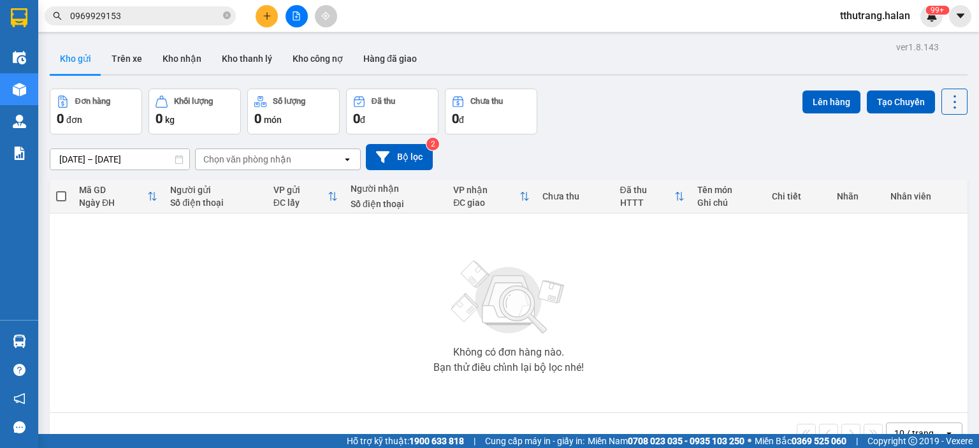
drag, startPoint x: 227, startPoint y: 15, endPoint x: 208, endPoint y: 16, distance: 18.5
click at [225, 15] on icon "close-circle" at bounding box center [227, 15] width 8 height 8
click at [157, 17] on input "text" at bounding box center [145, 16] width 150 height 14
paste input "0972343119"
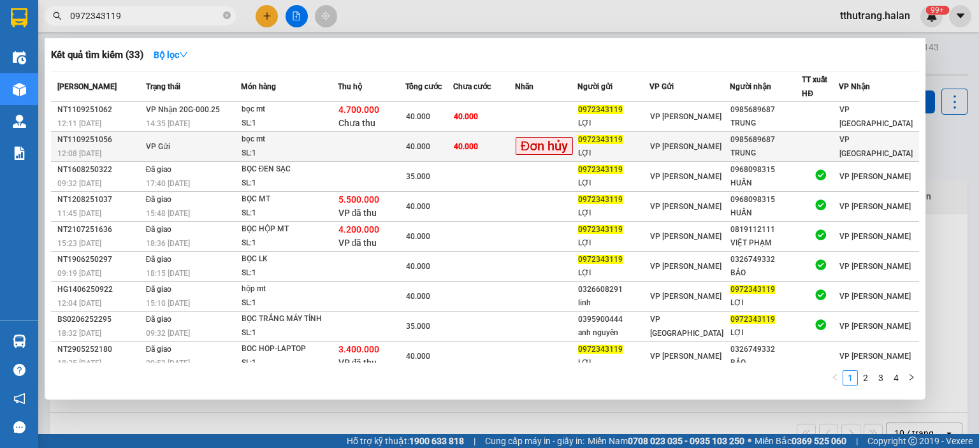
type input "0972343119"
click at [377, 145] on td at bounding box center [372, 147] width 68 height 30
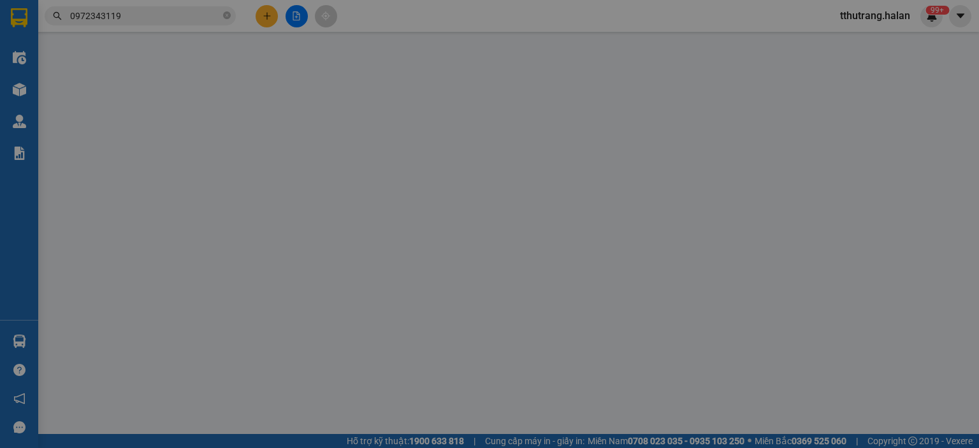
type input "0972343119"
type input "LỢI"
type input "0985689687"
type input "TRUNG"
type input "40.000"
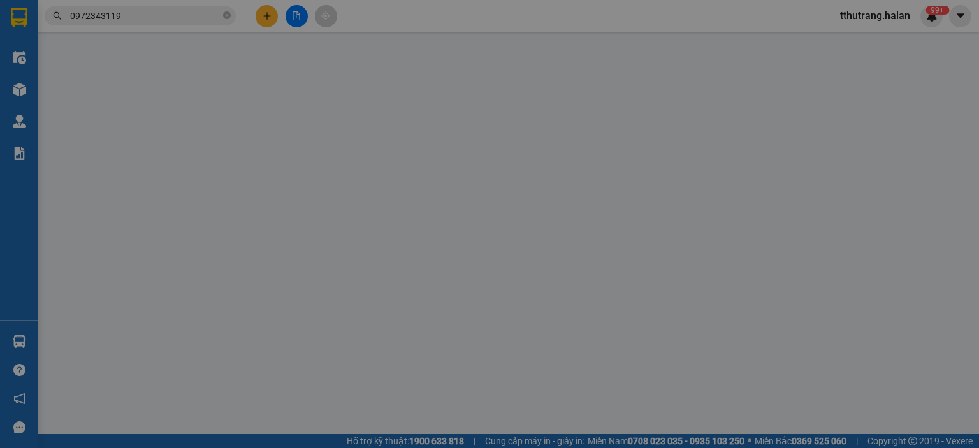
type input "40.000"
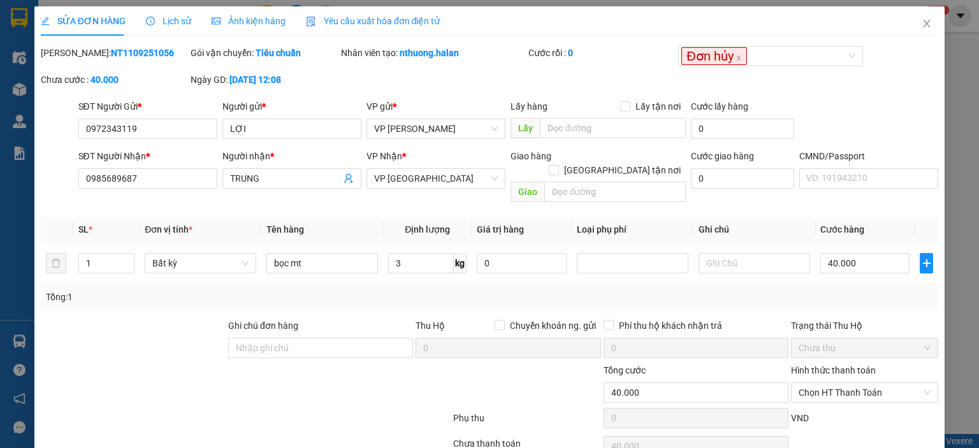
drag, startPoint x: 153, startPoint y: 57, endPoint x: 75, endPoint y: 59, distance: 77.8
click at [75, 59] on div "Mã ĐH: NT1109251056" at bounding box center [114, 53] width 147 height 14
copy b "NT1109251056"
drag, startPoint x: 463, startPoint y: 52, endPoint x: 399, endPoint y: 57, distance: 63.9
click at [399, 57] on div "Nhân viên tạo: nthuong.halan" at bounding box center [433, 53] width 185 height 14
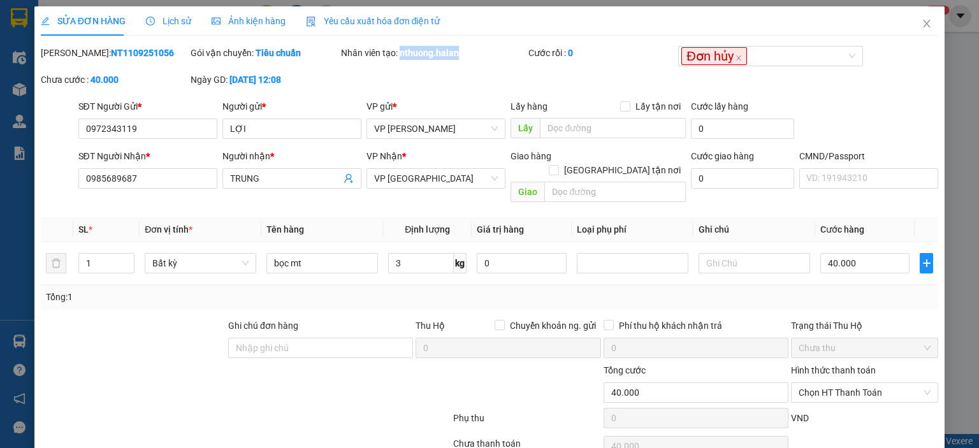
copy b "nthuong.halan"
click at [171, 126] on input "0972343119" at bounding box center [147, 129] width 139 height 20
drag, startPoint x: 155, startPoint y: 132, endPoint x: 60, endPoint y: 161, distance: 99.2
click at [48, 148] on form "SĐT Người Gửi * 0972343119 0972343119 Người gửi * LỢI VP gửi * VP Nguyễn Trãi L…" at bounding box center [490, 153] width 898 height 108
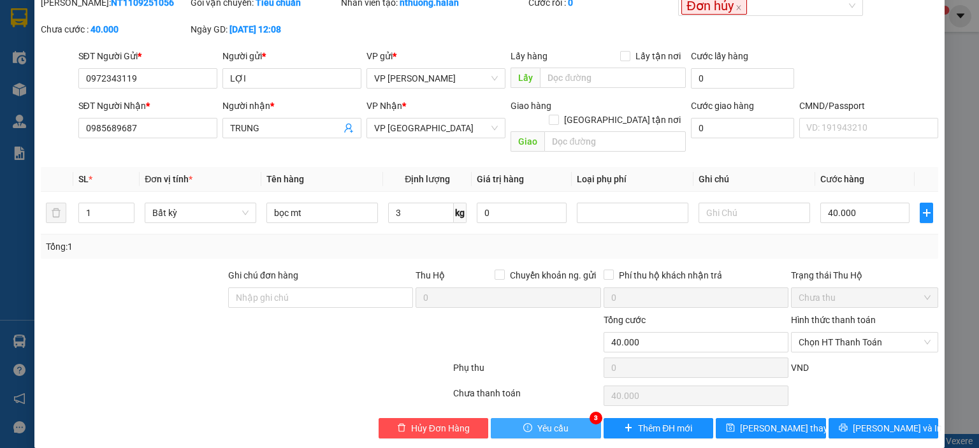
click at [569, 418] on button "Yêu cầu" at bounding box center [546, 428] width 110 height 20
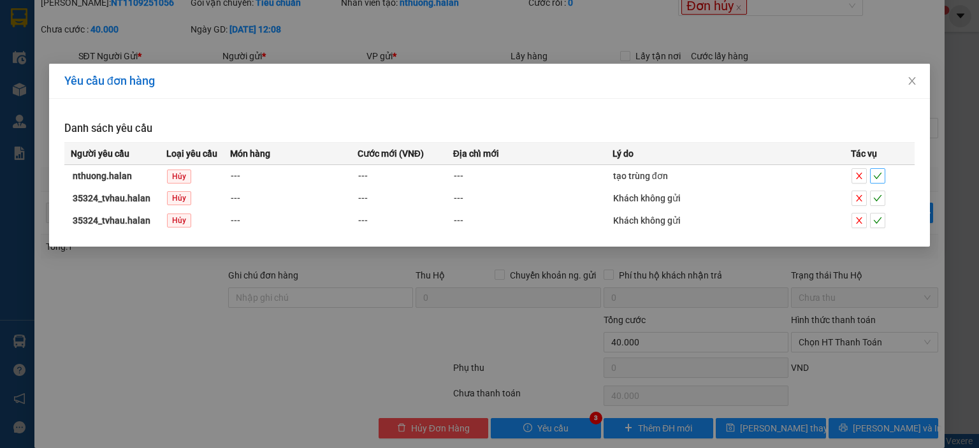
click at [880, 173] on icon "check" at bounding box center [877, 175] width 9 height 9
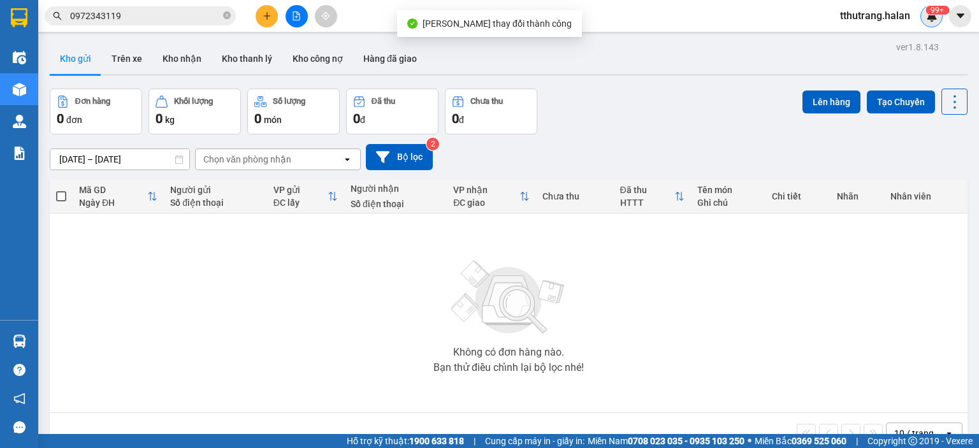
click at [928, 17] on img at bounding box center [931, 15] width 11 height 11
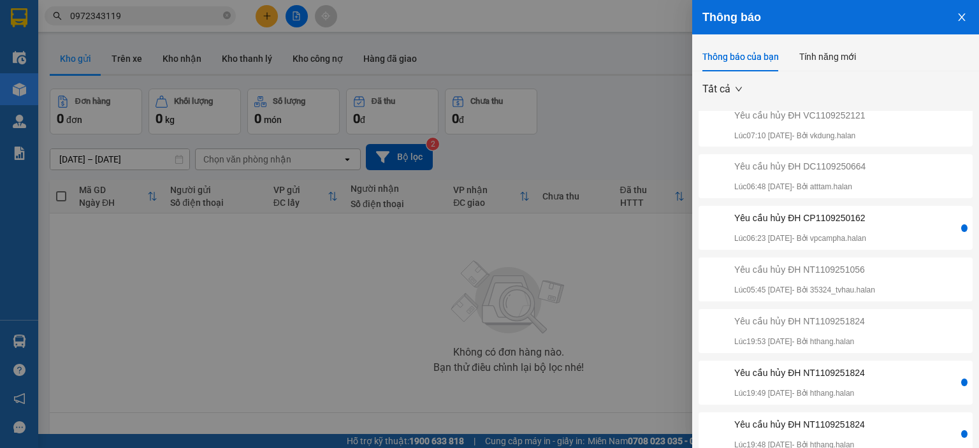
scroll to position [37, 0]
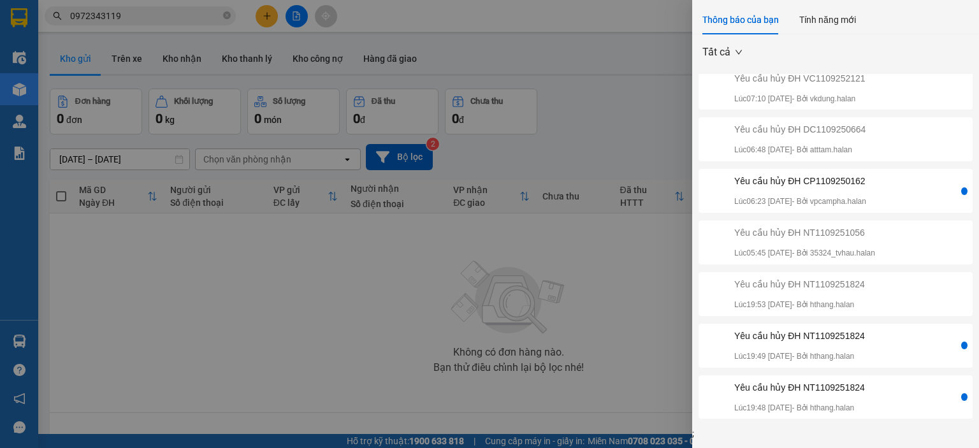
click at [865, 337] on div "Yêu cầu hủy ĐH NT1109251824" at bounding box center [799, 336] width 131 height 14
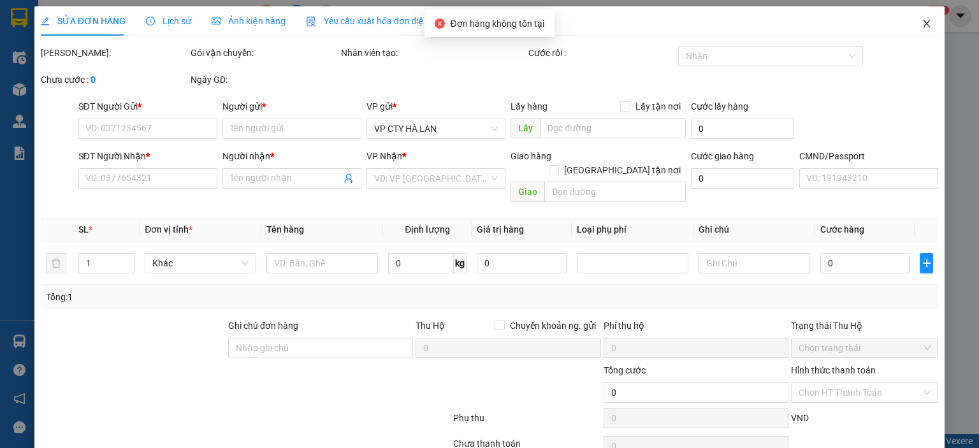
click at [913, 24] on span "Close" at bounding box center [927, 24] width 36 height 36
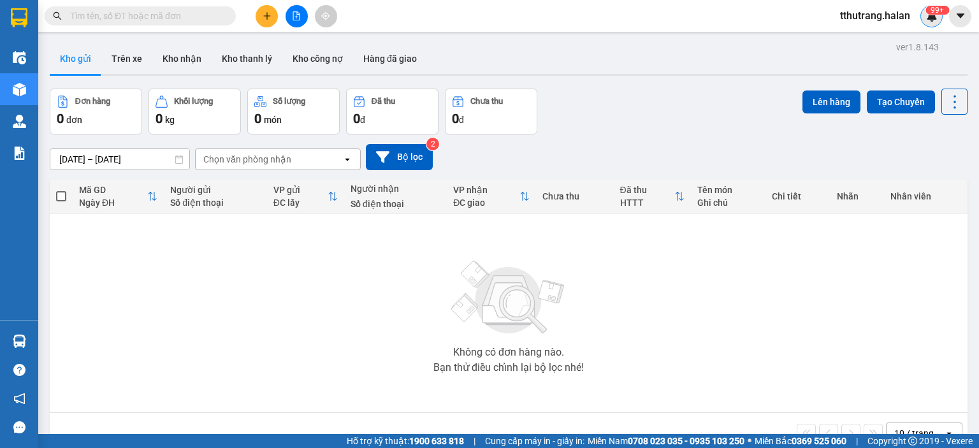
click at [934, 7] on sup "99+" at bounding box center [938, 10] width 24 height 9
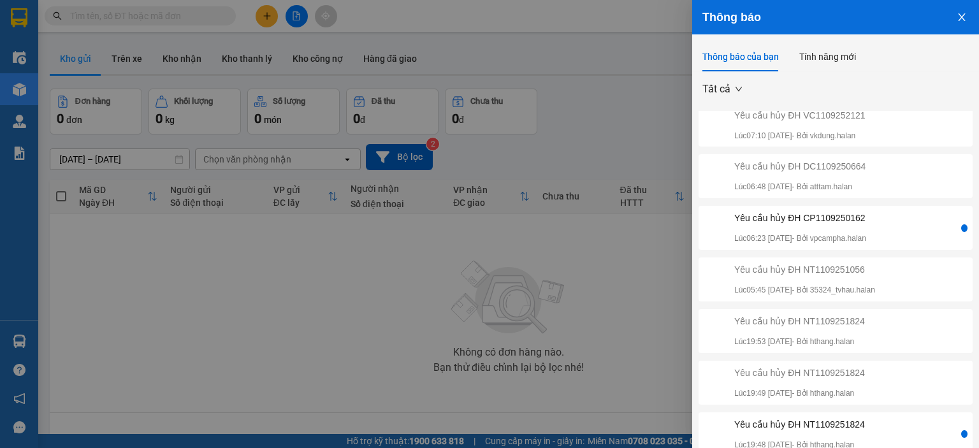
scroll to position [37, 0]
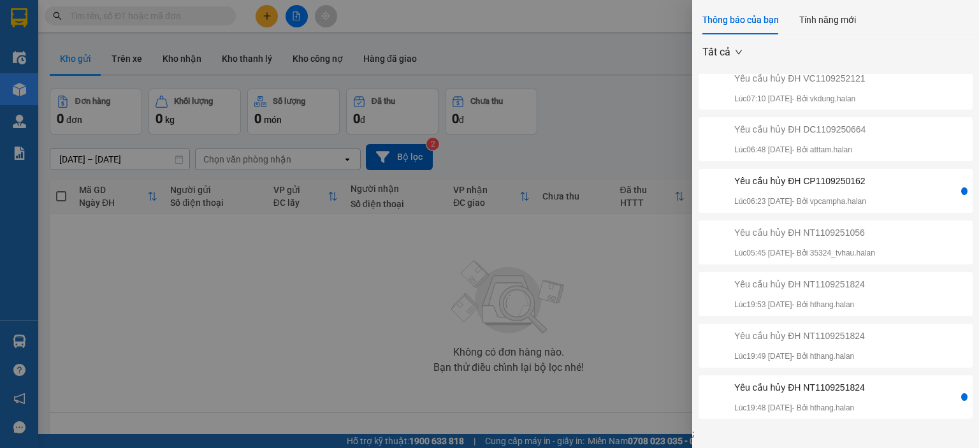
click at [878, 393] on div "Yêu cầu hủy ĐH NT1109251824 Lúc 19:48 11/09/2025 - Bởi hthang.halan" at bounding box center [830, 398] width 258 height 34
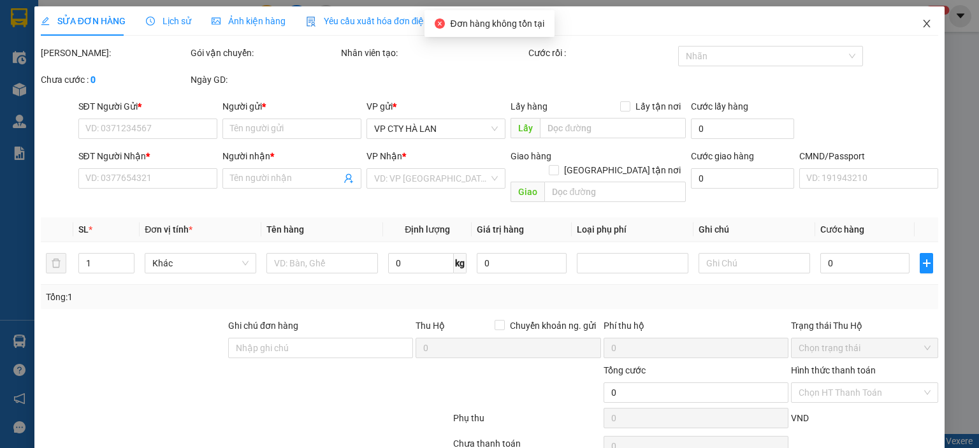
click at [924, 27] on icon "close" at bounding box center [927, 24] width 7 height 8
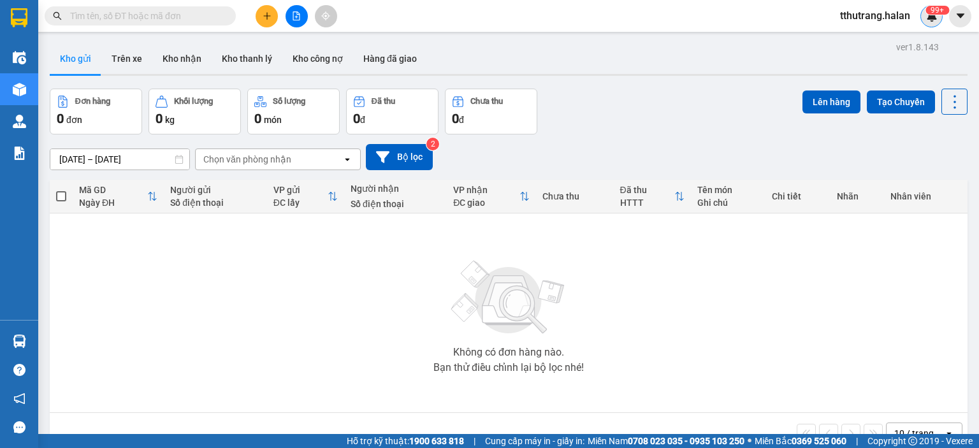
click at [935, 12] on sup "99+" at bounding box center [938, 10] width 24 height 9
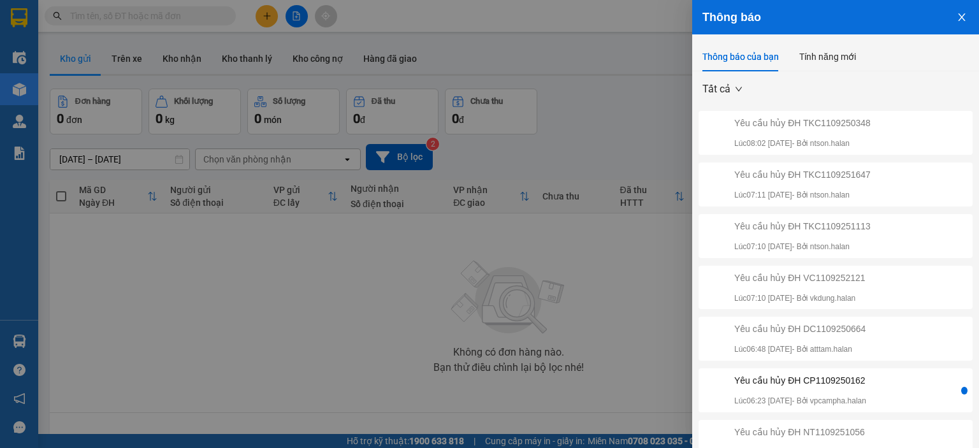
scroll to position [163, 0]
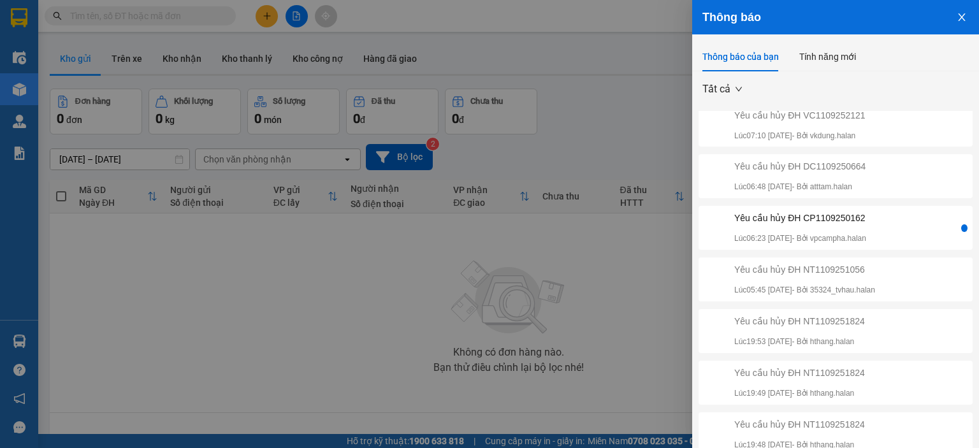
click at [821, 226] on div "Yêu cầu hủy ĐH CP1109250162 Lúc 06:23 [DATE] - Bởi vpcampha.halan" at bounding box center [800, 228] width 132 height 34
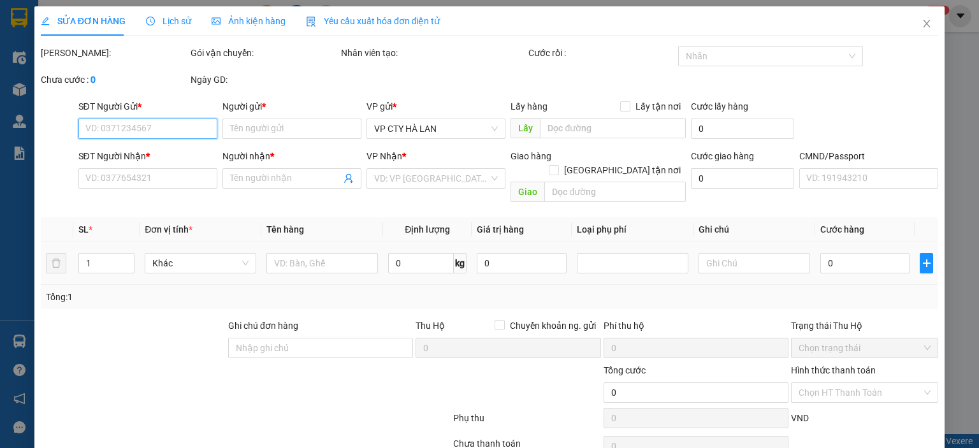
type input "0375621138"
type input "ĐỨC"
type input "0375621138"
type input "ĐỨC"
type input "450.000"
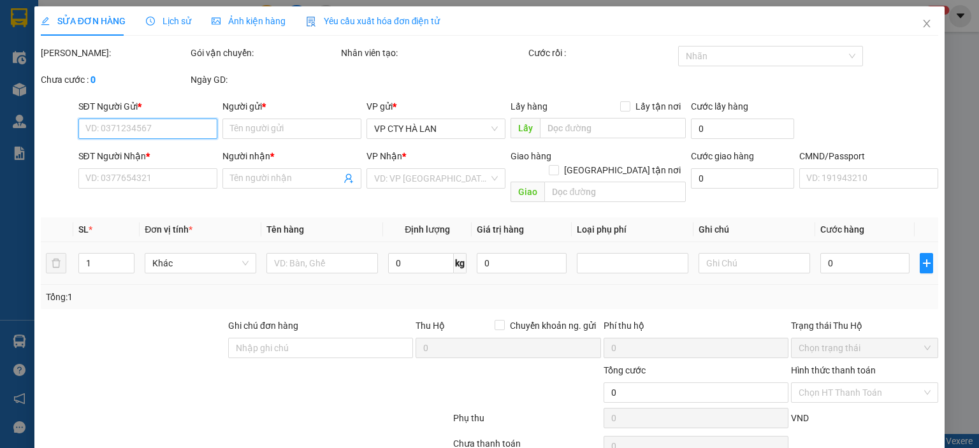
type input "450.000"
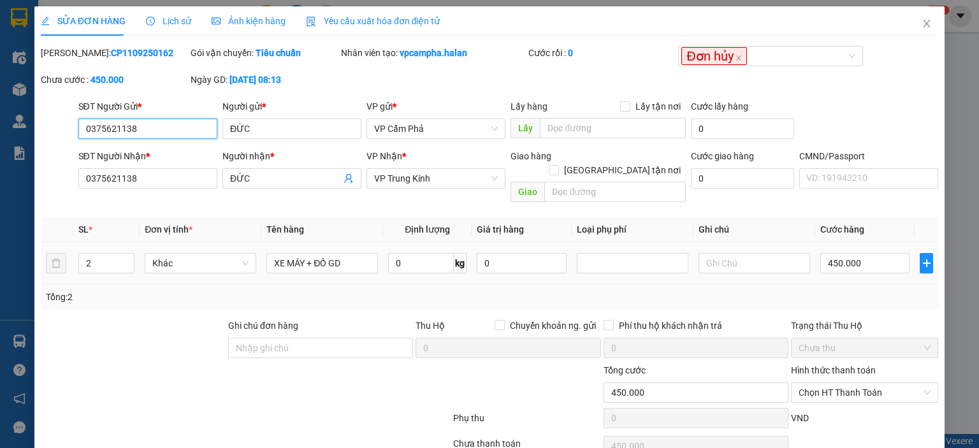
scroll to position [50, 0]
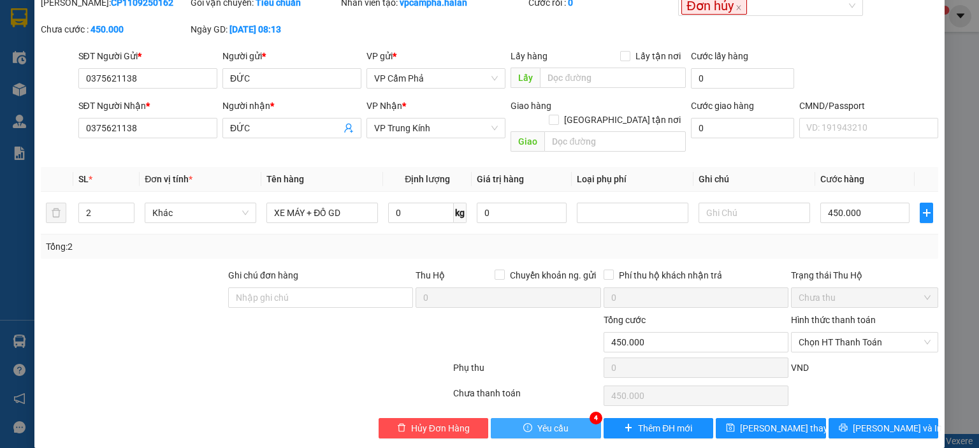
click at [579, 418] on button "Yêu cầu" at bounding box center [546, 428] width 110 height 20
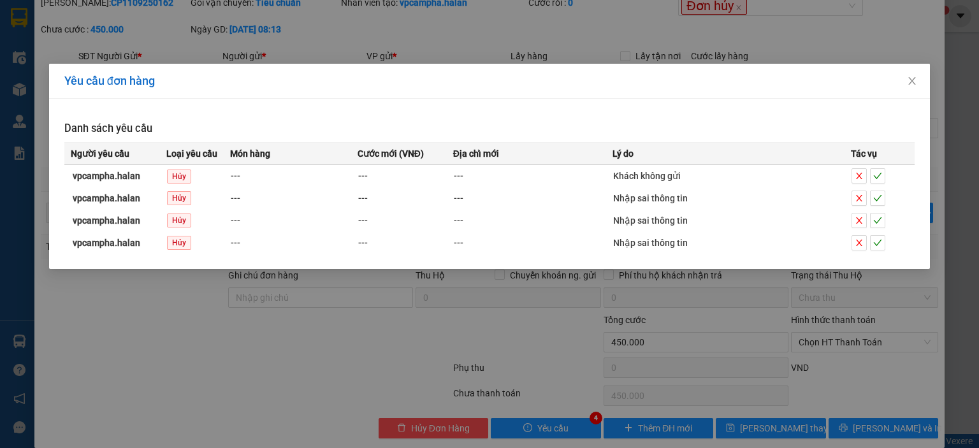
click at [412, 291] on div "Yêu cầu đơn hàng Danh sách yêu cầu Người yêu cầu Loại yêu cầu Món hàng Cước mới…" at bounding box center [489, 224] width 979 height 448
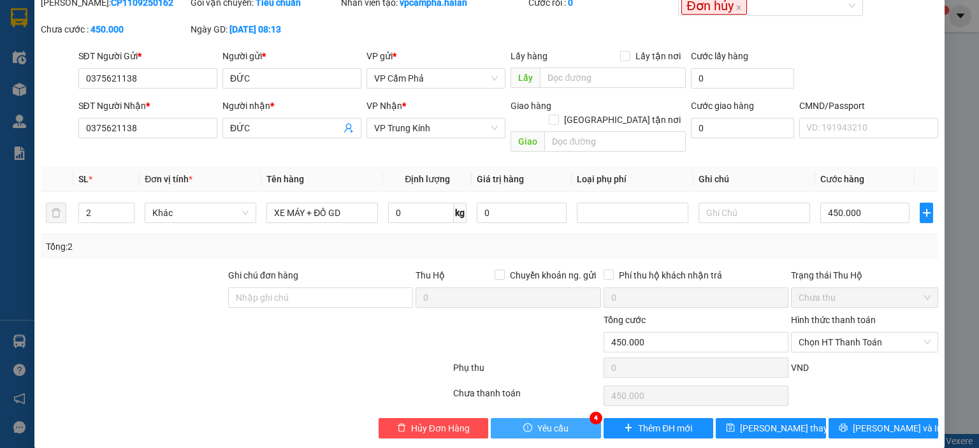
scroll to position [0, 0]
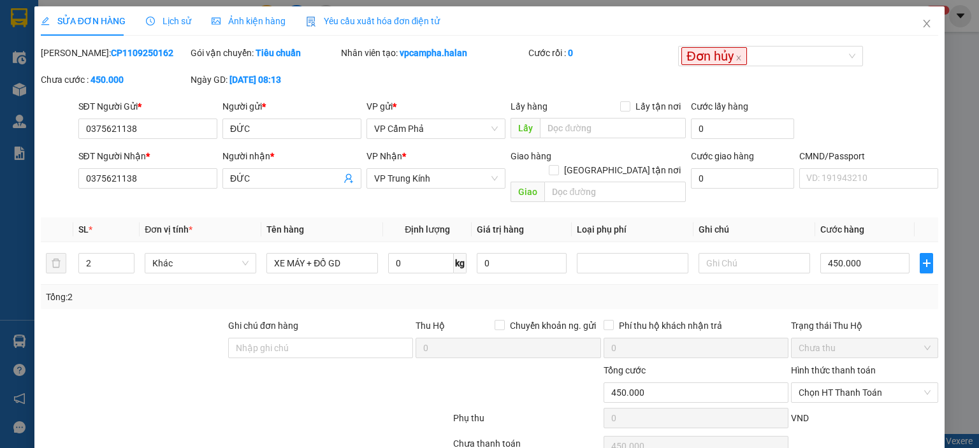
drag, startPoint x: 147, startPoint y: 55, endPoint x: 76, endPoint y: 54, distance: 70.8
click at [76, 54] on div "[PERSON_NAME]: CP1109250162" at bounding box center [114, 53] width 147 height 14
click at [502, 377] on div at bounding box center [527, 385] width 150 height 45
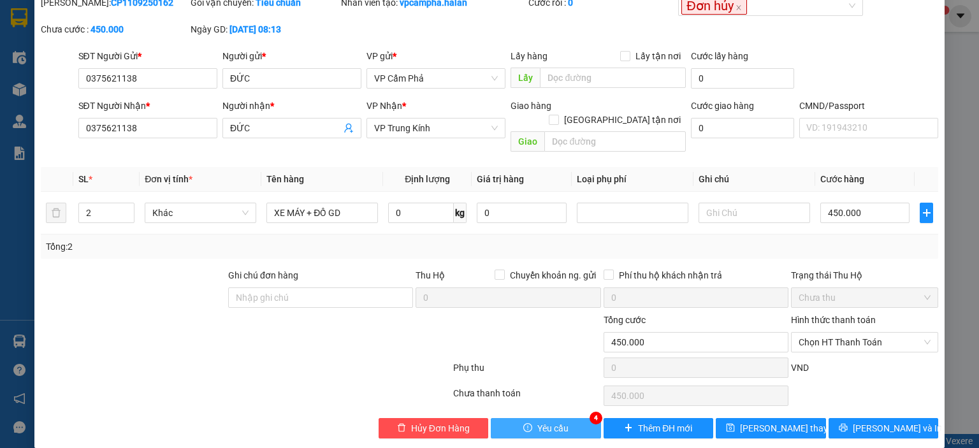
click at [528, 418] on button "Yêu cầu" at bounding box center [546, 428] width 110 height 20
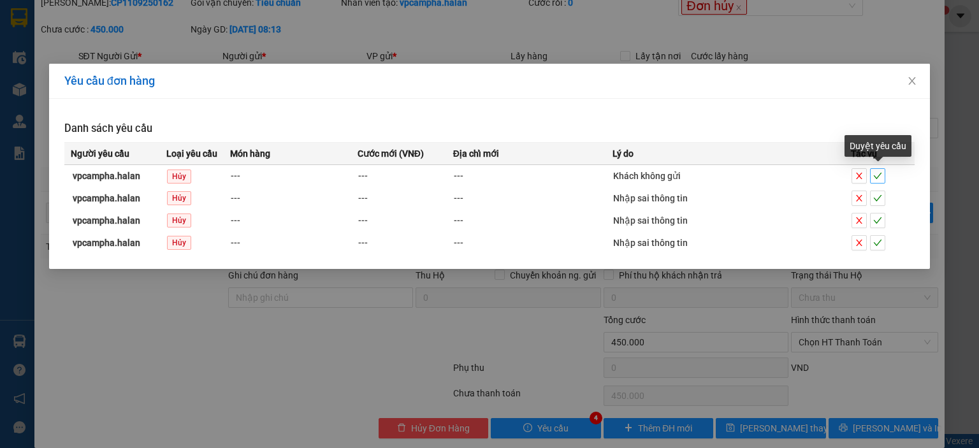
click at [877, 175] on icon "check" at bounding box center [877, 175] width 9 height 9
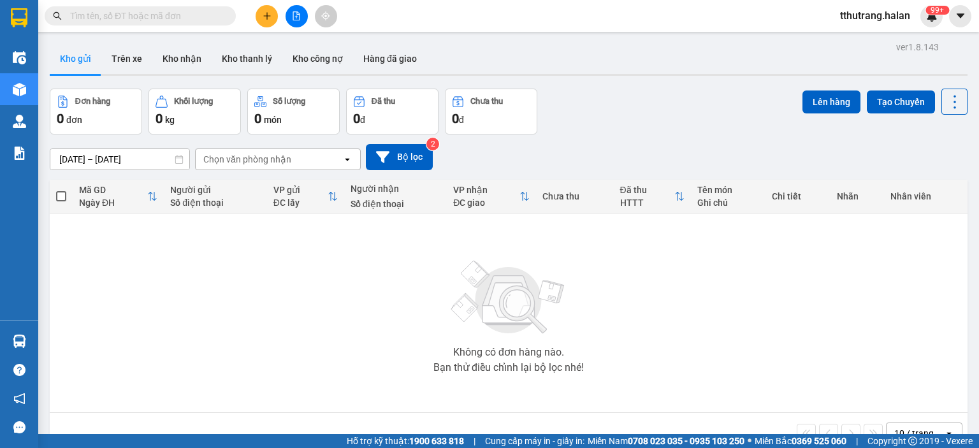
click at [188, 12] on input "text" at bounding box center [145, 16] width 150 height 14
paste input "CP1109250162"
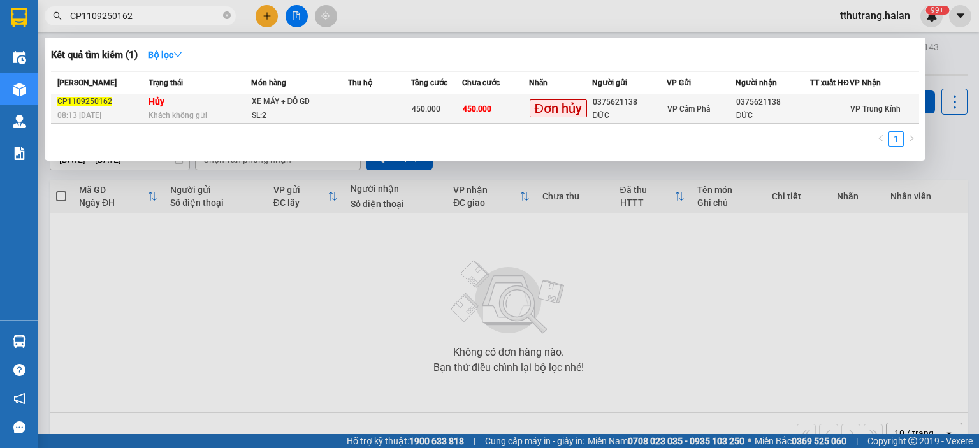
type input "CP1109250162"
click at [237, 122] on div "Khách không gửi" at bounding box center [200, 115] width 102 height 14
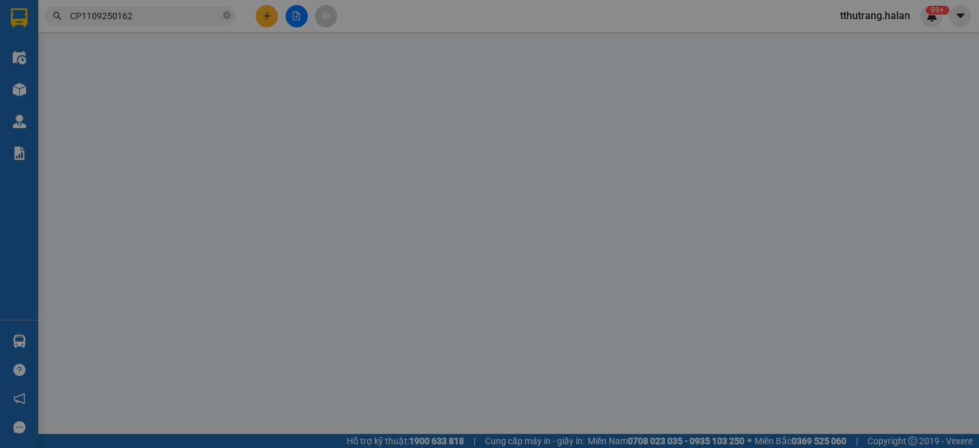
type input "0375621138"
type input "ĐỨC"
type input "0375621138"
type input "ĐỨC"
type input "450.000"
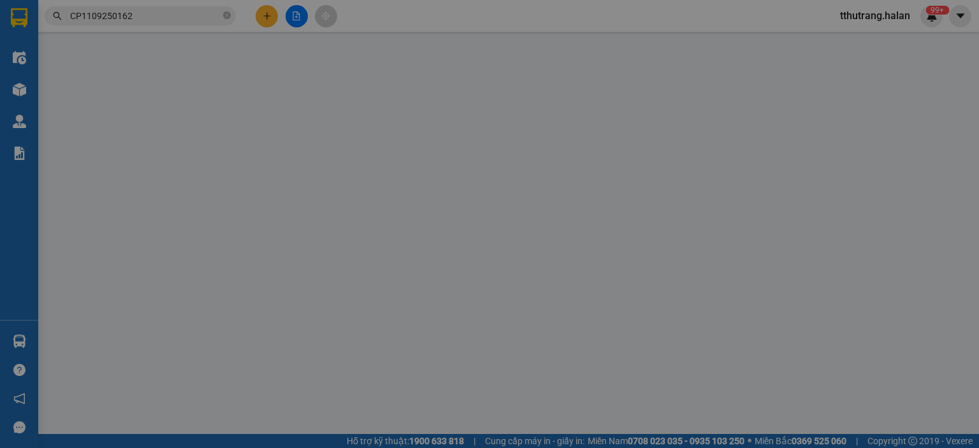
type input "450.000"
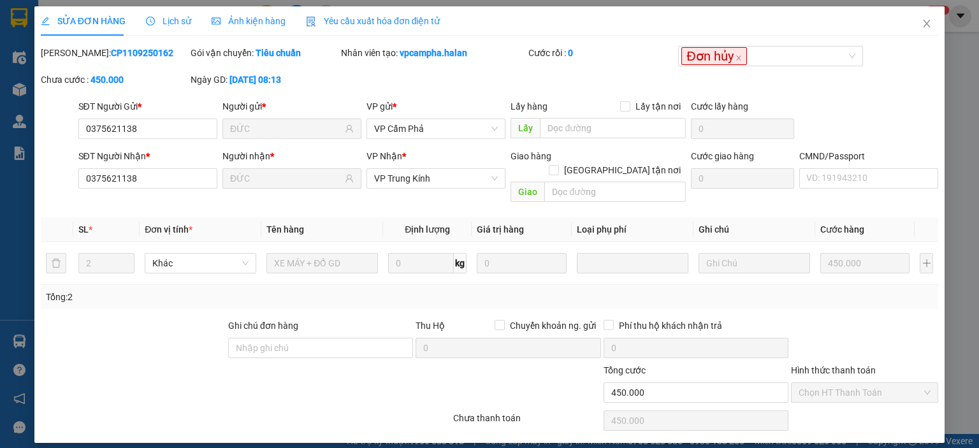
click at [467, 50] on b "vpcampha.halan" at bounding box center [434, 53] width 68 height 10
drag, startPoint x: 470, startPoint y: 52, endPoint x: 400, endPoint y: 59, distance: 70.5
click at [400, 59] on div "Nhân viên tạo: vpcampha.halan" at bounding box center [433, 53] width 185 height 14
click at [164, 131] on input "0375621138" at bounding box center [147, 129] width 139 height 20
drag, startPoint x: 182, startPoint y: 129, endPoint x: 69, endPoint y: 138, distance: 113.2
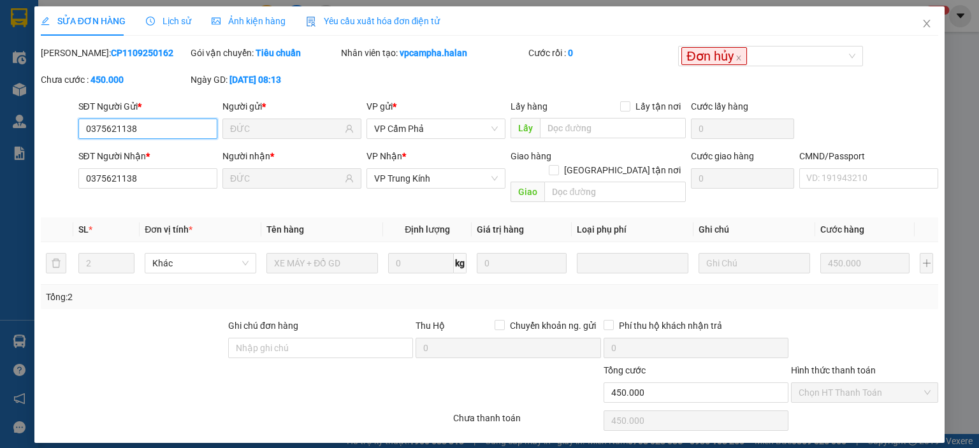
click at [64, 135] on div "SĐT Người Gửi * 0375621138 0375621138 Người gửi * ĐỨC VP gửi * VP Cẩm Phả Lấy h…" at bounding box center [490, 121] width 900 height 45
click at [931, 24] on icon "close" at bounding box center [927, 23] width 10 height 10
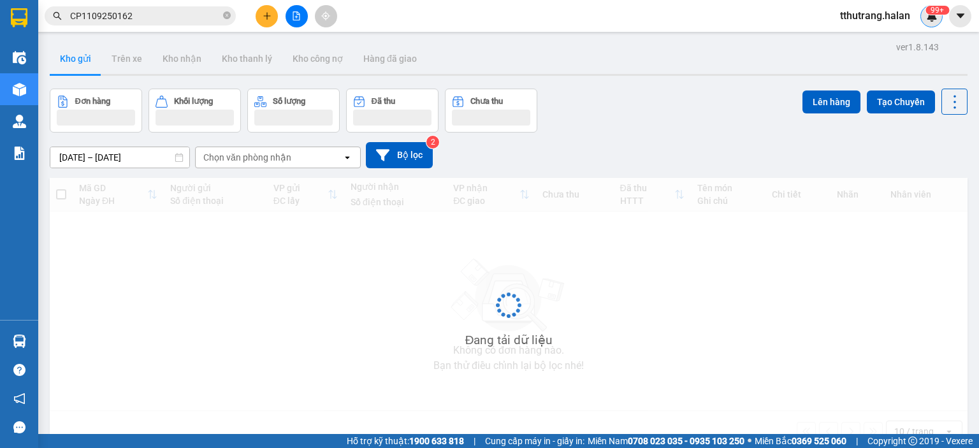
click at [928, 13] on sup "99+" at bounding box center [938, 10] width 24 height 9
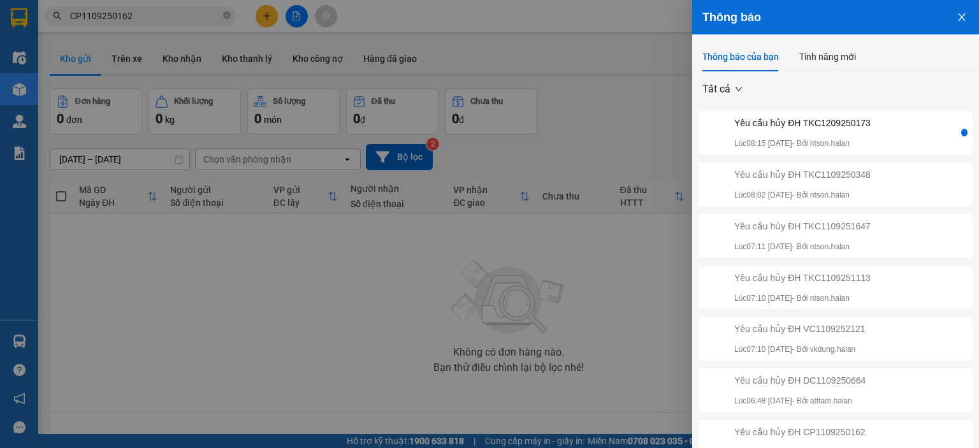
click at [875, 140] on div "Yêu cầu hủy ĐH TKC1209250173 Lúc 08:15 [DATE] - Bởi ntson.halan" at bounding box center [830, 133] width 258 height 34
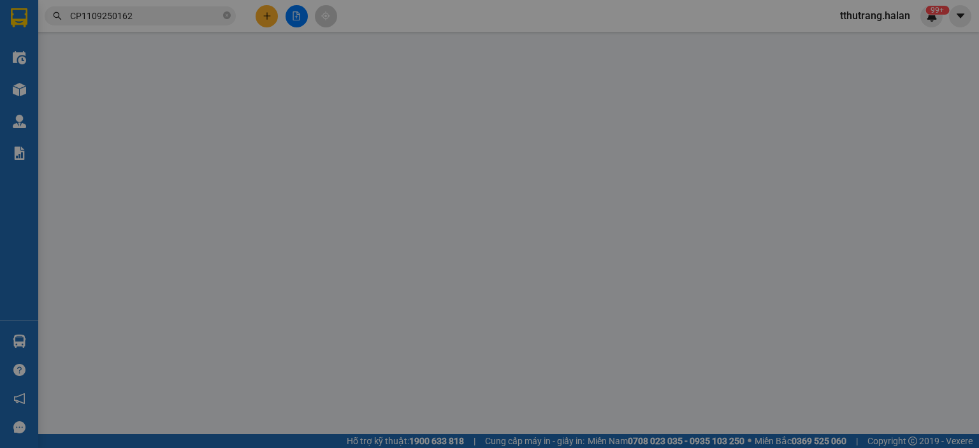
type input "0913673248"
type input "HẢI"
type input "0986922444"
type input "ANH HAI"
type input "75.000"
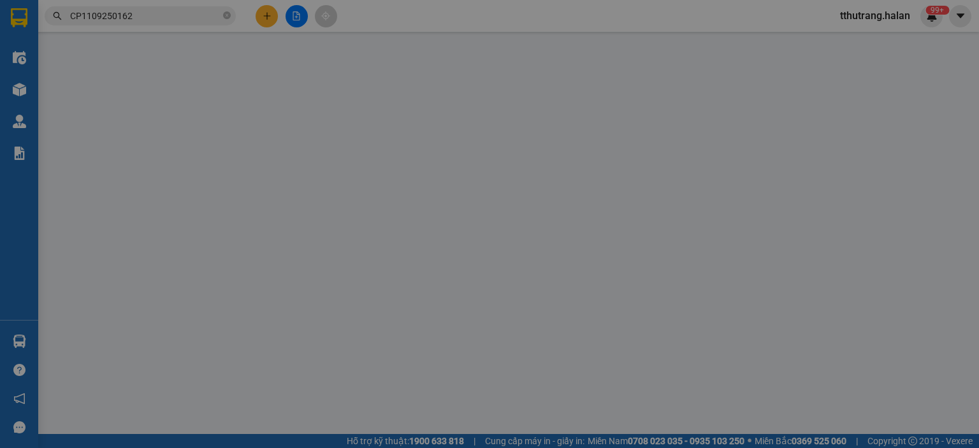
type input "75.000"
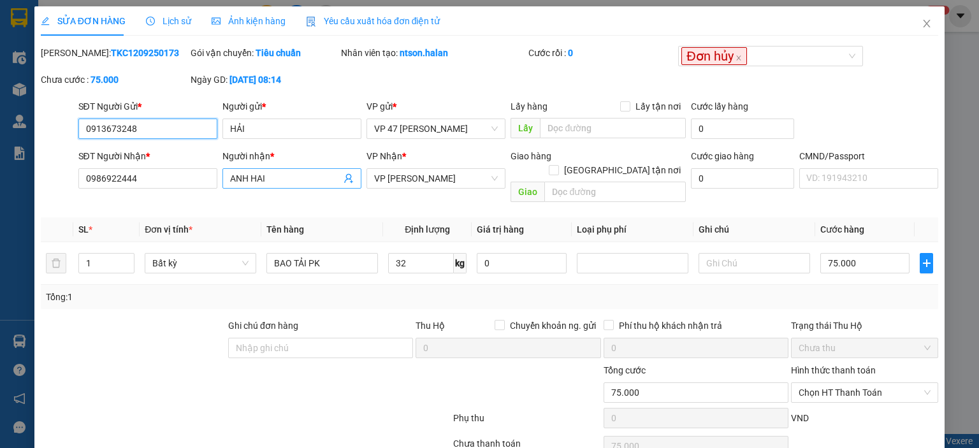
scroll to position [50, 0]
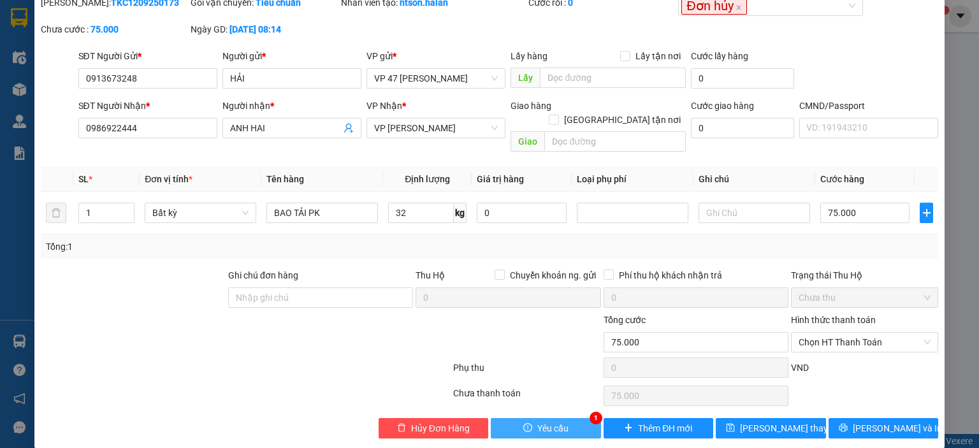
click at [553, 421] on span "Yêu cầu" at bounding box center [552, 428] width 31 height 14
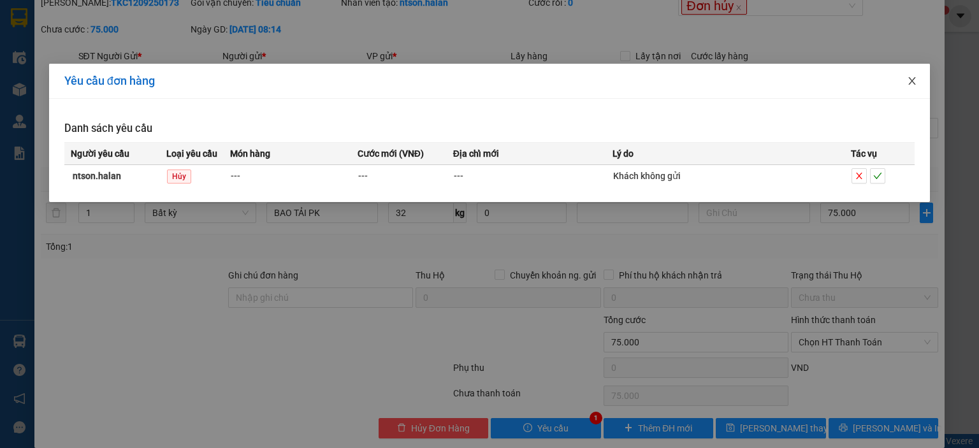
click at [915, 77] on icon "close" at bounding box center [912, 81] width 10 height 10
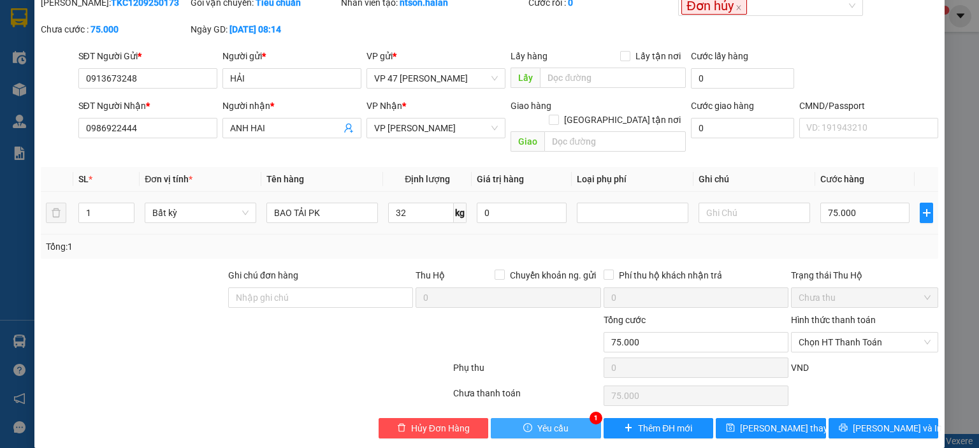
scroll to position [0, 0]
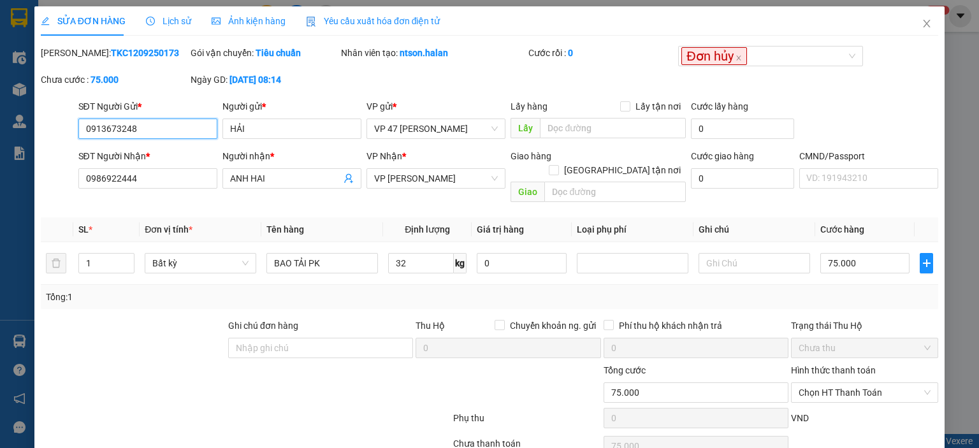
drag, startPoint x: 172, startPoint y: 130, endPoint x: 200, endPoint y: 129, distance: 28.1
click at [174, 130] on input "0913673248" at bounding box center [147, 129] width 139 height 20
drag, startPoint x: 204, startPoint y: 128, endPoint x: 73, endPoint y: 128, distance: 130.7
click at [73, 128] on div "SĐT Người Gửi * 0913673248 0913673248 Người gửi * HẢI VP gửi * VP 47 [PERSON_NA…" at bounding box center [490, 121] width 900 height 45
click at [926, 22] on span "Close" at bounding box center [927, 24] width 36 height 36
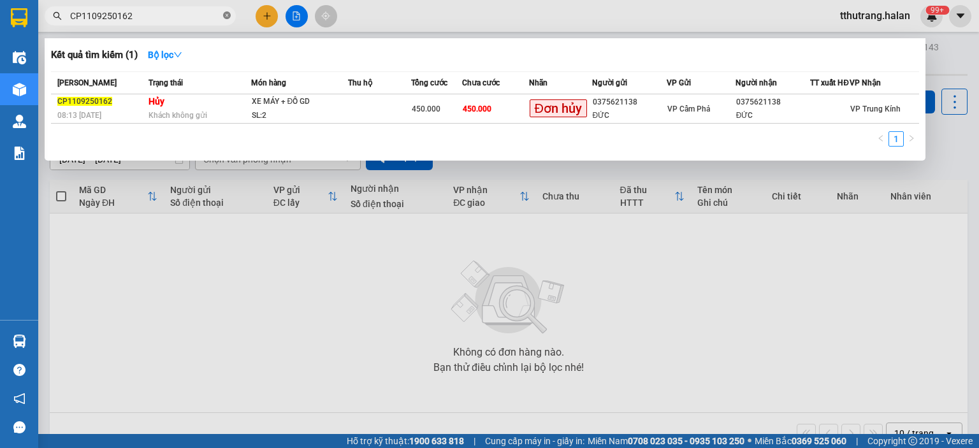
click at [221, 13] on span "CP1109250162" at bounding box center [140, 15] width 191 height 19
click at [223, 15] on icon "close-circle" at bounding box center [227, 15] width 8 height 8
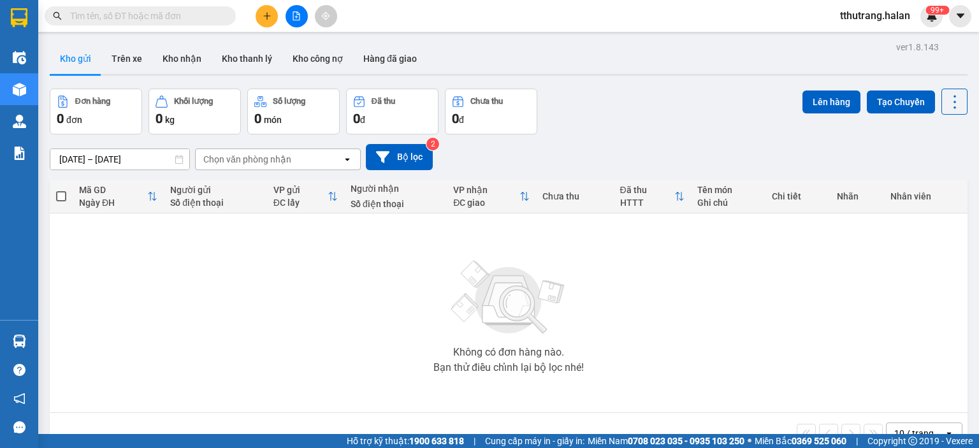
paste input "0913673248"
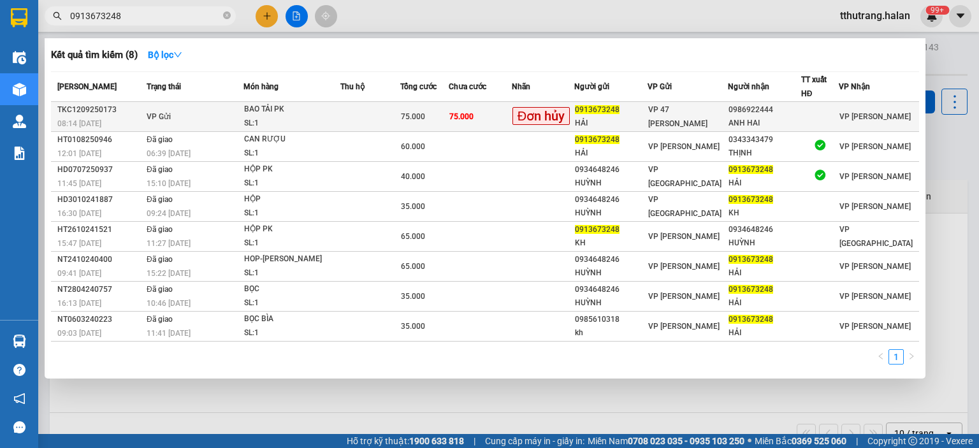
type input "0913673248"
click at [449, 112] on div "75.000" at bounding box center [425, 117] width 48 height 14
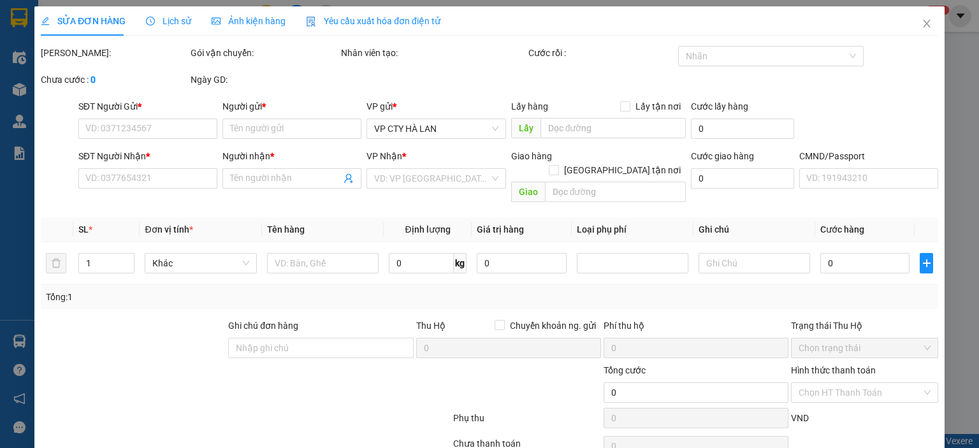
type input "0913673248"
type input "HẢI"
type input "0986922444"
type input "ANH HAI"
type input "75.000"
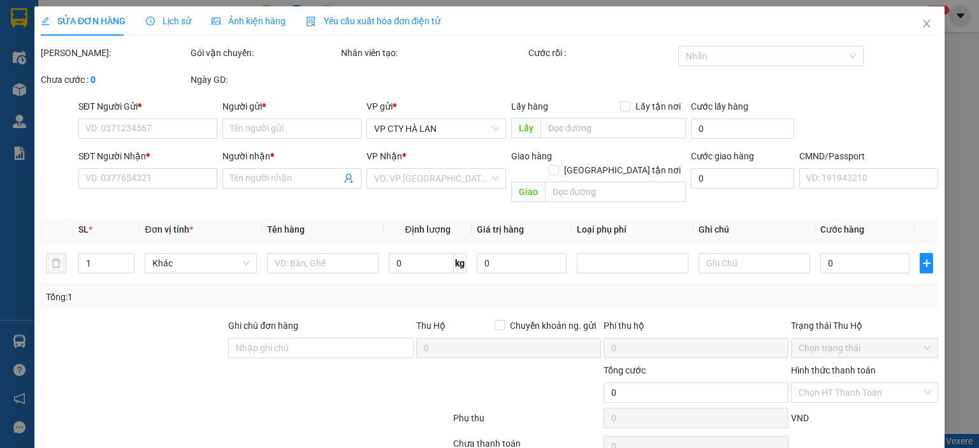
type input "75.000"
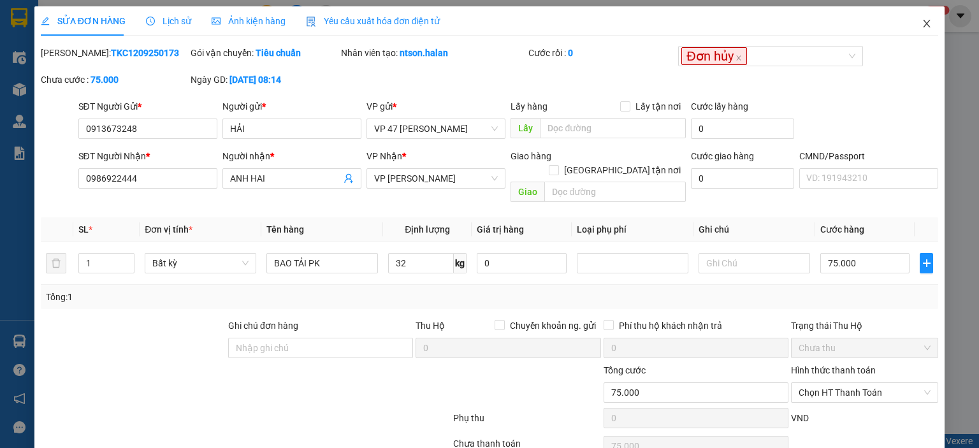
click at [922, 25] on icon "close" at bounding box center [927, 23] width 10 height 10
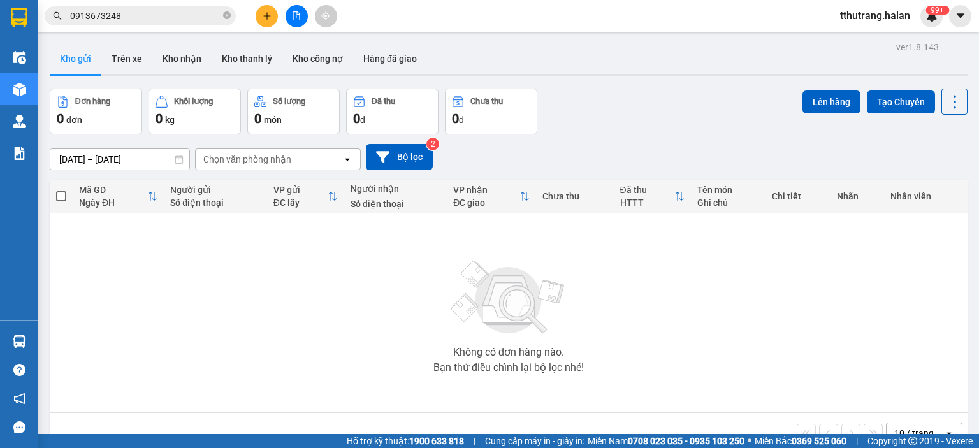
click at [147, 6] on span "0913673248" at bounding box center [140, 15] width 191 height 19
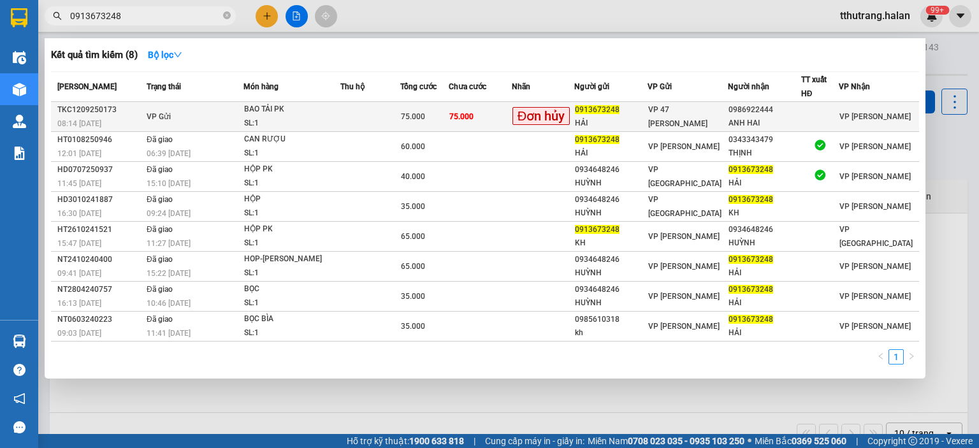
click at [421, 117] on span "75.000" at bounding box center [413, 116] width 24 height 9
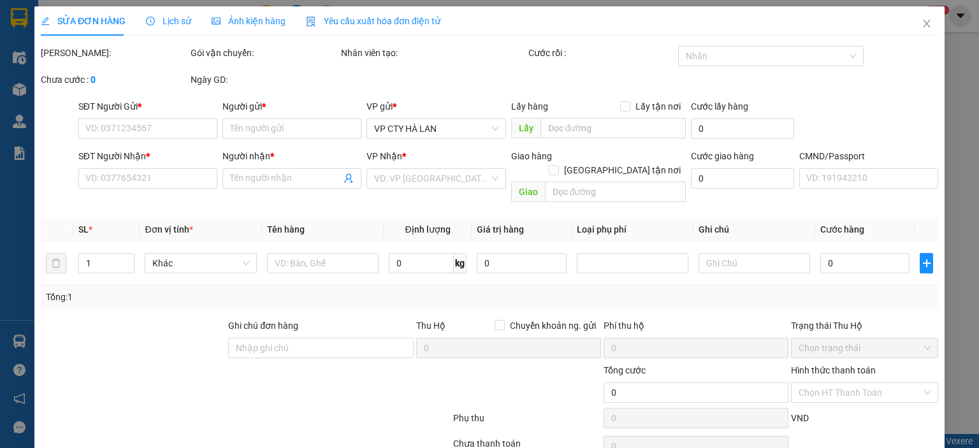
type input "0913673248"
type input "HẢI"
type input "0986922444"
type input "ANH HAI"
type input "75.000"
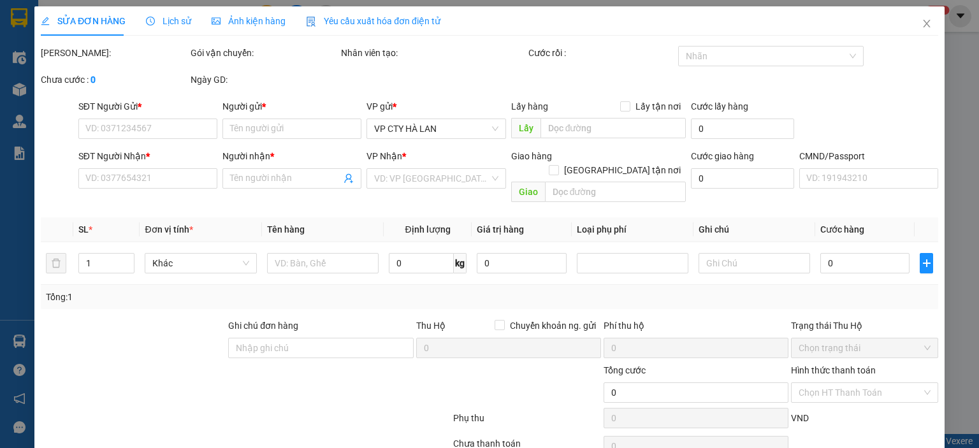
type input "75.000"
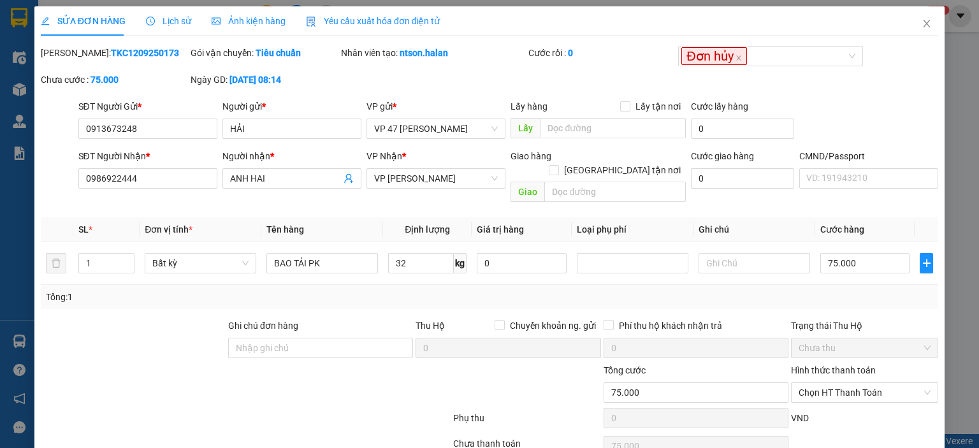
click at [172, 20] on span "Lịch sử" at bounding box center [168, 21] width 45 height 10
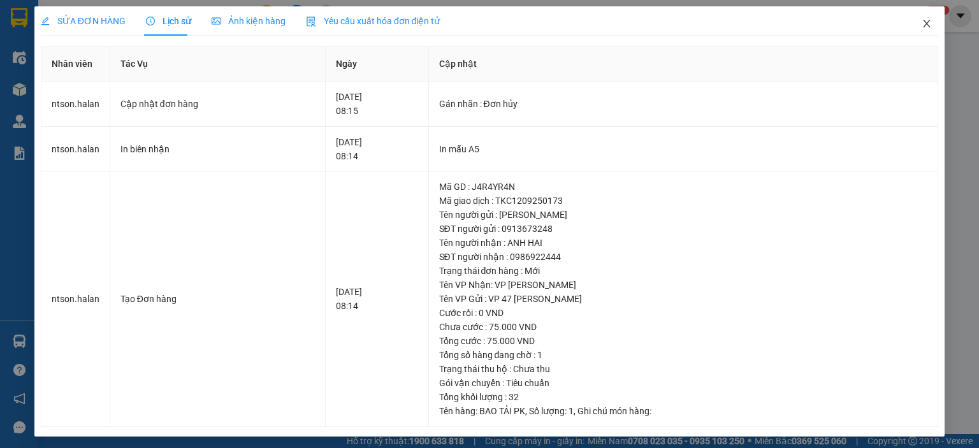
click at [922, 20] on icon "close" at bounding box center [927, 23] width 10 height 10
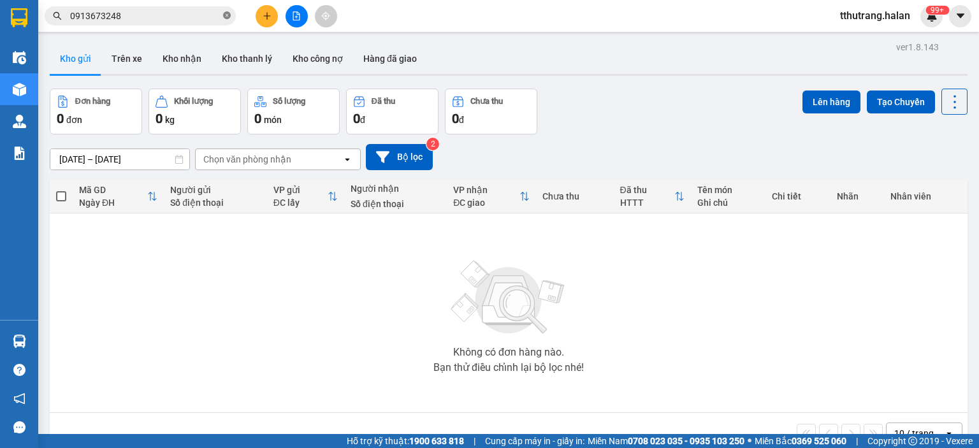
click at [227, 17] on icon "close-circle" at bounding box center [227, 15] width 8 height 8
click at [169, 18] on input "text" at bounding box center [145, 16] width 150 height 14
click at [926, 15] on img at bounding box center [931, 15] width 11 height 11
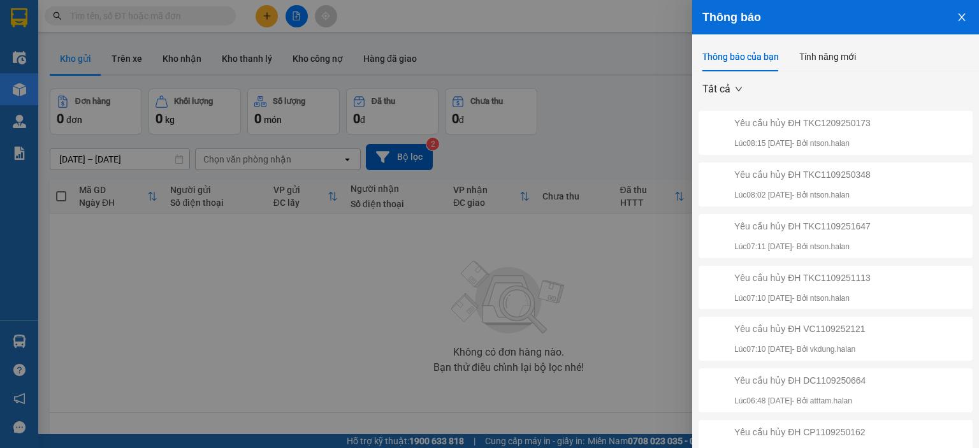
click at [881, 136] on div "Yêu cầu hủy ĐH TKC1209250173 Lúc 08:15 [DATE] - Bởi ntson.halan" at bounding box center [830, 133] width 258 height 34
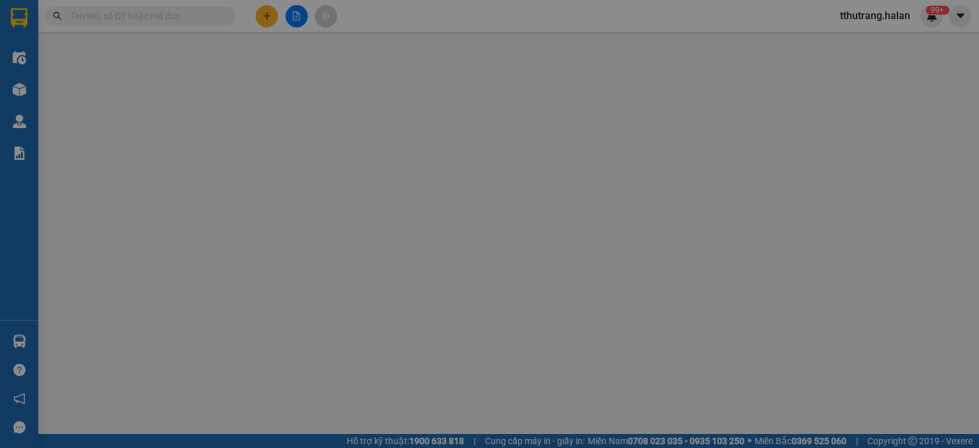
type input "0913673248"
type input "HẢI"
type input "0986922444"
type input "ANH HAI"
type input "75.000"
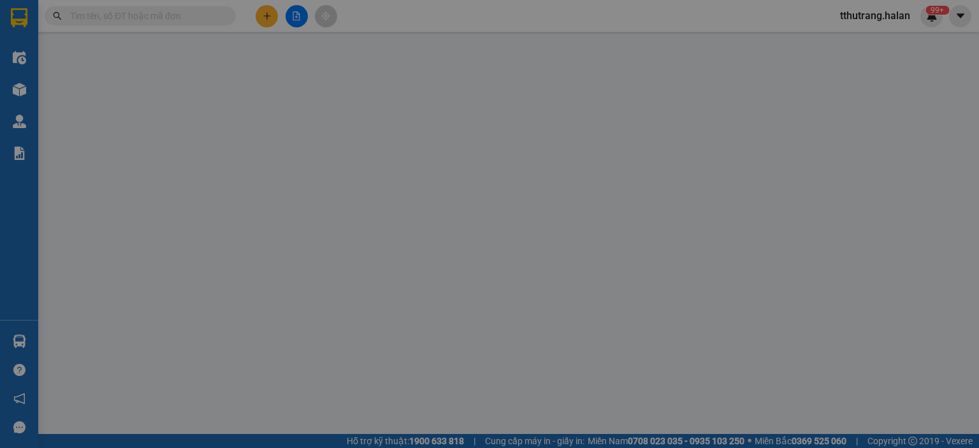
type input "75.000"
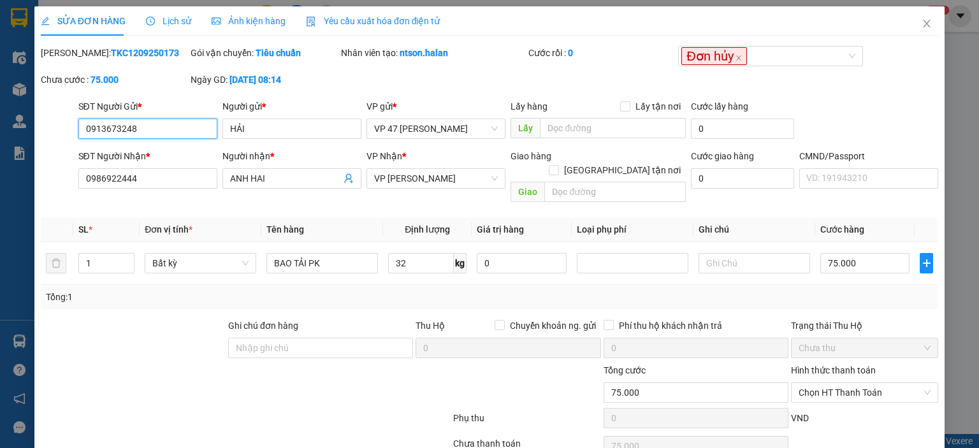
drag, startPoint x: 154, startPoint y: 128, endPoint x: 27, endPoint y: 128, distance: 127.5
click at [27, 128] on div "SỬA ĐƠN HÀNG Lịch sử Ảnh kiện hàng Yêu cầu xuất hóa đơn điện tử Total Paid Fee …" at bounding box center [489, 224] width 979 height 448
click at [922, 24] on icon "close" at bounding box center [927, 23] width 10 height 10
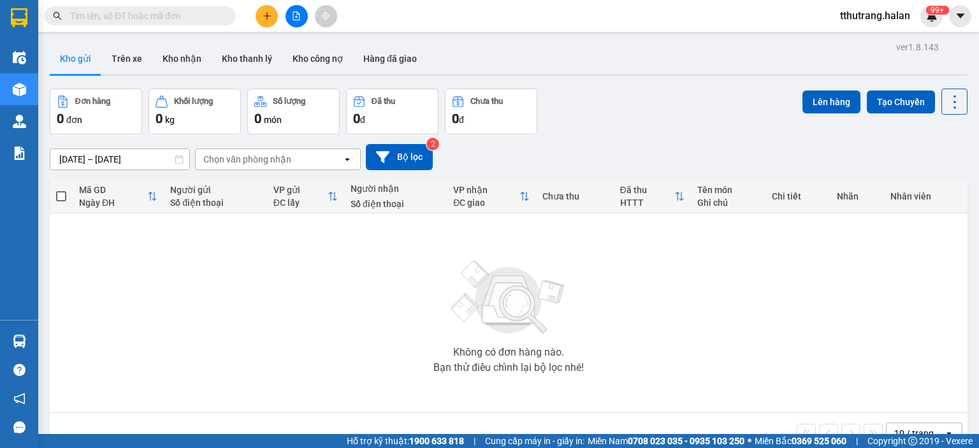
click at [214, 20] on input "text" at bounding box center [145, 16] width 150 height 14
paste input "0913673248"
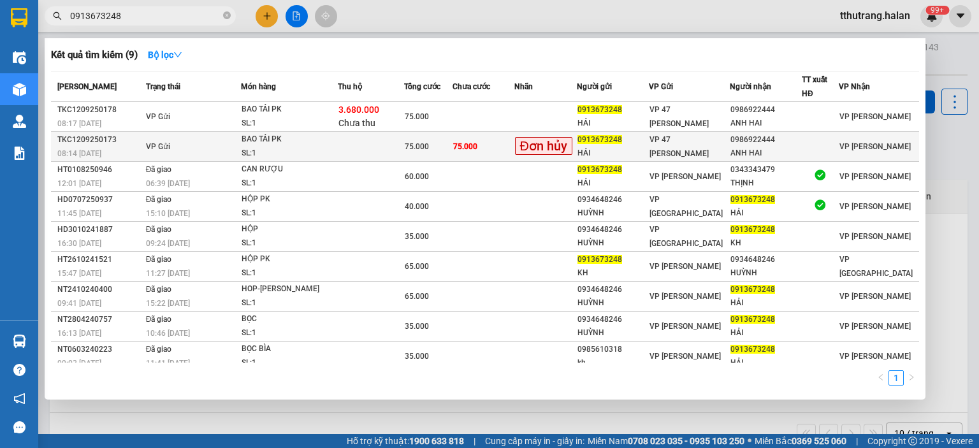
type input "0913673248"
click at [384, 144] on td at bounding box center [371, 147] width 66 height 30
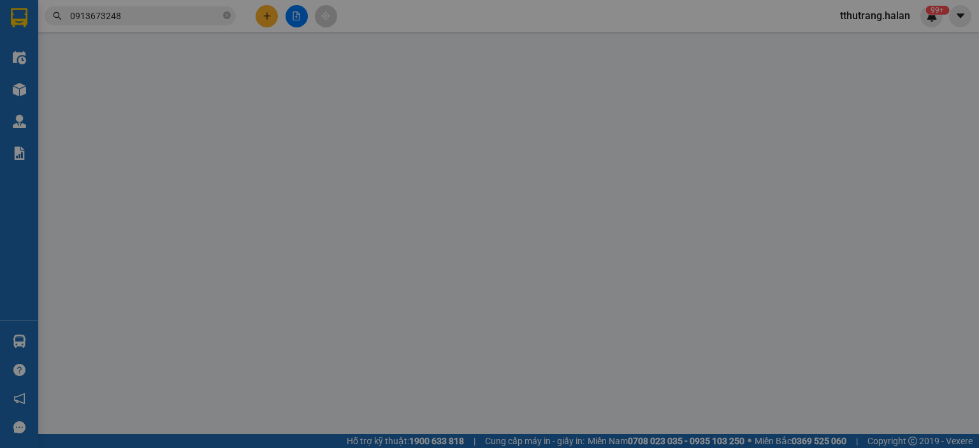
type input "0913673248"
type input "HẢI"
type input "0986922444"
type input "ANH HAI"
type input "75.000"
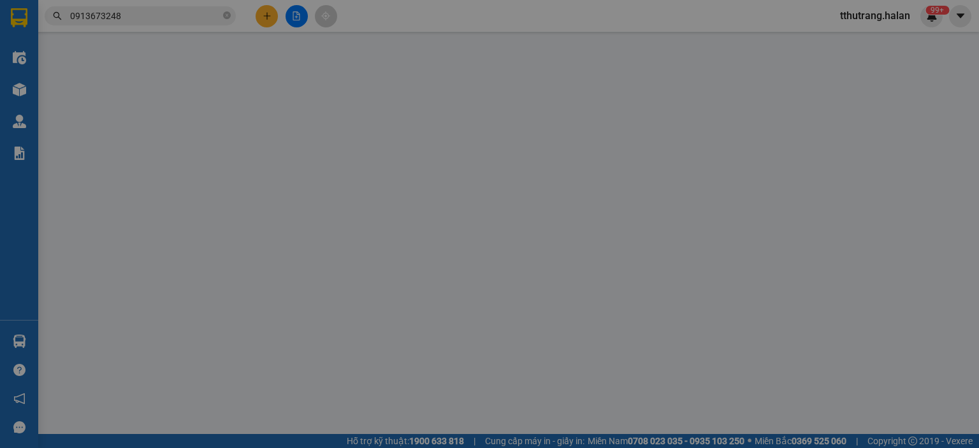
type input "75.000"
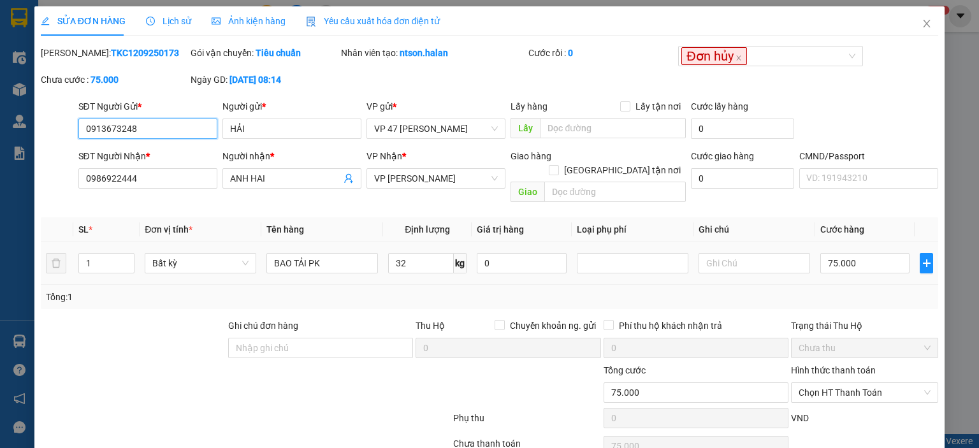
scroll to position [50, 0]
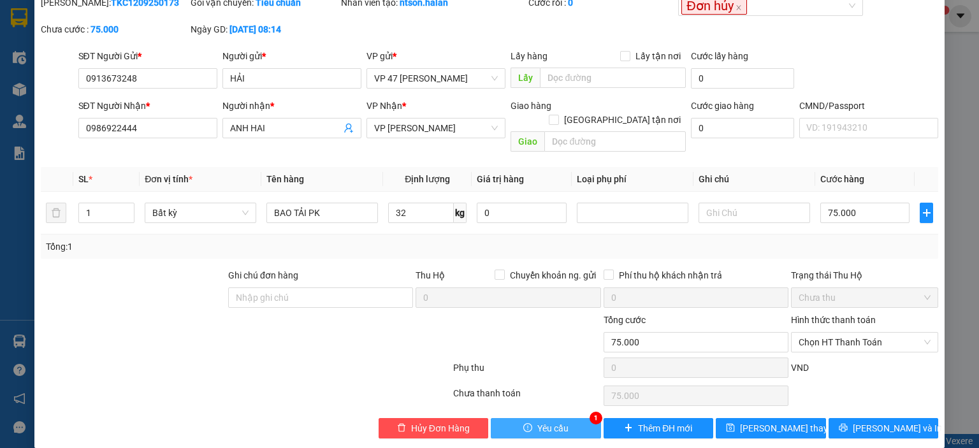
click at [566, 418] on button "Yêu cầu" at bounding box center [546, 428] width 110 height 20
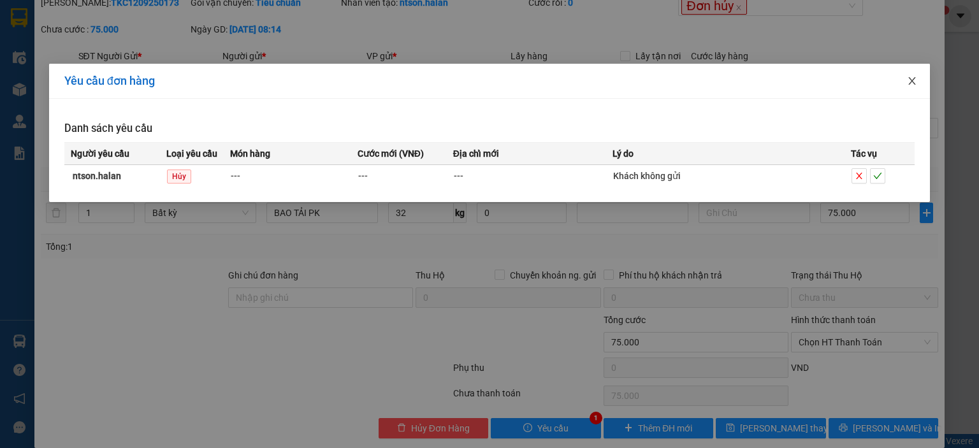
click at [915, 78] on icon "close" at bounding box center [912, 81] width 7 height 8
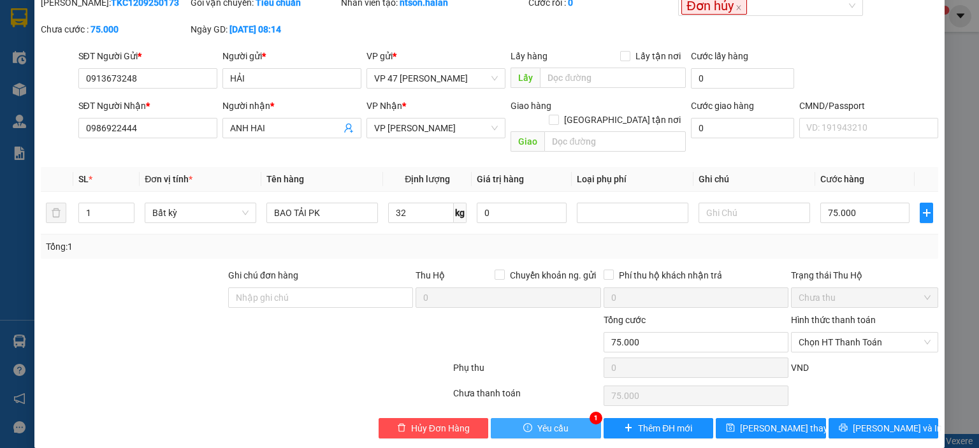
scroll to position [0, 0]
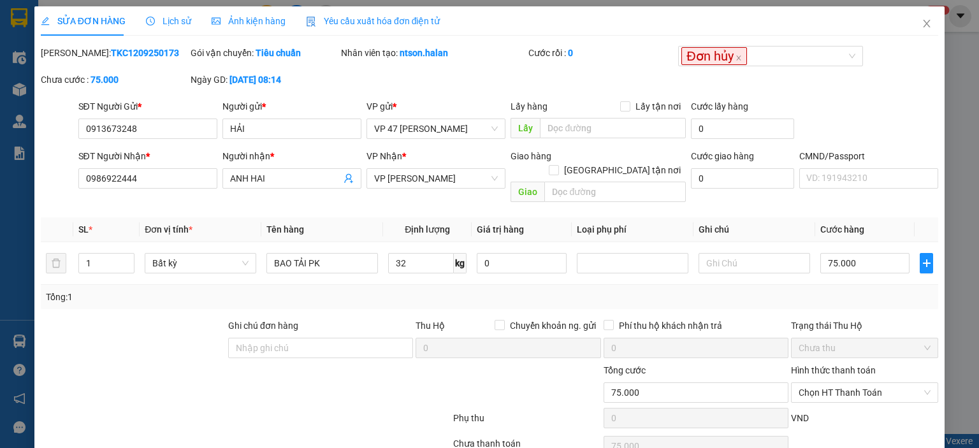
drag, startPoint x: 139, startPoint y: 52, endPoint x: 73, endPoint y: 55, distance: 66.4
click at [73, 55] on div "Mã ĐH: TKC1209250173" at bounding box center [114, 53] width 147 height 14
copy b "TKC1209250173"
drag, startPoint x: 468, startPoint y: 53, endPoint x: 396, endPoint y: 57, distance: 72.1
click at [396, 57] on div "Nhân viên tạo: ntson.halan" at bounding box center [433, 53] width 185 height 14
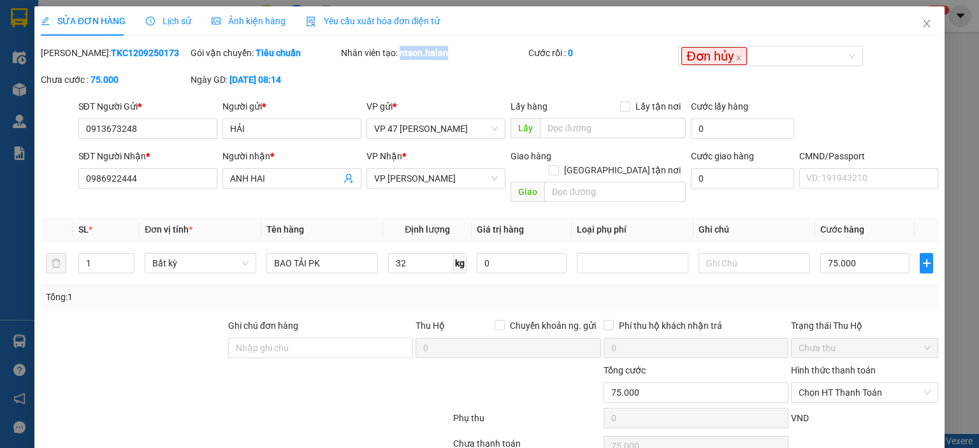
copy b "ntson.halan"
drag, startPoint x: 177, startPoint y: 125, endPoint x: 42, endPoint y: 135, distance: 135.5
click at [42, 135] on div "SĐT Người Gửi * 0913673248 0913673248 Người gửi * HẢI VP gửi * VP 47 [PERSON_NA…" at bounding box center [490, 121] width 900 height 45
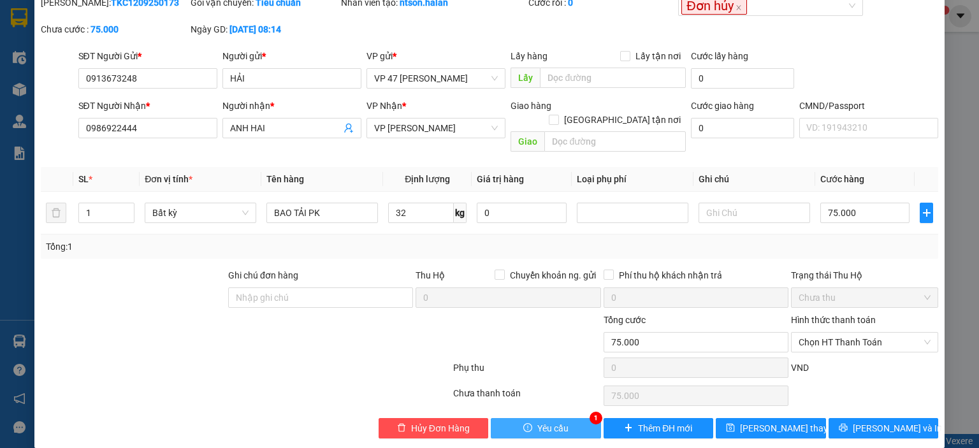
click at [544, 421] on span "Yêu cầu" at bounding box center [552, 428] width 31 height 14
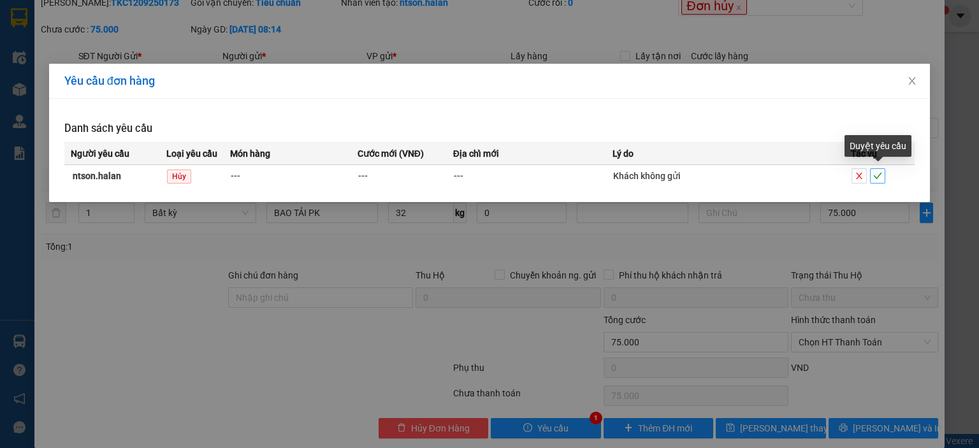
click at [877, 178] on icon "check" at bounding box center [878, 176] width 8 height 6
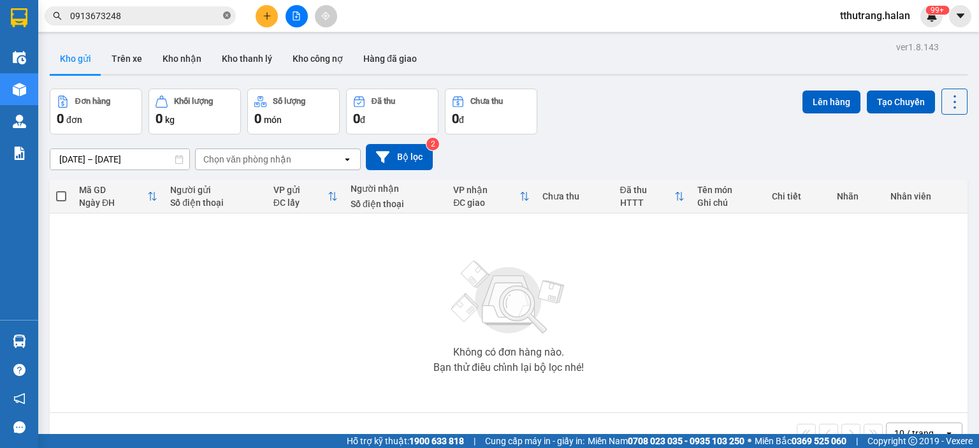
click at [223, 13] on icon "close-circle" at bounding box center [227, 15] width 8 height 8
